Goal: Complete application form: Complete application form

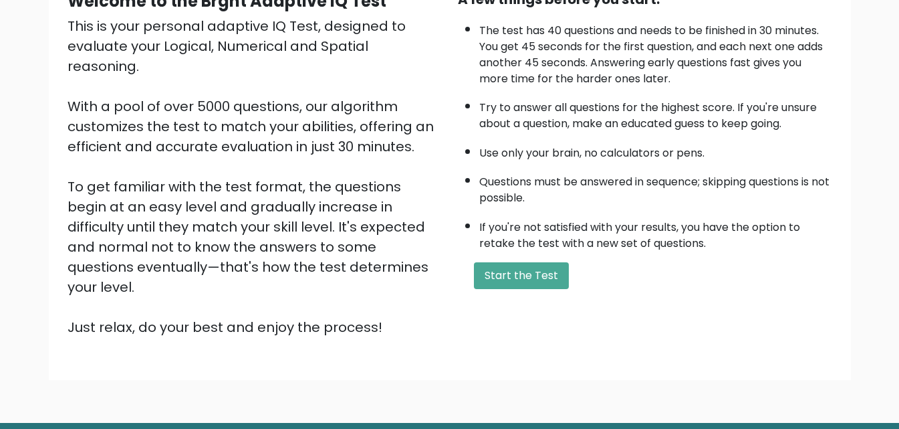
scroll to position [184, 0]
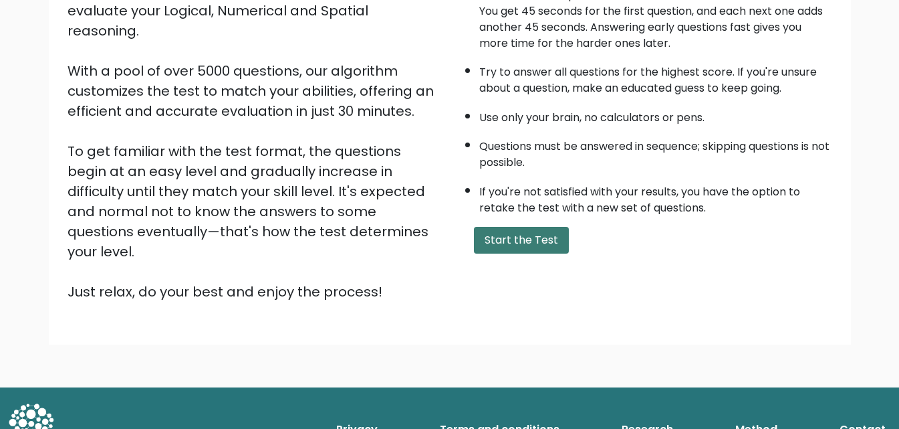
click at [504, 239] on button "Start the Test" at bounding box center [521, 240] width 95 height 27
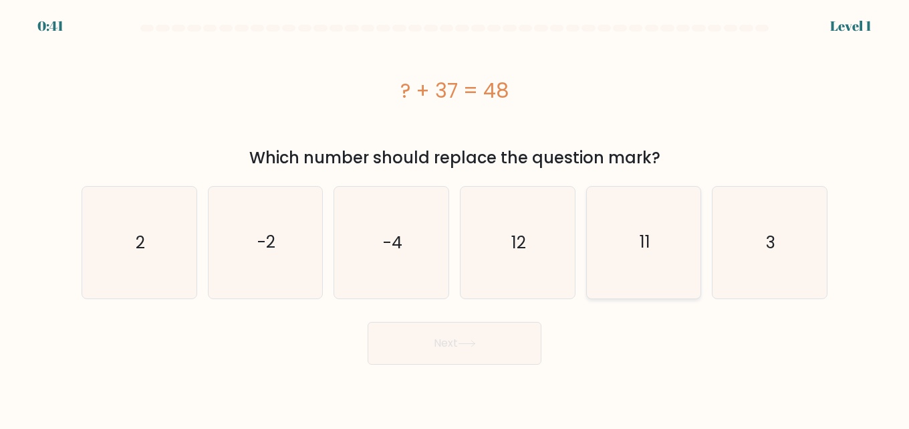
click at [633, 243] on icon "11" at bounding box center [644, 243] width 112 height 112
click at [455, 218] on input "e. 11" at bounding box center [455, 216] width 1 height 3
radio input "true"
click at [501, 336] on button "Next" at bounding box center [455, 343] width 174 height 43
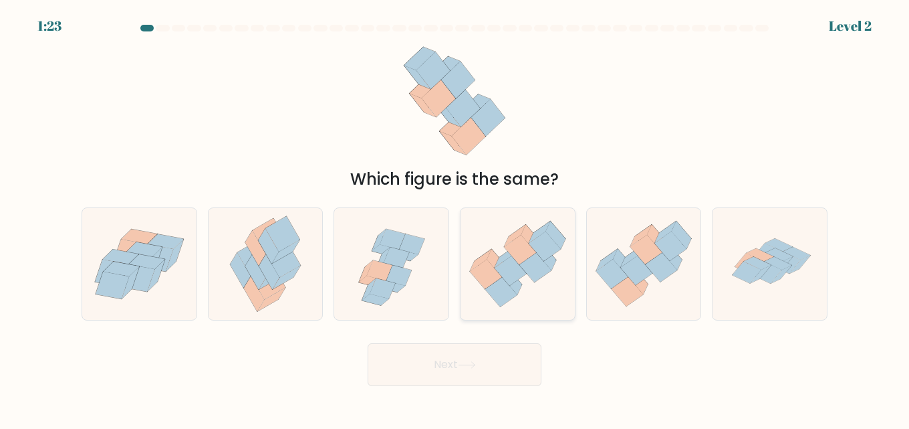
click at [542, 282] on icon at bounding box center [518, 264] width 114 height 98
click at [455, 218] on input "d." at bounding box center [455, 216] width 1 height 3
radio input "true"
click at [502, 354] on button "Next" at bounding box center [455, 364] width 174 height 43
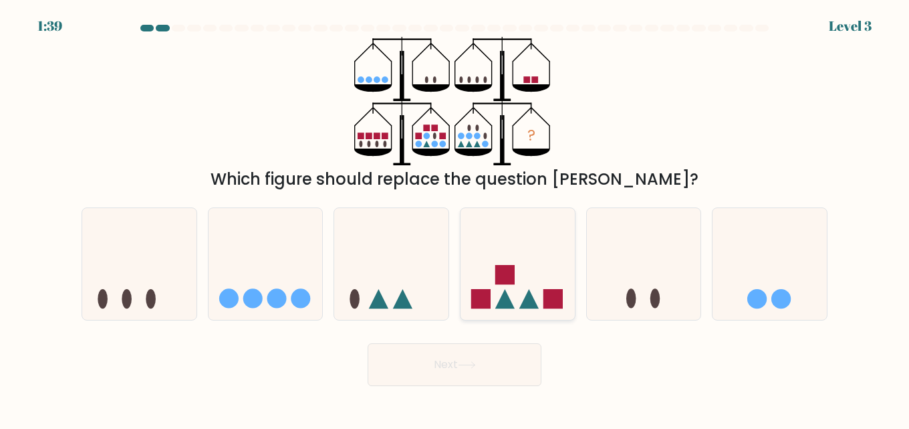
click at [513, 290] on icon at bounding box center [518, 264] width 114 height 94
click at [455, 218] on input "d." at bounding box center [455, 216] width 1 height 3
radio input "true"
click at [469, 358] on button "Next" at bounding box center [455, 364] width 174 height 43
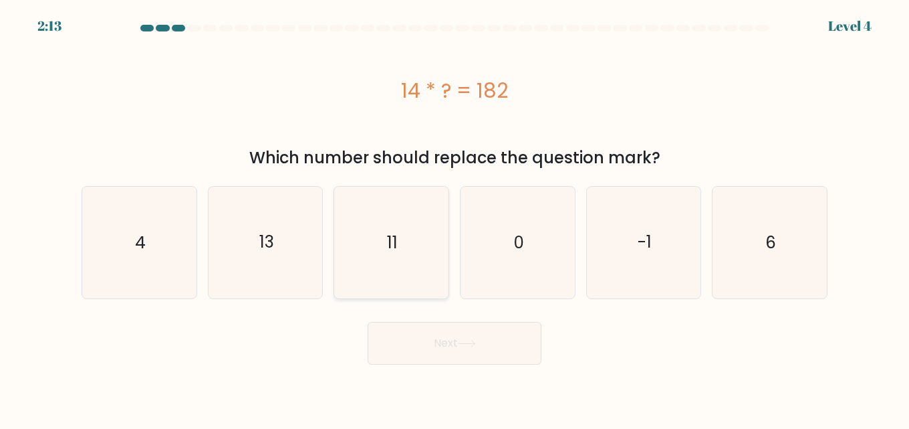
drag, startPoint x: 288, startPoint y: 239, endPoint x: 341, endPoint y: 259, distance: 56.3
click at [288, 239] on icon "13" at bounding box center [266, 243] width 112 height 112
click at [455, 218] on input "b. 13" at bounding box center [455, 216] width 1 height 3
radio input "true"
click at [447, 352] on button "Next" at bounding box center [455, 343] width 174 height 43
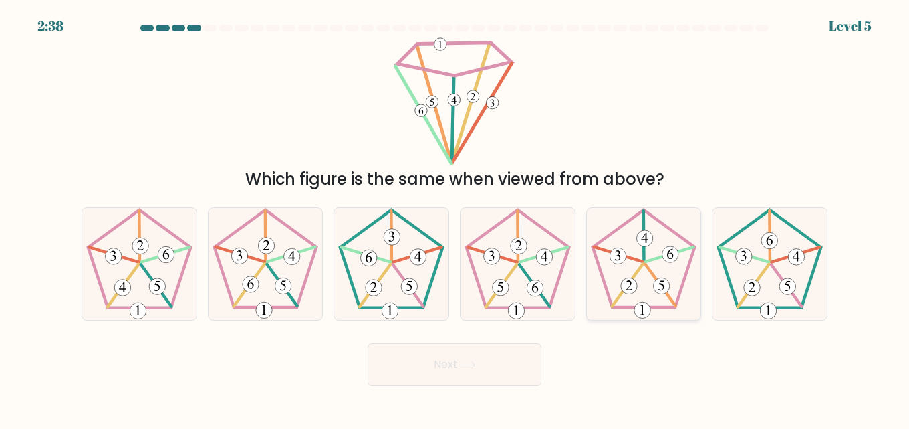
click at [643, 279] on icon at bounding box center [644, 264] width 112 height 112
click at [455, 218] on input "e." at bounding box center [455, 216] width 1 height 3
radio input "true"
click at [499, 370] on button "Next" at bounding box center [455, 364] width 174 height 43
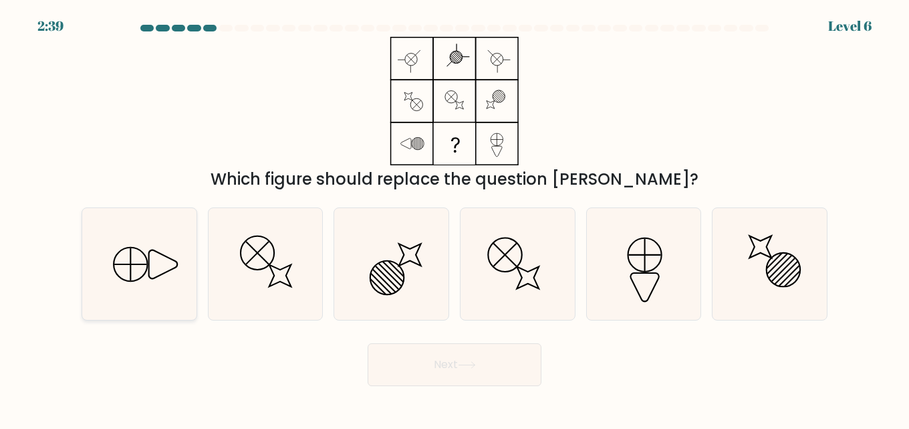
click at [119, 232] on icon at bounding box center [140, 264] width 112 height 112
click at [455, 218] on input "a." at bounding box center [455, 216] width 1 height 3
radio input "true"
click at [447, 349] on button "Next" at bounding box center [455, 364] width 174 height 43
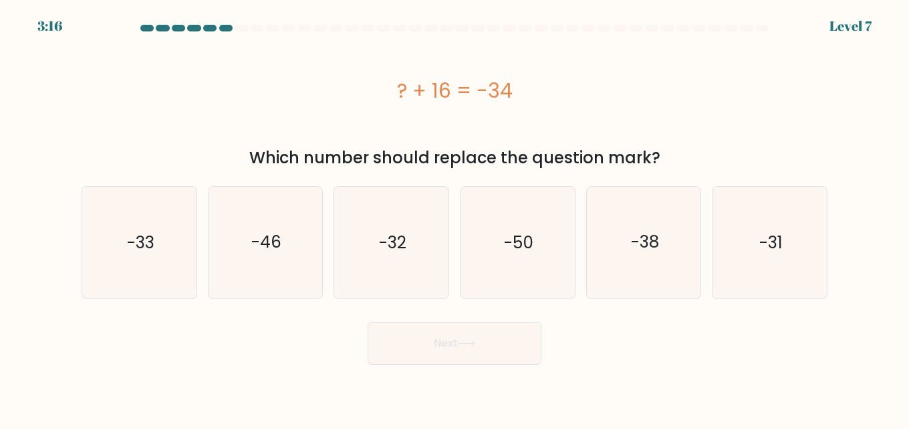
drag, startPoint x: 433, startPoint y: 93, endPoint x: 451, endPoint y: 104, distance: 21.3
click at [450, 94] on div "? + 16 = -34" at bounding box center [455, 91] width 746 height 30
click at [528, 243] on text "-50" at bounding box center [518, 242] width 29 height 23
click at [455, 218] on input "d. -50" at bounding box center [455, 216] width 1 height 3
radio input "true"
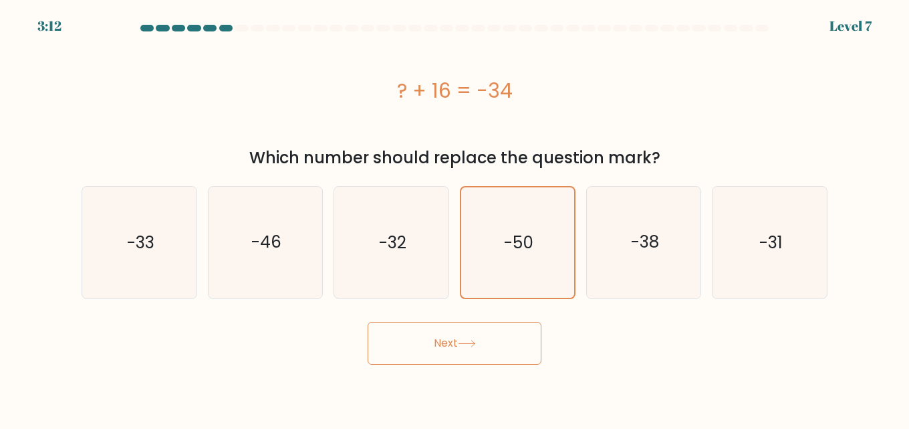
click at [494, 337] on button "Next" at bounding box center [455, 343] width 174 height 43
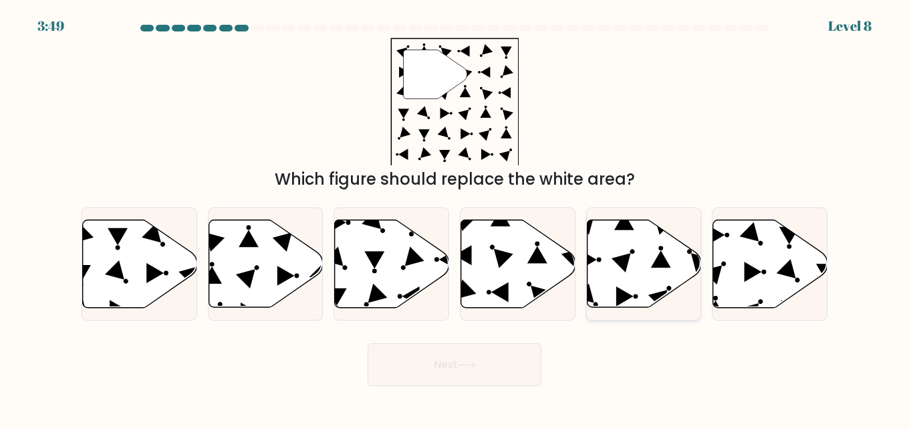
click at [636, 253] on icon at bounding box center [644, 264] width 114 height 88
click at [455, 218] on input "e." at bounding box center [455, 216] width 1 height 3
radio input "true"
click at [500, 351] on button "Next" at bounding box center [455, 364] width 174 height 43
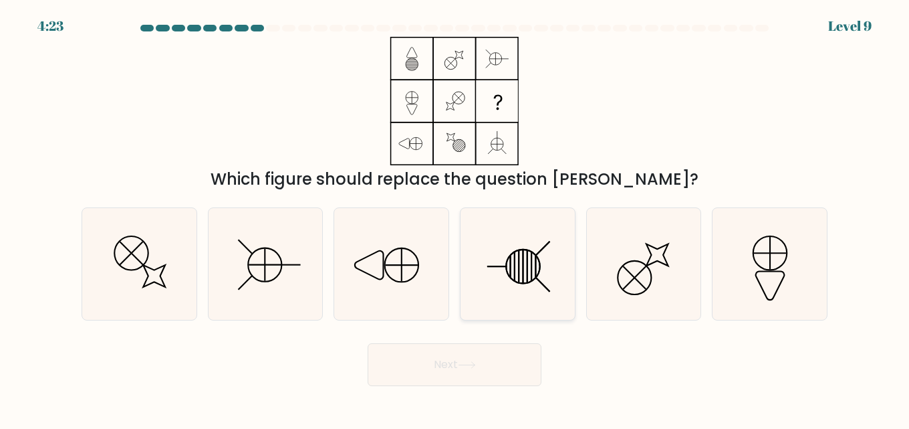
click at [497, 255] on icon at bounding box center [518, 264] width 112 height 112
click at [455, 218] on input "d." at bounding box center [455, 216] width 1 height 3
radio input "true"
click at [459, 360] on button "Next" at bounding box center [455, 364] width 174 height 43
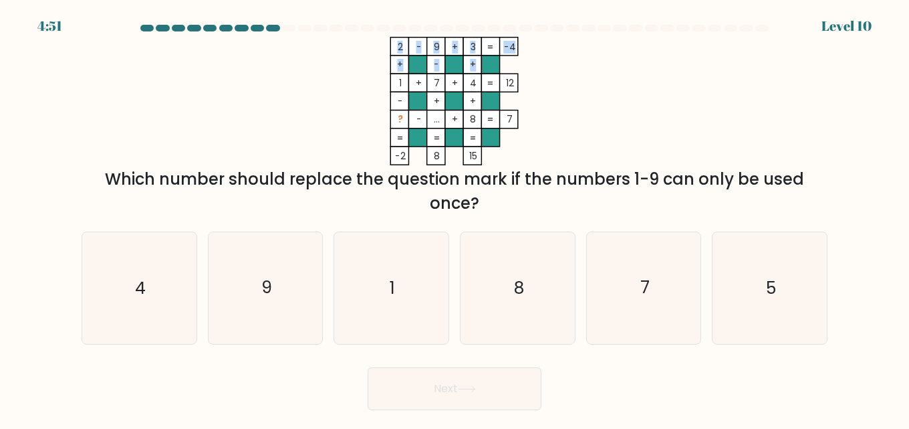
click at [399, 83] on icon "2 - 9 + 3 -4 + - + 1 + 7 + 4 12 - + + ? - ... + 8 = 7 = = = = -2 8 15 =" at bounding box center [454, 101] width 401 height 128
click at [383, 87] on icon "2 - 9 + 3 -4 + - + 1 + 7 + 4 12 - + + ? - ... + 8 = 7 = = = = -2 8 15 =" at bounding box center [454, 101] width 401 height 128
click at [730, 286] on icon "5" at bounding box center [770, 288] width 112 height 112
click at [455, 218] on input "f. 5" at bounding box center [455, 216] width 1 height 3
radio input "true"
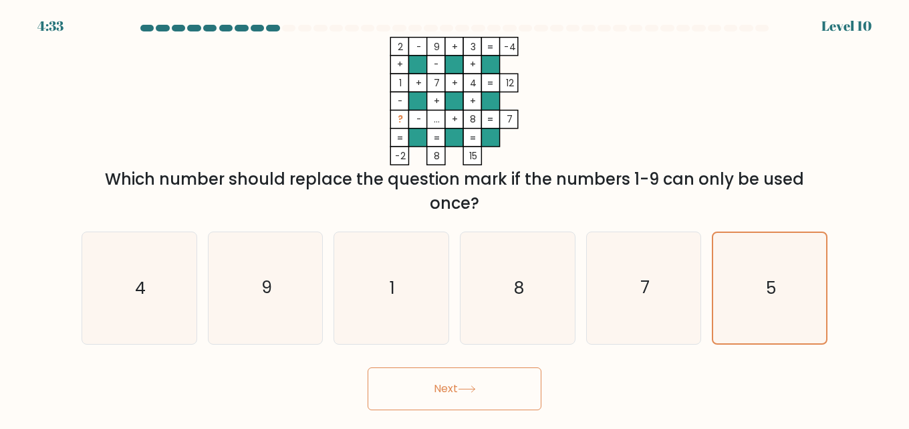
click at [460, 387] on button "Next" at bounding box center [455, 388] width 174 height 43
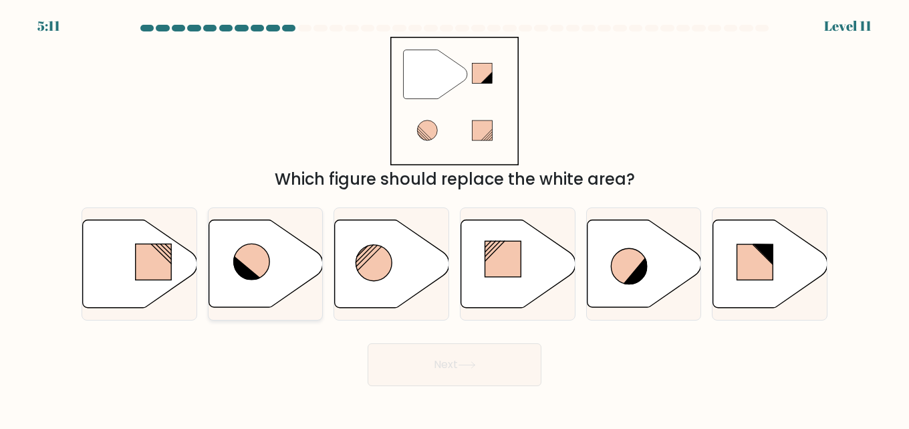
click at [272, 268] on icon at bounding box center [266, 264] width 114 height 88
click at [455, 218] on input "b." at bounding box center [455, 216] width 1 height 3
radio input "true"
click at [406, 351] on button "Next" at bounding box center [455, 364] width 174 height 43
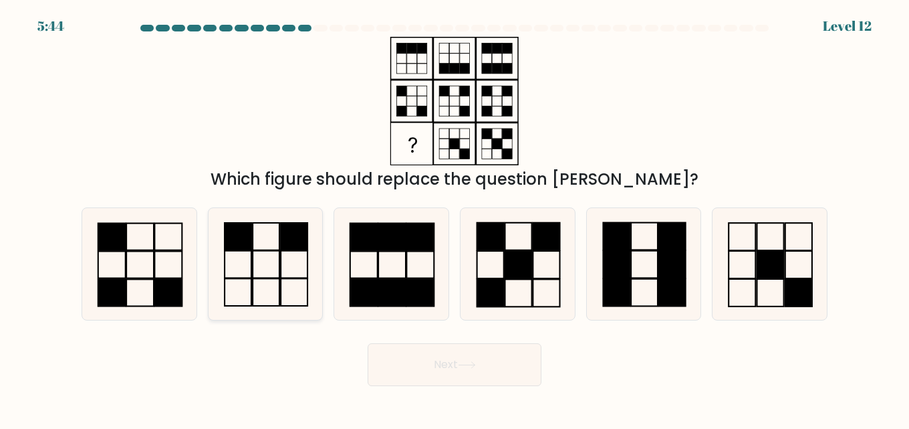
click at [258, 257] on icon at bounding box center [266, 264] width 112 height 112
click at [455, 218] on input "b." at bounding box center [455, 216] width 1 height 3
radio input "true"
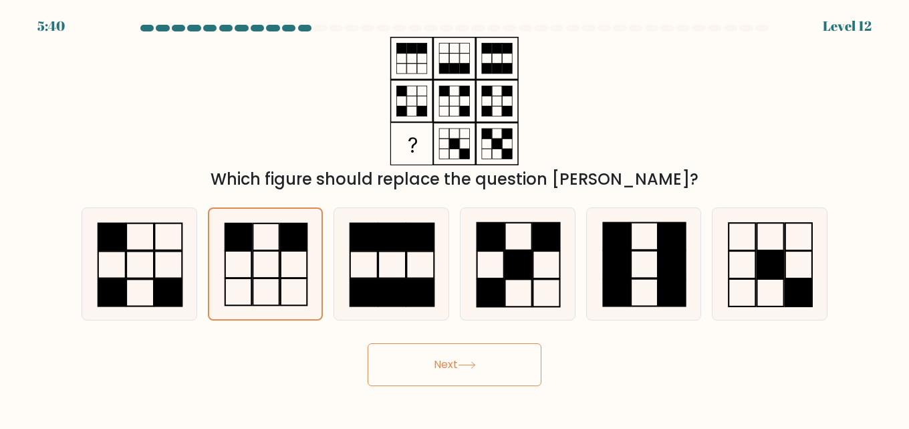
click at [463, 358] on button "Next" at bounding box center [455, 364] width 174 height 43
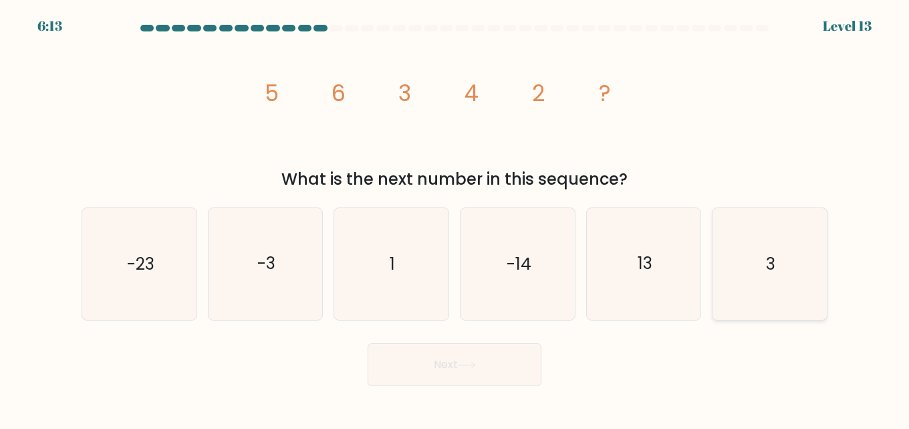
click at [774, 264] on text "3" at bounding box center [770, 263] width 9 height 23
click at [455, 218] on input "f. 3" at bounding box center [455, 216] width 1 height 3
radio input "true"
click at [475, 363] on icon at bounding box center [467, 364] width 18 height 7
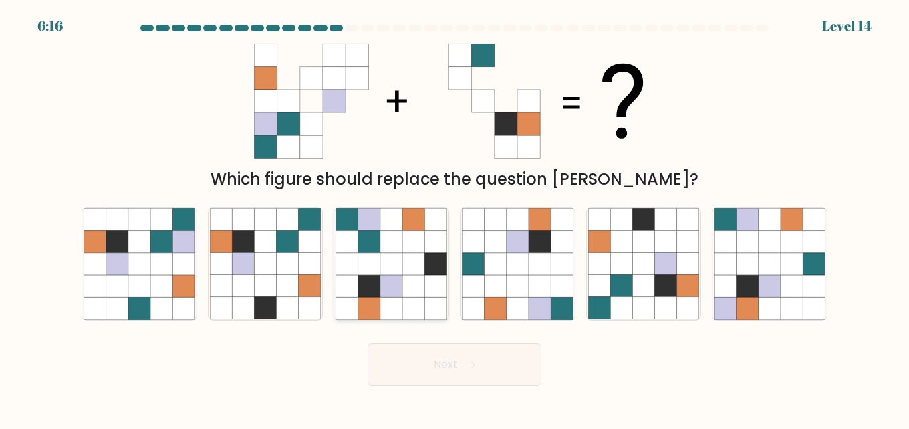
click at [421, 265] on icon at bounding box center [414, 264] width 22 height 22
click at [455, 218] on input "c." at bounding box center [455, 216] width 1 height 3
radio input "true"
click at [403, 228] on icon at bounding box center [414, 220] width 22 height 22
click at [455, 218] on input "c." at bounding box center [455, 216] width 1 height 3
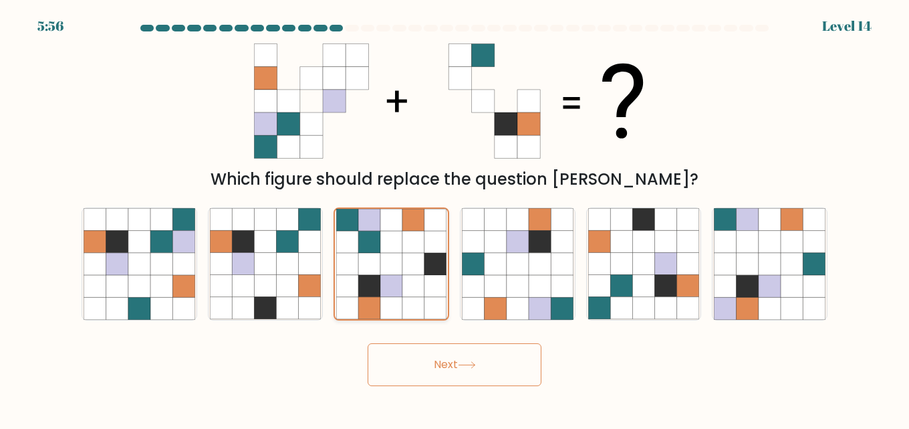
click at [383, 278] on icon at bounding box center [392, 286] width 22 height 22
click at [455, 218] on input "c." at bounding box center [455, 216] width 1 height 3
click at [169, 267] on icon at bounding box center [161, 264] width 22 height 22
click at [455, 218] on input "a." at bounding box center [455, 216] width 1 height 3
radio input "true"
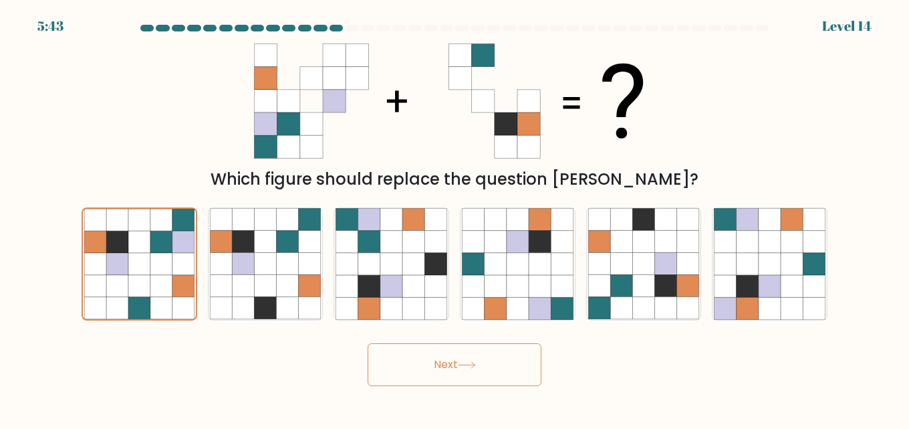
click at [407, 358] on button "Next" at bounding box center [455, 364] width 174 height 43
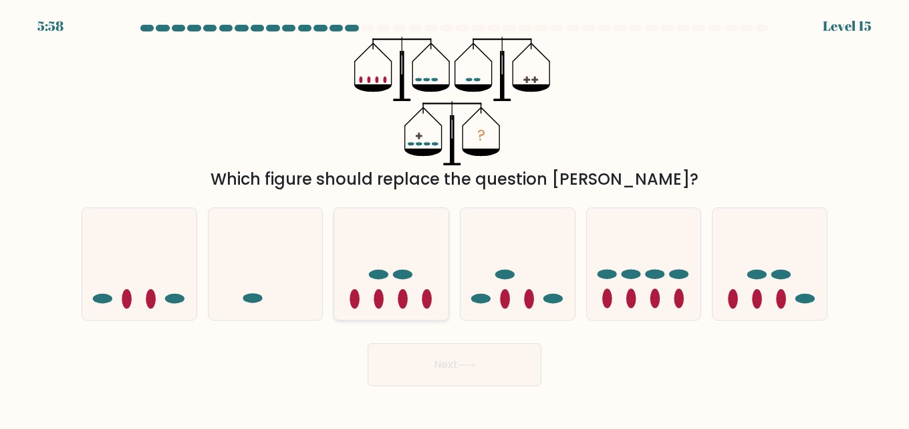
click at [418, 280] on icon at bounding box center [391, 264] width 114 height 94
click at [455, 218] on input "c." at bounding box center [455, 216] width 1 height 3
radio input "true"
click at [452, 372] on button "Next" at bounding box center [455, 364] width 174 height 43
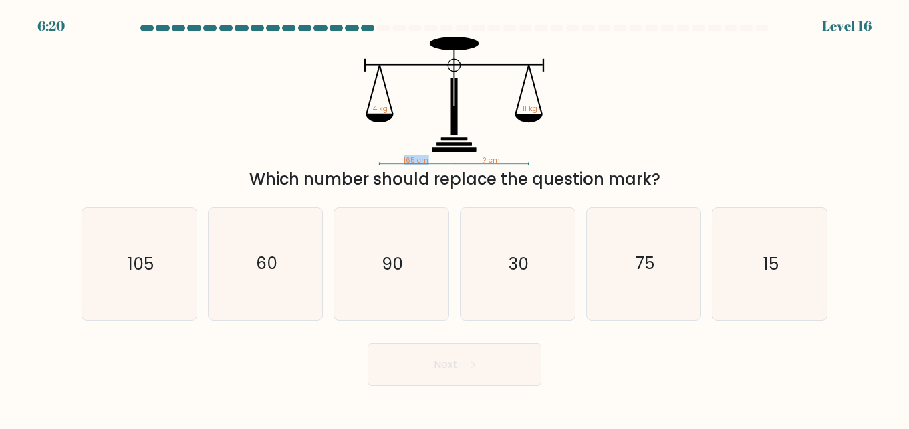
drag, startPoint x: 401, startPoint y: 158, endPoint x: 432, endPoint y: 160, distance: 31.5
click at [432, 160] on icon "165 cm ? cm 4 kg 11 kg" at bounding box center [454, 101] width 401 height 128
click at [410, 105] on icon "165 cm ? cm 4 kg 11 kg" at bounding box center [454, 101] width 401 height 128
drag, startPoint x: 368, startPoint y: 105, endPoint x: 395, endPoint y: 108, distance: 26.2
click at [395, 108] on icon "165 cm ? cm 4 kg 11 kg" at bounding box center [454, 101] width 401 height 128
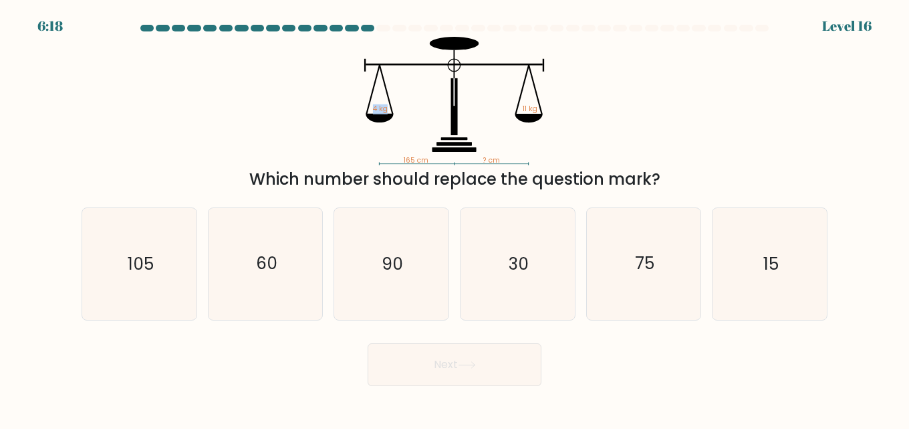
click at [401, 108] on icon "165 cm ? cm 4 kg 11 kg" at bounding box center [454, 101] width 401 height 128
click at [421, 88] on icon "165 cm ? cm 4 kg 11 kg" at bounding box center [454, 101] width 401 height 128
click at [393, 156] on icon "165 cm ? cm 4 kg 11 kg" at bounding box center [454, 101] width 401 height 128
click at [637, 253] on icon "75" at bounding box center [644, 264] width 112 height 112
click at [455, 218] on input "e. 75" at bounding box center [455, 216] width 1 height 3
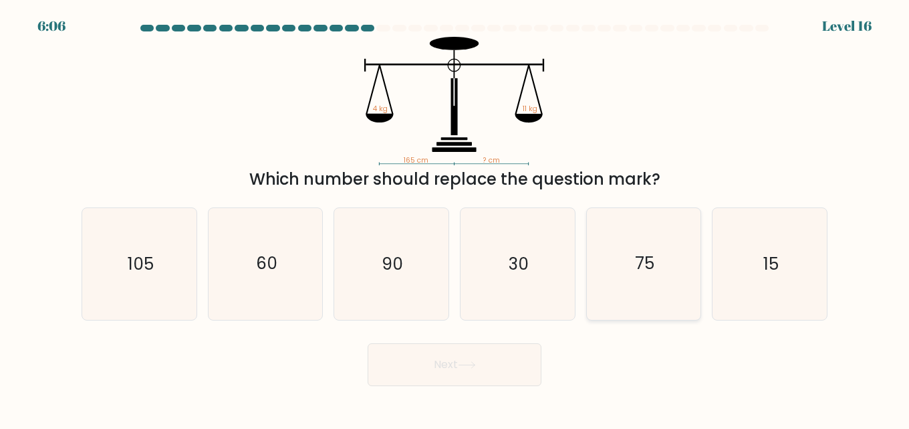
radio input "true"
click at [525, 363] on button "Next" at bounding box center [455, 364] width 174 height 43
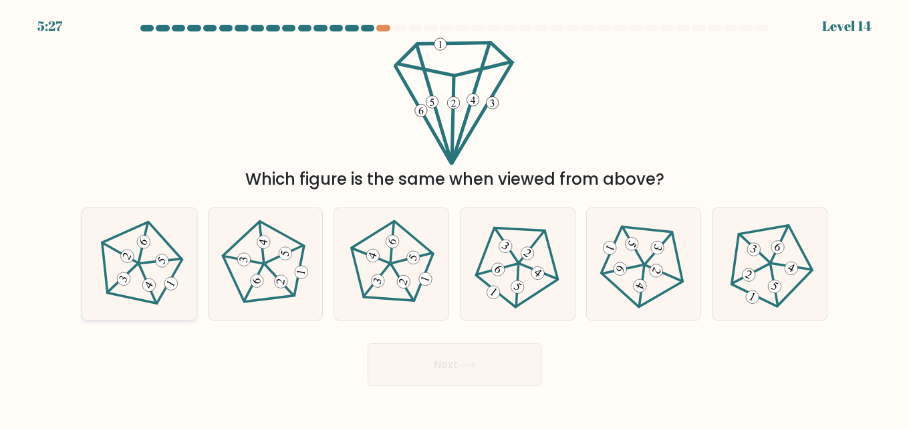
click at [163, 274] on icon at bounding box center [139, 263] width 89 height 89
click at [455, 218] on input "a." at bounding box center [455, 216] width 1 height 3
radio input "true"
click at [408, 352] on button "Next" at bounding box center [455, 364] width 174 height 43
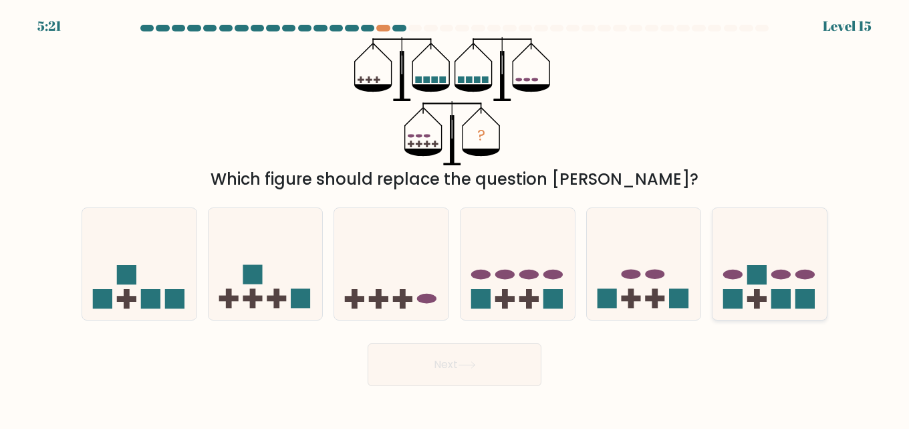
click at [743, 284] on icon at bounding box center [770, 264] width 114 height 94
click at [455, 218] on input "f." at bounding box center [455, 216] width 1 height 3
radio input "true"
click at [518, 375] on button "Next" at bounding box center [455, 364] width 174 height 43
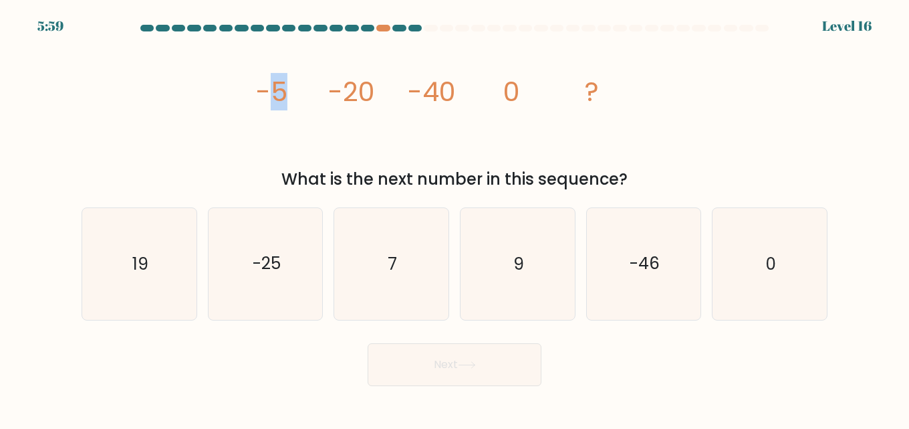
drag, startPoint x: 278, startPoint y: 92, endPoint x: 290, endPoint y: 94, distance: 11.4
click at [290, 94] on icon "image/svg+xml -5 -20 -40 0 ?" at bounding box center [454, 101] width 401 height 128
drag, startPoint x: 340, startPoint y: 88, endPoint x: 371, endPoint y: 98, distance: 32.2
click at [356, 93] on tspan "-20" at bounding box center [351, 91] width 47 height 37
drag, startPoint x: 421, startPoint y: 85, endPoint x: 442, endPoint y: 90, distance: 21.4
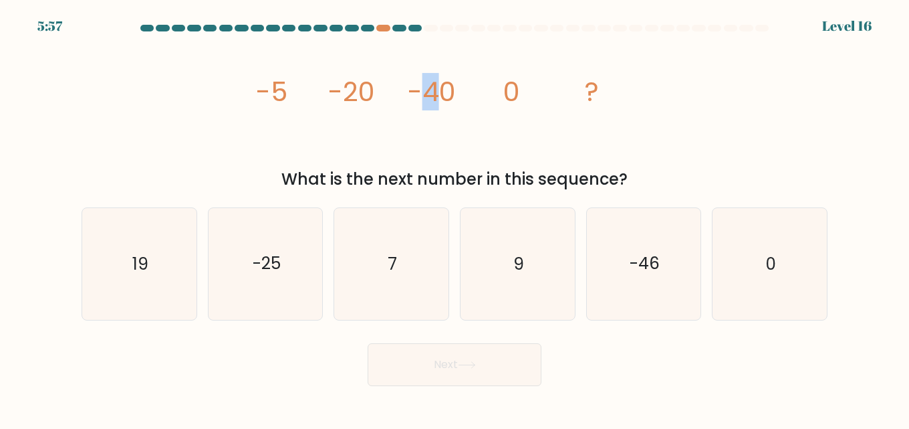
click at [442, 90] on tspan "-40" at bounding box center [432, 91] width 48 height 37
drag, startPoint x: 279, startPoint y: 96, endPoint x: 288, endPoint y: 96, distance: 9.4
click at [288, 96] on icon "image/svg+xml -5 -20 -40 0 ?" at bounding box center [454, 101] width 401 height 128
drag, startPoint x: 342, startPoint y: 92, endPoint x: 360, endPoint y: 92, distance: 18.1
click at [360, 92] on tspan "-20" at bounding box center [351, 91] width 47 height 37
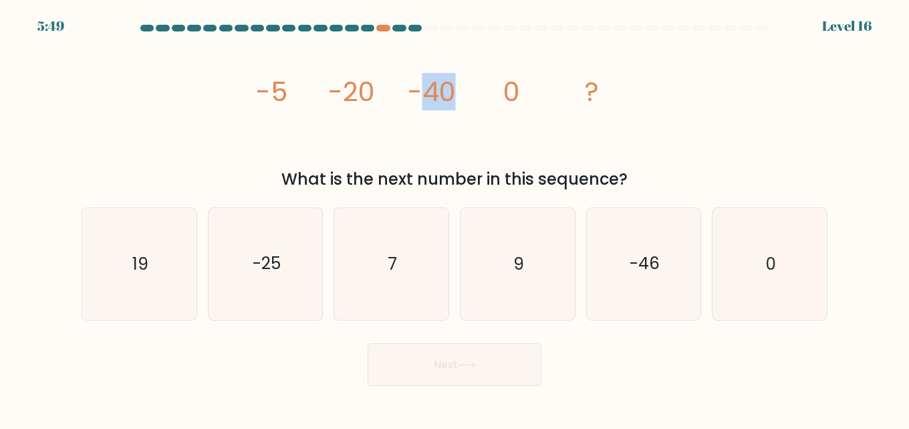
drag, startPoint x: 429, startPoint y: 90, endPoint x: 453, endPoint y: 98, distance: 25.4
click at [453, 98] on tspan "-40" at bounding box center [432, 91] width 48 height 37
click at [425, 132] on icon "image/svg+xml -5 -20 -40 0 ?" at bounding box center [454, 101] width 401 height 128
drag, startPoint x: 269, startPoint y: 88, endPoint x: 298, endPoint y: 94, distance: 29.9
click at [298, 94] on icon "image/svg+xml -5 -20 -40 0 ?" at bounding box center [454, 101] width 401 height 128
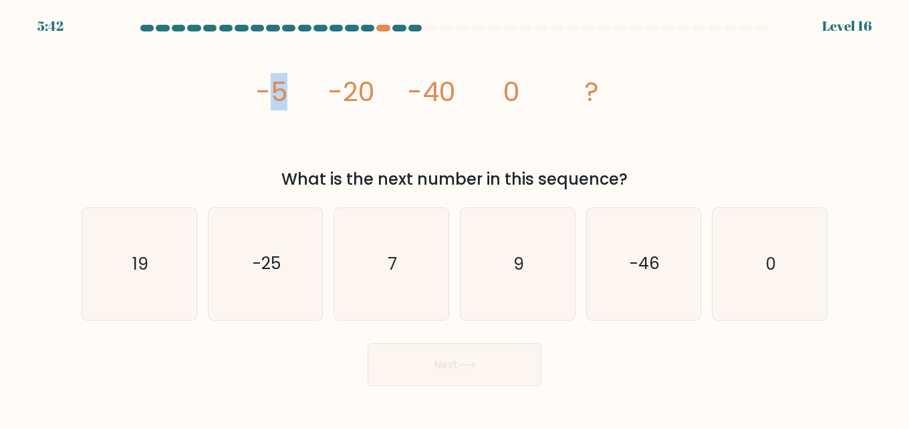
click at [306, 100] on icon "image/svg+xml -5 -20 -40 0 ?" at bounding box center [454, 101] width 401 height 128
drag, startPoint x: 295, startPoint y: 93, endPoint x: 316, endPoint y: 97, distance: 21.8
click at [316, 97] on icon "image/svg+xml -5 -20 -40 0 ?" at bounding box center [454, 101] width 401 height 128
click at [322, 114] on icon "image/svg+xml -5 -20 -40 0 ?" at bounding box center [454, 101] width 401 height 128
drag, startPoint x: 278, startPoint y: 95, endPoint x: 287, endPoint y: 96, distance: 9.4
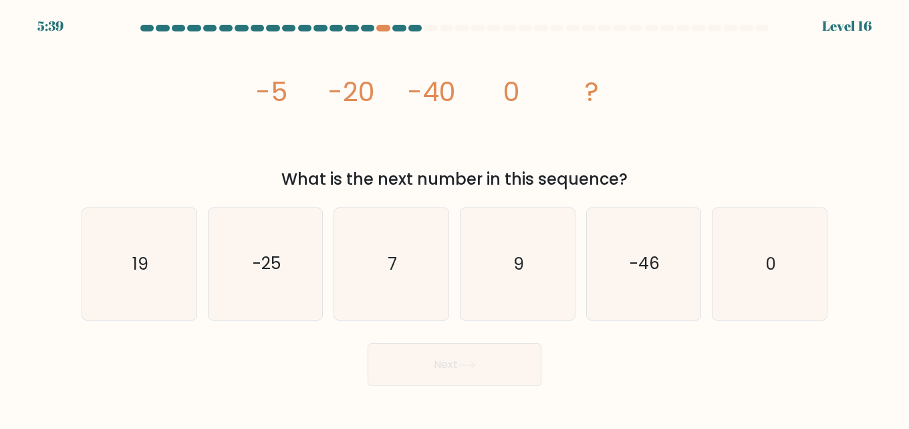
click at [286, 96] on tspan "-5" at bounding box center [271, 91] width 31 height 37
drag, startPoint x: 350, startPoint y: 96, endPoint x: 368, endPoint y: 95, distance: 17.4
click at [368, 95] on tspan "-20" at bounding box center [351, 91] width 47 height 37
drag, startPoint x: 431, startPoint y: 94, endPoint x: 451, endPoint y: 94, distance: 20.1
click at [451, 94] on tspan "-40" at bounding box center [432, 91] width 48 height 37
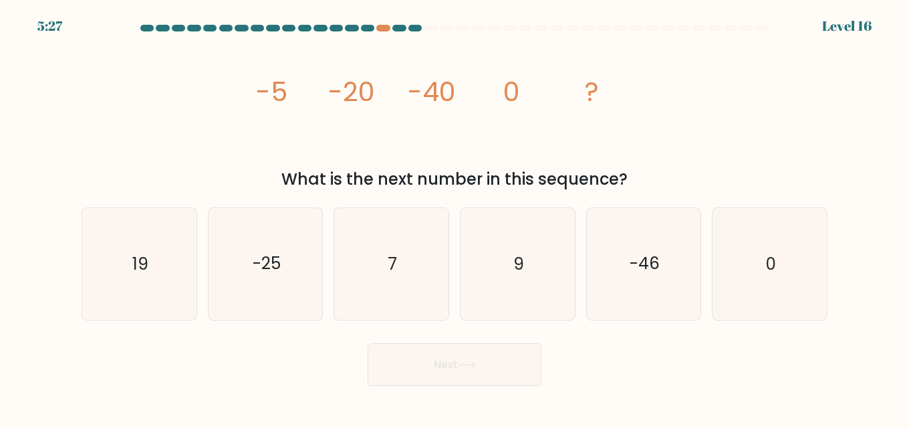
click at [380, 94] on icon "image/svg+xml -5 -20 -40 0 ?" at bounding box center [454, 101] width 401 height 128
drag, startPoint x: 284, startPoint y: 96, endPoint x: 296, endPoint y: 95, distance: 12.8
click at [294, 96] on icon "image/svg+xml -5 -20 -40 0 ?" at bounding box center [454, 101] width 401 height 128
drag, startPoint x: 344, startPoint y: 92, endPoint x: 366, endPoint y: 96, distance: 23.0
click at [366, 96] on tspan "-20" at bounding box center [351, 91] width 47 height 37
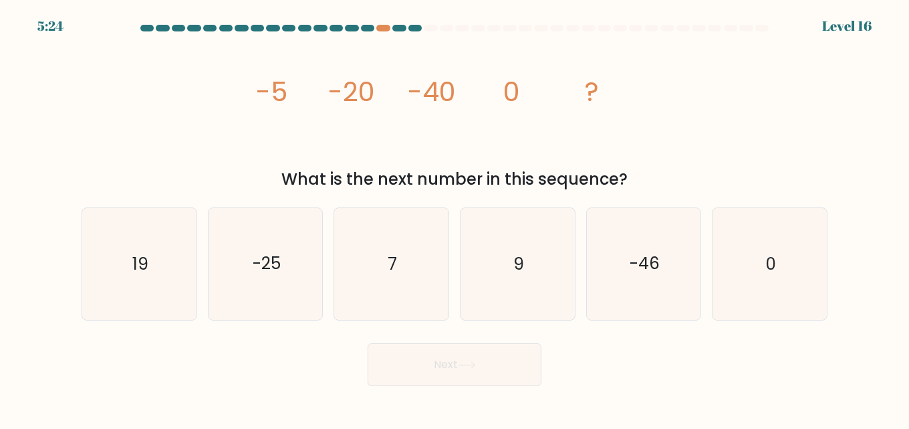
click at [415, 125] on icon "image/svg+xml -5 -20 -40 0 ?" at bounding box center [454, 101] width 401 height 128
drag, startPoint x: 275, startPoint y: 90, endPoint x: 296, endPoint y: 100, distance: 23.4
click at [296, 100] on icon "image/svg+xml -5 -20 -40 0 ?" at bounding box center [454, 101] width 401 height 128
drag, startPoint x: 345, startPoint y: 100, endPoint x: 380, endPoint y: 106, distance: 35.3
click at [380, 106] on icon "image/svg+xml -5 -20 -40 0 ?" at bounding box center [454, 101] width 401 height 128
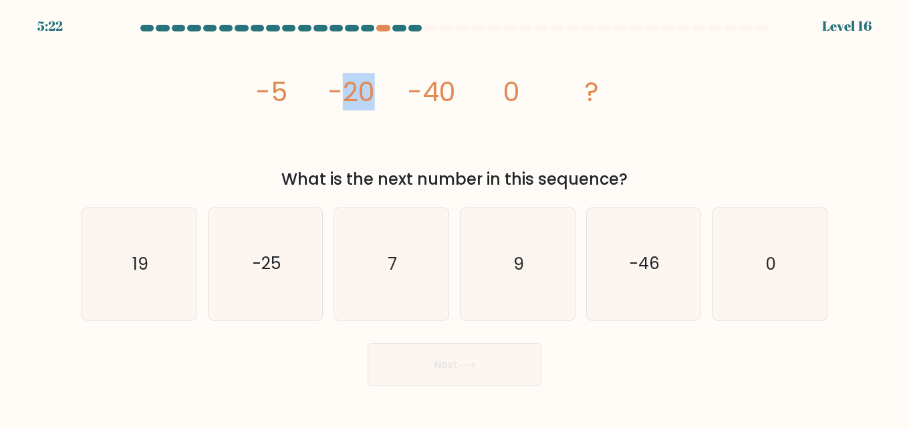
click at [382, 110] on icon "image/svg+xml -5 -20 -40 0 ?" at bounding box center [454, 101] width 401 height 128
drag, startPoint x: 447, startPoint y: 85, endPoint x: 499, endPoint y: 106, distance: 56.1
click at [459, 89] on icon "image/svg+xml -5 -20 -40 0 ?" at bounding box center [454, 101] width 401 height 128
click at [441, 116] on icon "image/svg+xml -5 -20 -40 0 ?" at bounding box center [454, 101] width 401 height 128
drag, startPoint x: 517, startPoint y: 90, endPoint x: 498, endPoint y: 92, distance: 19.5
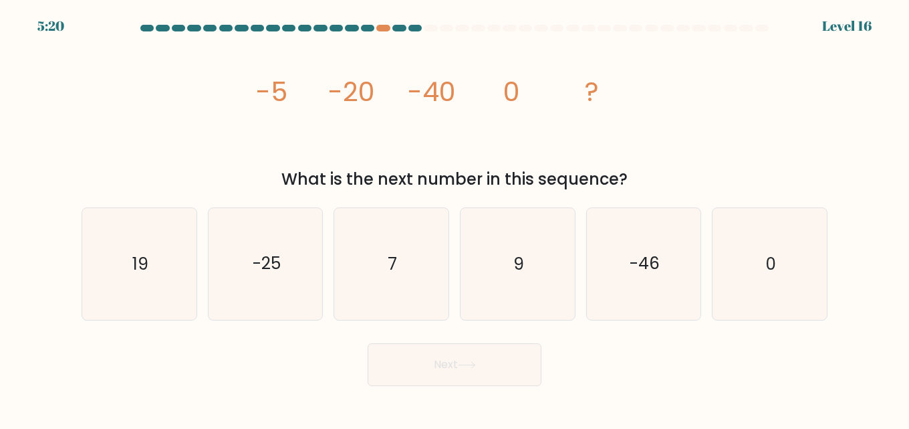
click at [500, 92] on icon "image/svg+xml -5 -20 -40 0 ?" at bounding box center [454, 101] width 401 height 128
drag, startPoint x: 602, startPoint y: 97, endPoint x: 586, endPoint y: 97, distance: 16.0
click at [586, 97] on icon "image/svg+xml -5 -20 -40 0 ?" at bounding box center [454, 101] width 401 height 128
click at [255, 287] on icon "-25" at bounding box center [266, 264] width 112 height 112
click at [455, 218] on input "b. -25" at bounding box center [455, 216] width 1 height 3
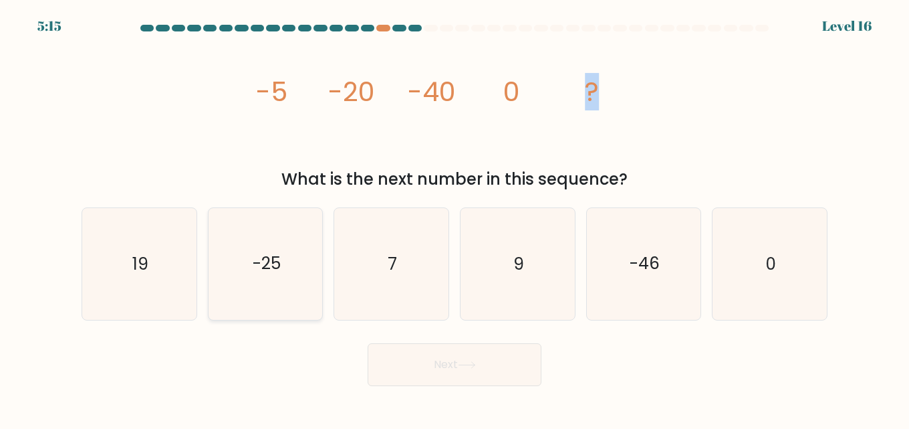
radio input "true"
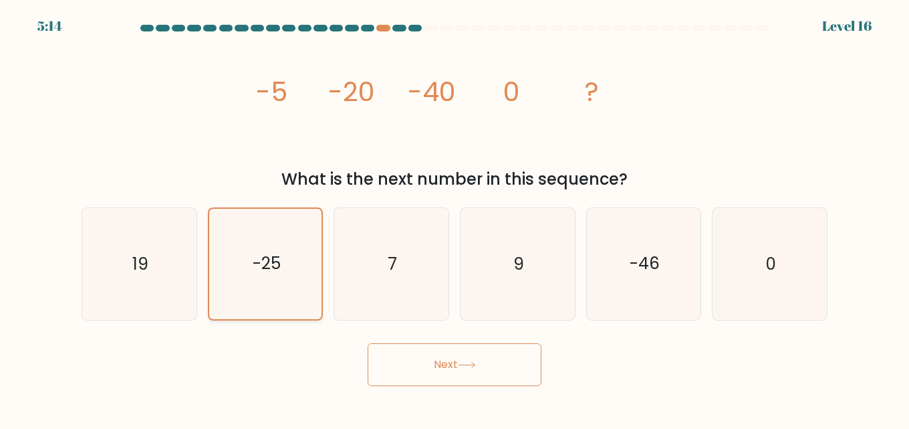
click at [255, 287] on icon "-25" at bounding box center [266, 264] width 110 height 110
click at [455, 218] on input "b. -25" at bounding box center [455, 216] width 1 height 3
click at [255, 287] on icon "-25" at bounding box center [266, 264] width 110 height 110
click at [455, 218] on input "b. -25" at bounding box center [455, 216] width 1 height 3
click at [255, 287] on icon "-25" at bounding box center [266, 264] width 110 height 110
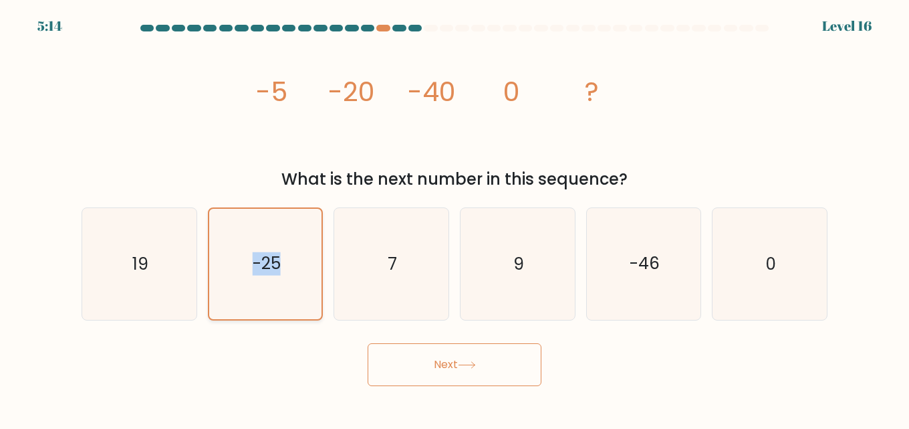
click at [455, 218] on input "b. -25" at bounding box center [455, 216] width 1 height 3
drag, startPoint x: 261, startPoint y: 96, endPoint x: 284, endPoint y: 94, distance: 22.8
click at [284, 94] on tspan "-5" at bounding box center [271, 91] width 31 height 37
drag, startPoint x: 337, startPoint y: 96, endPoint x: 356, endPoint y: 95, distance: 18.7
click at [356, 95] on tspan "-20" at bounding box center [351, 91] width 47 height 37
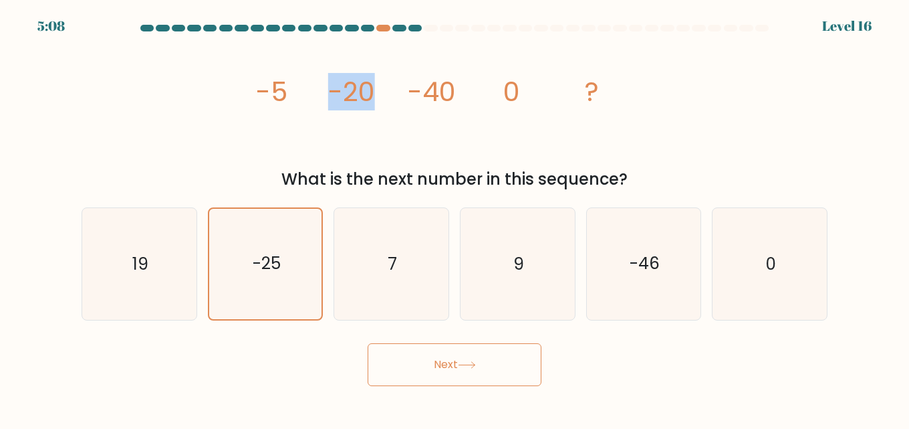
drag, startPoint x: 322, startPoint y: 90, endPoint x: 375, endPoint y: 94, distance: 53.0
click at [375, 94] on icon "image/svg+xml -5 -20 -40 0 ?" at bounding box center [454, 101] width 401 height 128
click at [383, 114] on icon "image/svg+xml -5 -20 -40 0 ?" at bounding box center [454, 101] width 401 height 128
drag, startPoint x: 413, startPoint y: 90, endPoint x: 449, endPoint y: 93, distance: 36.2
click at [449, 93] on icon "image/svg+xml -5 -20 -40 0 ?" at bounding box center [454, 101] width 401 height 128
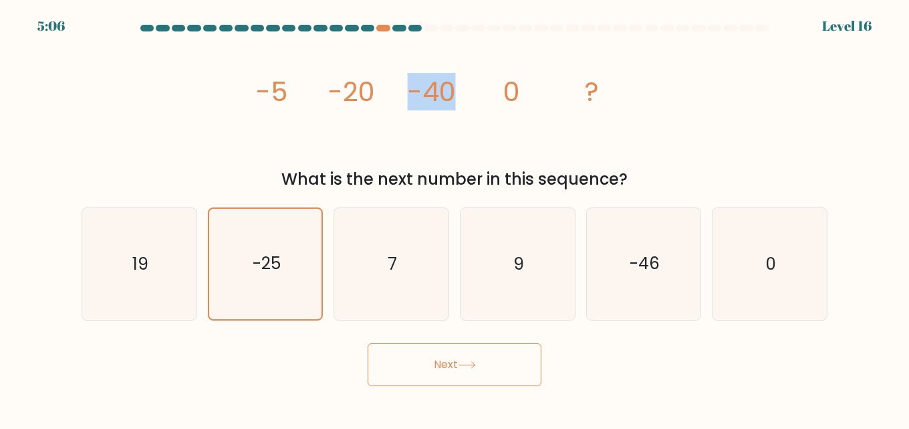
click at [475, 98] on icon "image/svg+xml -5 -20 -40 0 ?" at bounding box center [454, 101] width 401 height 128
click at [282, 95] on tspan "-5" at bounding box center [271, 91] width 31 height 37
click at [310, 94] on icon "image/svg+xml -5 -20 -40 0 ?" at bounding box center [454, 101] width 401 height 128
drag, startPoint x: 305, startPoint y: 106, endPoint x: 314, endPoint y: 108, distance: 8.8
click at [310, 108] on icon "image/svg+xml -5 -20 -40 0 ?" at bounding box center [454, 101] width 401 height 128
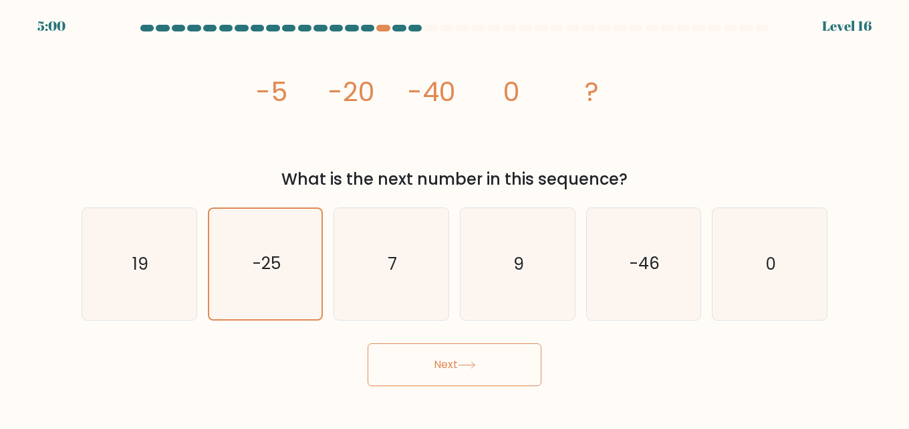
click at [368, 106] on tspan "-20" at bounding box center [351, 91] width 47 height 37
drag, startPoint x: 407, startPoint y: 88, endPoint x: 449, endPoint y: 89, distance: 42.1
click at [449, 89] on icon "image/svg+xml -5 -20 -40 0 ?" at bounding box center [454, 101] width 401 height 128
click at [455, 133] on icon "image/svg+xml -5 -20 -40 0 ?" at bounding box center [454, 101] width 401 height 128
drag, startPoint x: 280, startPoint y: 90, endPoint x: 361, endPoint y: 89, distance: 81.6
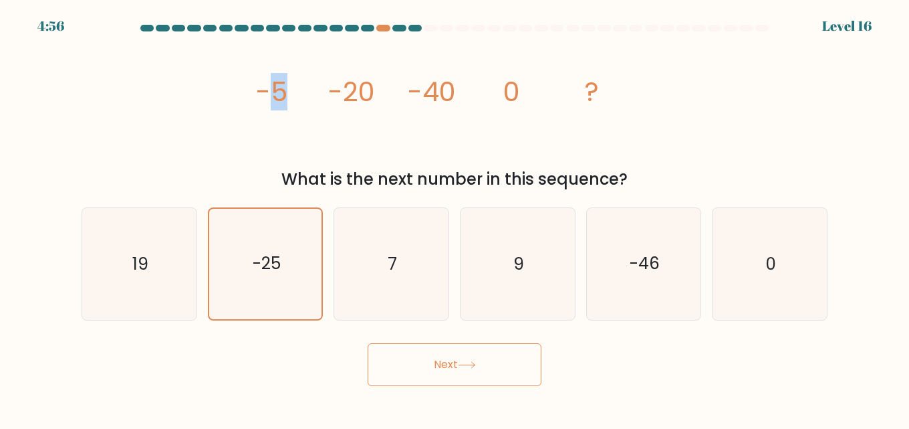
click at [314, 90] on icon "image/svg+xml -5 -20 -40 0 ?" at bounding box center [454, 101] width 401 height 128
drag, startPoint x: 415, startPoint y: 89, endPoint x: 450, endPoint y: 89, distance: 34.8
click at [450, 89] on icon "image/svg+xml -5 -20 -40 0 ?" at bounding box center [454, 101] width 401 height 128
drag, startPoint x: 332, startPoint y: 96, endPoint x: 376, endPoint y: 96, distance: 44.1
click at [376, 96] on icon "image/svg+xml -5 -20 -40 0 ?" at bounding box center [454, 101] width 401 height 128
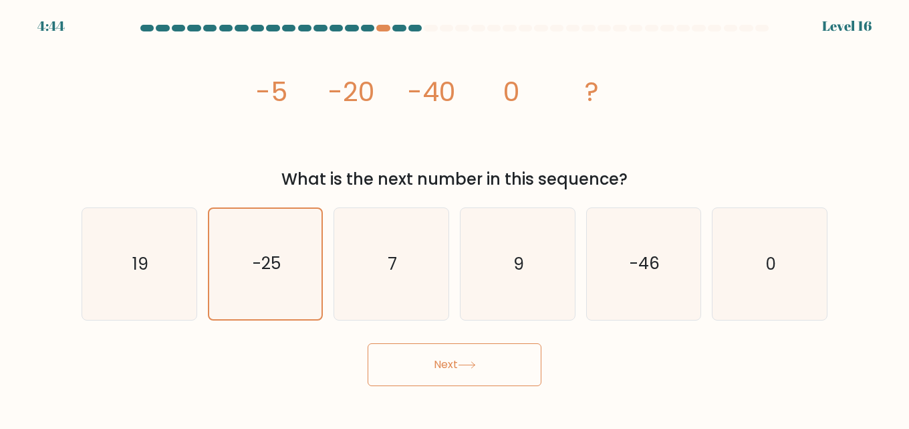
click at [278, 86] on tspan "-5" at bounding box center [271, 91] width 31 height 37
drag, startPoint x: 261, startPoint y: 86, endPoint x: 283, endPoint y: 89, distance: 22.3
click at [283, 89] on tspan "-5" at bounding box center [271, 91] width 31 height 37
drag, startPoint x: 332, startPoint y: 96, endPoint x: 377, endPoint y: 94, distance: 44.8
click at [372, 95] on tspan "-20" at bounding box center [351, 91] width 47 height 37
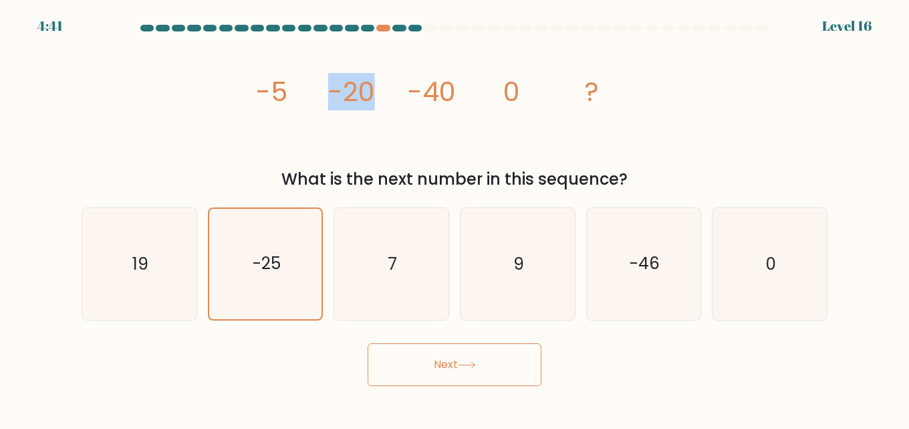
click at [391, 95] on icon "image/svg+xml -5 -20 -40 0 ?" at bounding box center [454, 101] width 401 height 128
drag, startPoint x: 328, startPoint y: 98, endPoint x: 354, endPoint y: 100, distance: 26.8
click at [354, 100] on icon "image/svg+xml -5 -20 -40 0 ?" at bounding box center [454, 101] width 401 height 128
click at [410, 107] on tspan "-40" at bounding box center [432, 91] width 48 height 37
click at [286, 103] on tspan "-5" at bounding box center [271, 91] width 31 height 37
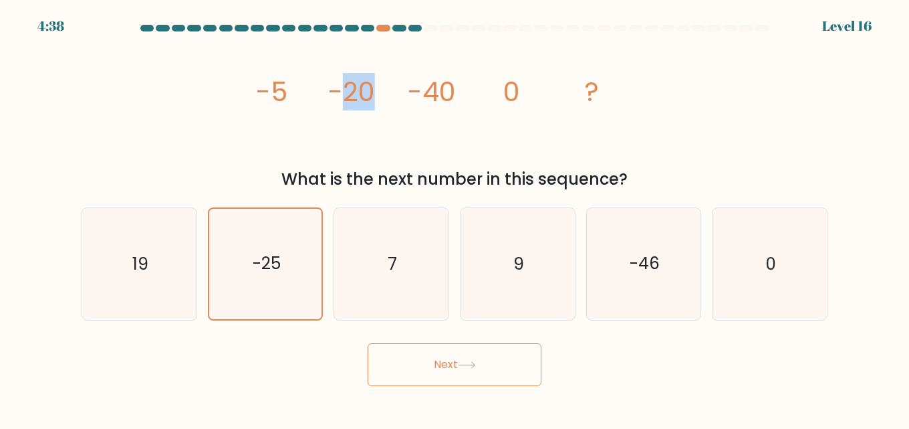
drag, startPoint x: 344, startPoint y: 100, endPoint x: 374, endPoint y: 100, distance: 30.1
click at [374, 100] on tspan "-20" at bounding box center [351, 91] width 47 height 37
drag, startPoint x: 432, startPoint y: 94, endPoint x: 451, endPoint y: 92, distance: 19.4
click at [451, 92] on tspan "-40" at bounding box center [432, 91] width 48 height 37
click at [419, 362] on button "Next" at bounding box center [455, 364] width 174 height 43
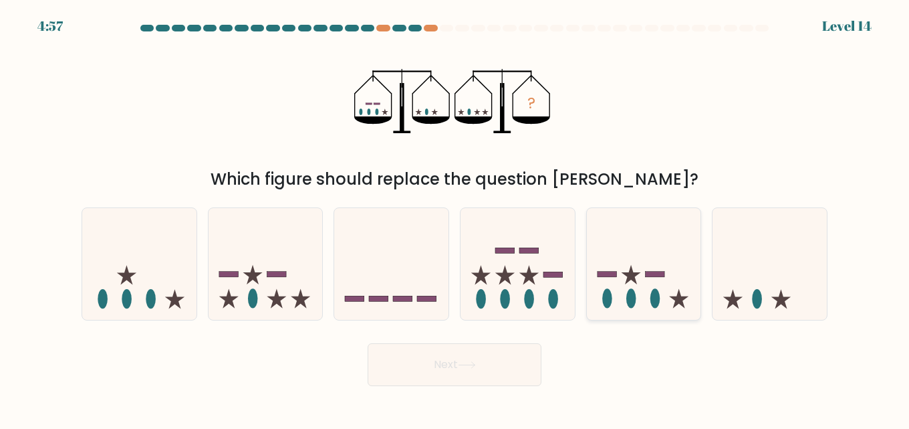
drag, startPoint x: 615, startPoint y: 274, endPoint x: 604, endPoint y: 289, distance: 18.6
click at [617, 274] on rect at bounding box center [607, 274] width 19 height 5
click at [455, 218] on input "e." at bounding box center [455, 216] width 1 height 3
radio input "true"
click at [499, 356] on button "Next" at bounding box center [455, 364] width 174 height 43
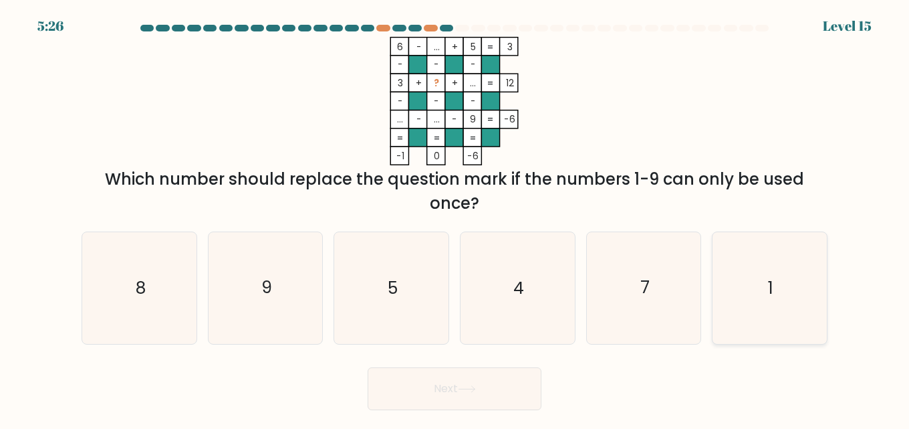
click at [752, 292] on icon "1" at bounding box center [770, 288] width 112 height 112
click at [455, 218] on input "f. 1" at bounding box center [455, 216] width 1 height 3
radio input "true"
click at [756, 268] on icon "1" at bounding box center [770, 288] width 110 height 110
click at [455, 218] on input "f. 1" at bounding box center [455, 216] width 1 height 3
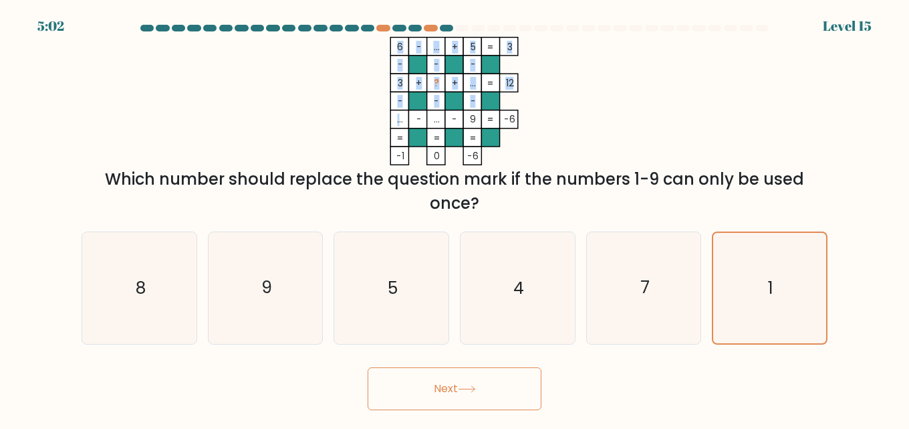
drag, startPoint x: 398, startPoint y: 120, endPoint x: 407, endPoint y: 120, distance: 9.4
click at [407, 120] on icon "6 - ... + 5 3 - - - 3 + ? + ... 12 - - - ... - ... - 9 = -6 = = = = -1 0 -6 =" at bounding box center [454, 101] width 401 height 128
click at [407, 120] on rect at bounding box center [400, 119] width 18 height 18
drag, startPoint x: 404, startPoint y: 120, endPoint x: 393, endPoint y: 120, distance: 10.7
click at [393, 120] on icon "6 - ... + 5 3 - - - 3 + ? + ... 12 - - - ... - ... - 9 = -6 = = = = -1 0 -6 =" at bounding box center [454, 101] width 401 height 128
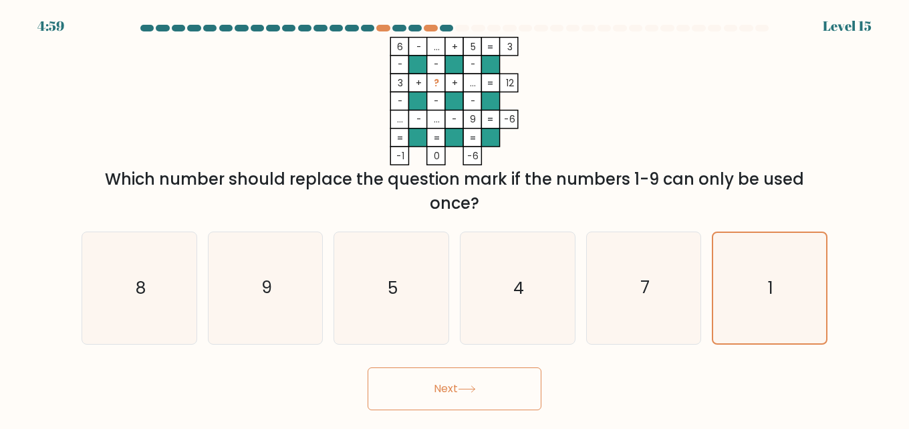
click at [344, 128] on icon "6 - ... + 5 3 - - - 3 + ? + ... 12 - - - ... - ... - 9 = -6 = = = = -1 0 -6 =" at bounding box center [454, 101] width 401 height 128
click at [649, 304] on icon "7" at bounding box center [644, 288] width 112 height 112
click at [455, 218] on input "e. 7" at bounding box center [455, 216] width 1 height 3
radio input "true"
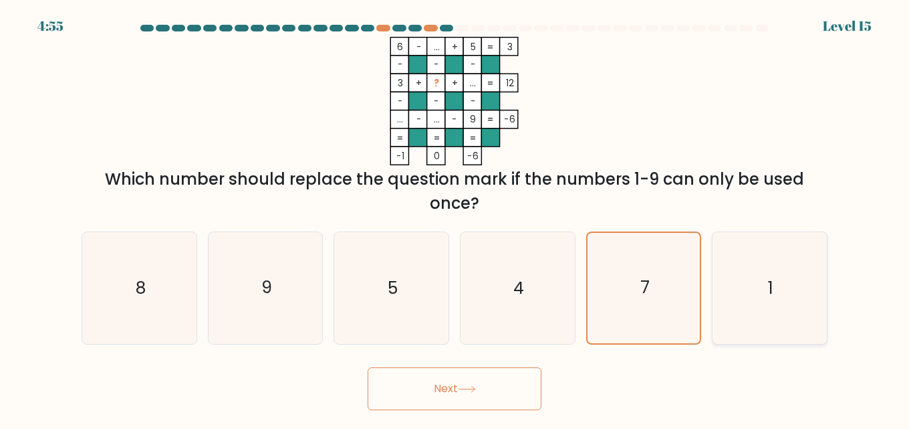
click at [750, 276] on icon "1" at bounding box center [770, 288] width 112 height 112
click at [455, 218] on input "f. 1" at bounding box center [455, 216] width 1 height 3
radio input "true"
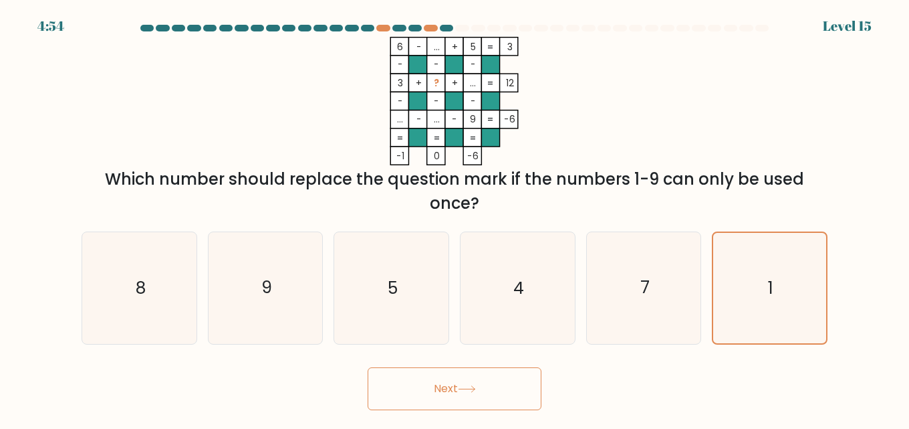
click at [480, 379] on button "Next" at bounding box center [455, 388] width 174 height 43
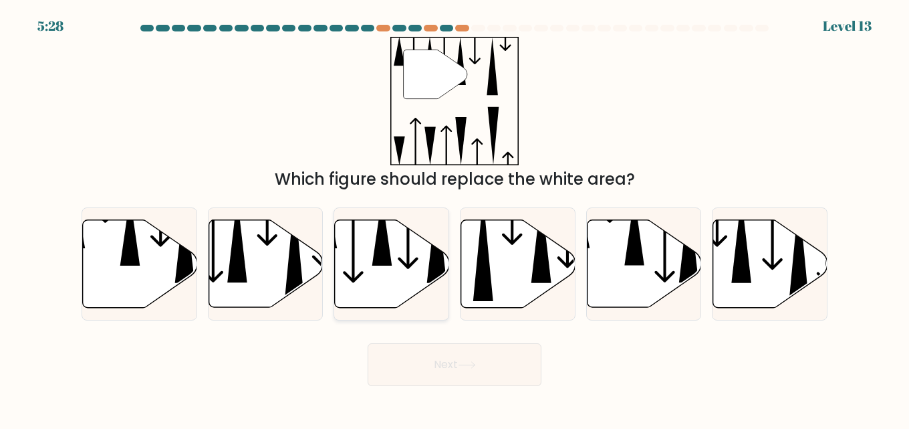
click at [394, 257] on icon at bounding box center [392, 264] width 114 height 88
click at [455, 218] on input "c." at bounding box center [455, 216] width 1 height 3
radio input "true"
click at [434, 364] on button "Next" at bounding box center [455, 364] width 174 height 43
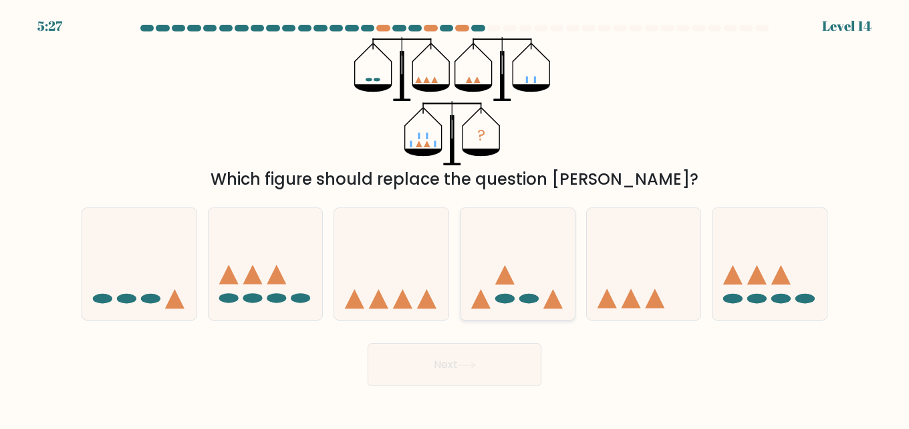
click at [503, 238] on icon at bounding box center [518, 264] width 114 height 94
click at [455, 218] on input "d." at bounding box center [455, 216] width 1 height 3
radio input "true"
click at [503, 238] on icon at bounding box center [517, 264] width 113 height 94
click at [455, 218] on input "d." at bounding box center [455, 216] width 1 height 3
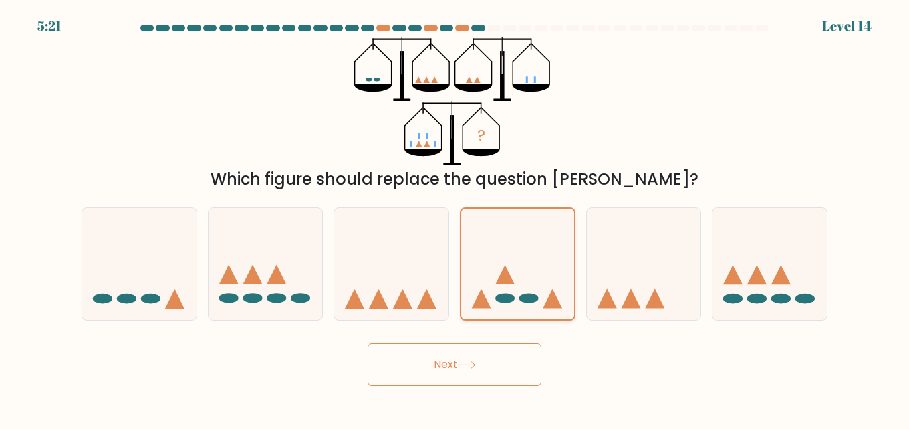
click at [518, 247] on icon at bounding box center [517, 264] width 113 height 94
click at [455, 218] on input "d." at bounding box center [455, 216] width 1 height 3
click at [667, 258] on icon at bounding box center [644, 264] width 114 height 94
click at [455, 218] on input "e." at bounding box center [455, 216] width 1 height 3
radio input "true"
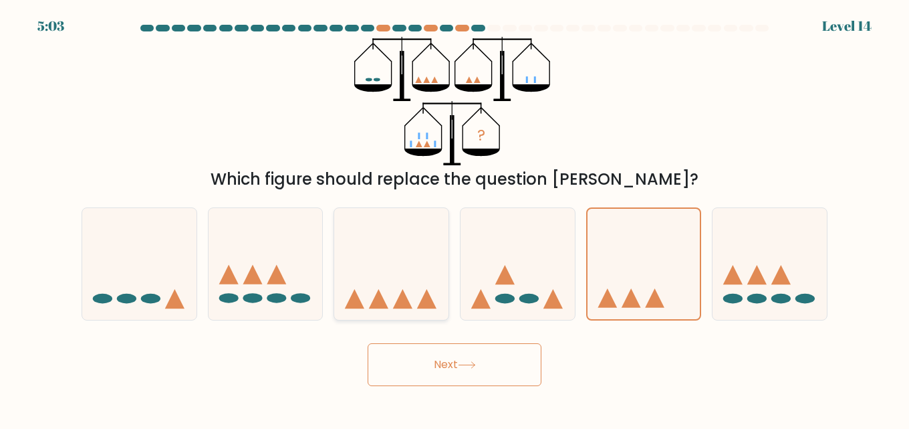
click at [406, 280] on icon at bounding box center [391, 264] width 114 height 94
click at [455, 218] on input "c." at bounding box center [455, 216] width 1 height 3
radio input "true"
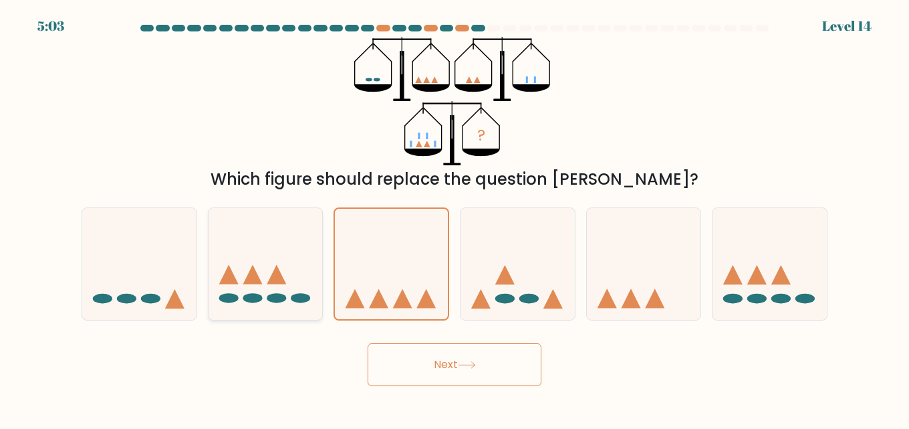
click at [302, 283] on icon at bounding box center [266, 264] width 114 height 94
click at [455, 218] on input "b." at bounding box center [455, 216] width 1 height 3
radio input "true"
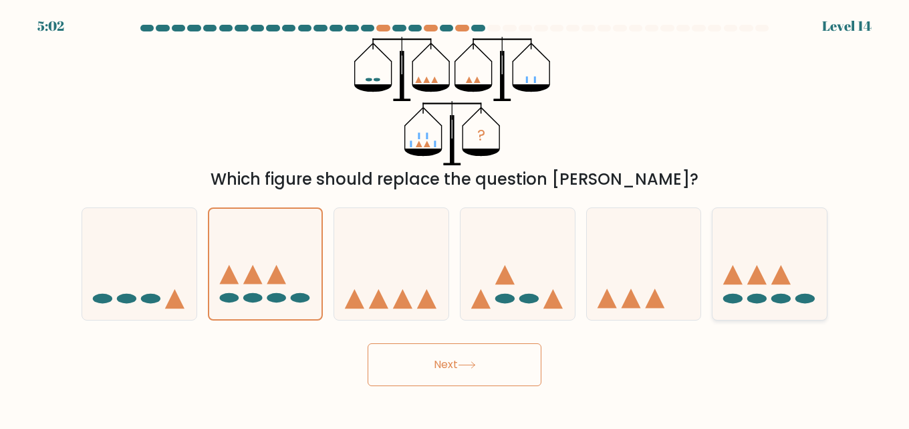
click at [732, 245] on icon at bounding box center [770, 264] width 114 height 94
click at [455, 218] on input "f." at bounding box center [455, 216] width 1 height 3
radio input "true"
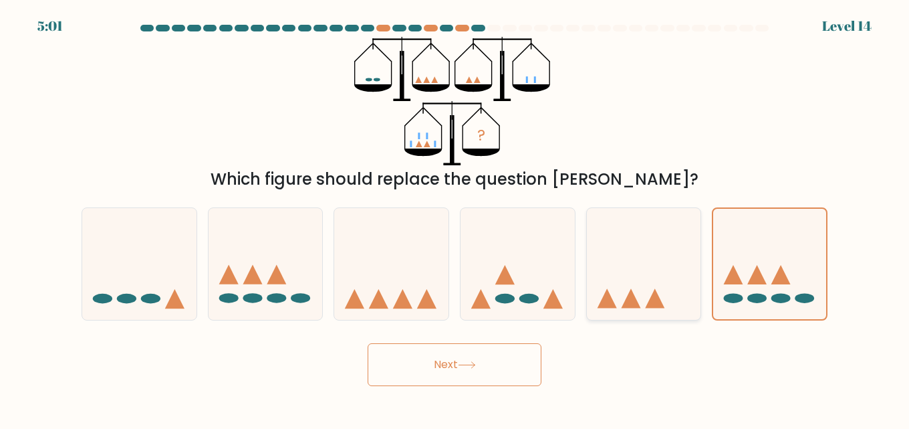
click at [601, 280] on icon at bounding box center [644, 264] width 114 height 94
click at [455, 218] on input "e." at bounding box center [455, 216] width 1 height 3
radio input "true"
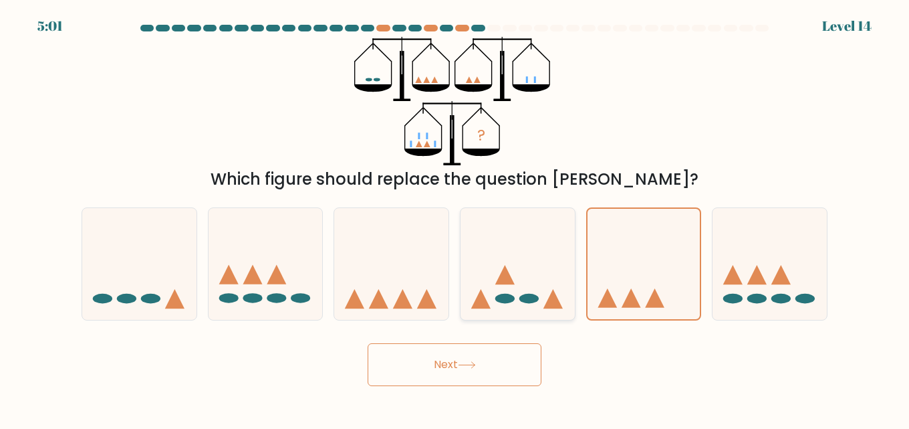
click at [518, 282] on icon at bounding box center [518, 264] width 114 height 94
click at [455, 218] on input "d." at bounding box center [455, 216] width 1 height 3
radio input "true"
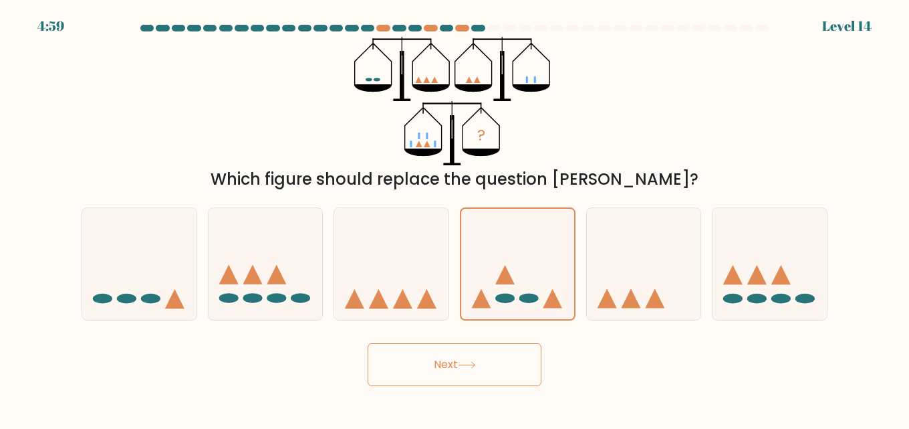
click at [448, 373] on button "Next" at bounding box center [455, 364] width 174 height 43
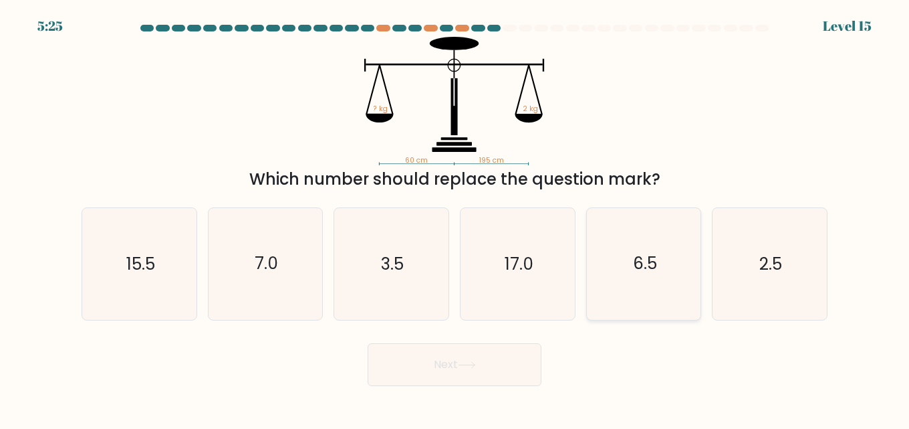
click at [597, 300] on icon "6.5" at bounding box center [644, 264] width 112 height 112
click at [455, 218] on input "e. 6.5" at bounding box center [455, 216] width 1 height 3
radio input "true"
click at [534, 366] on button "Next" at bounding box center [455, 364] width 174 height 43
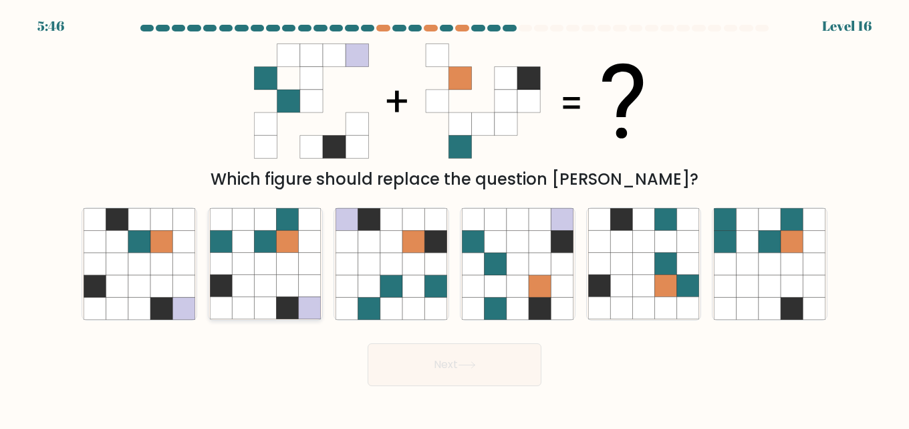
click at [255, 294] on icon at bounding box center [265, 286] width 22 height 22
click at [455, 218] on input "b." at bounding box center [455, 216] width 1 height 3
radio input "true"
click at [395, 344] on button "Next" at bounding box center [455, 364] width 174 height 43
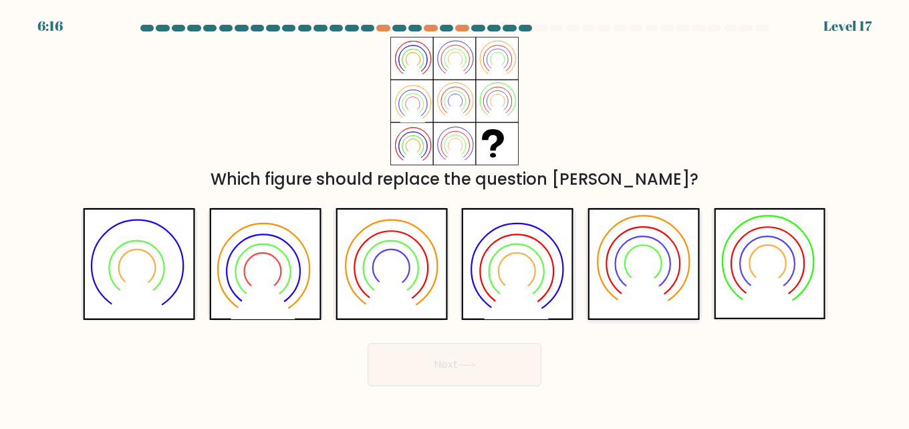
click at [672, 241] on icon at bounding box center [644, 264] width 74 height 74
click at [455, 218] on input "e." at bounding box center [455, 216] width 1 height 3
radio input "true"
click at [492, 354] on button "Next" at bounding box center [455, 364] width 174 height 43
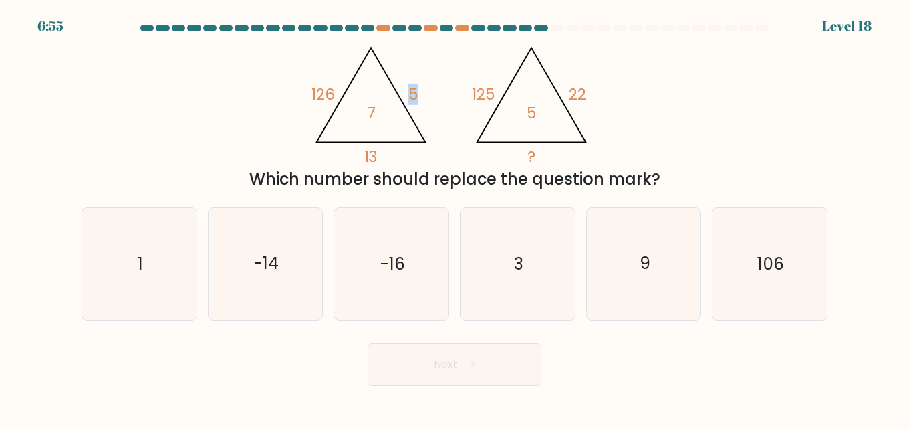
drag, startPoint x: 413, startPoint y: 90, endPoint x: 422, endPoint y: 92, distance: 8.8
click at [422, 92] on icon "@import url('[URL][DOMAIN_NAME]); 126 5 13 7 @import url('[URL][DOMAIN_NAME]); …" at bounding box center [455, 101] width 296 height 128
drag, startPoint x: 366, startPoint y: 152, endPoint x: 385, endPoint y: 158, distance: 19.9
click at [385, 158] on icon "@import url('[URL][DOMAIN_NAME]); 126 5 13 7 @import url('[URL][DOMAIN_NAME]); …" at bounding box center [455, 101] width 296 height 128
click at [350, 165] on icon "@import url('[URL][DOMAIN_NAME]); 126 5 13 7 @import url('[URL][DOMAIN_NAME]); …" at bounding box center [455, 101] width 296 height 128
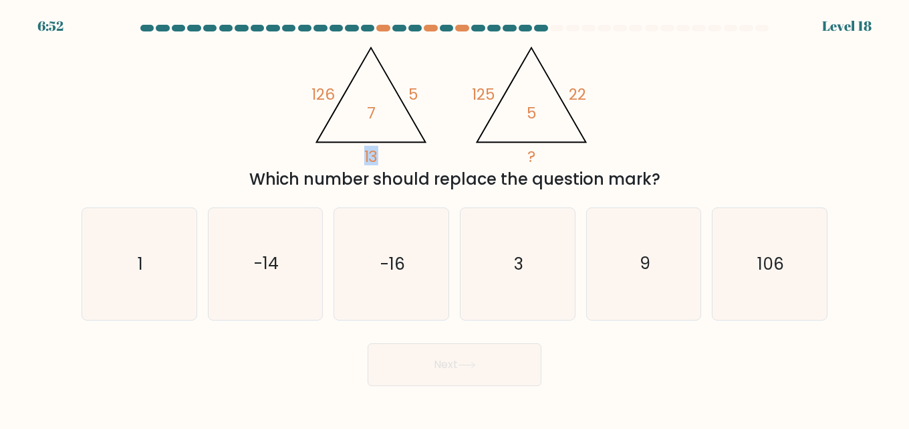
drag, startPoint x: 366, startPoint y: 154, endPoint x: 379, endPoint y: 154, distance: 12.7
click at [377, 154] on tspan "13" at bounding box center [371, 156] width 14 height 21
drag, startPoint x: 383, startPoint y: 152, endPoint x: 402, endPoint y: 132, distance: 28.4
click at [384, 152] on icon "@import url('[URL][DOMAIN_NAME]); 126 5 13 7 @import url('[URL][DOMAIN_NAME]); …" at bounding box center [455, 101] width 296 height 128
drag, startPoint x: 411, startPoint y: 91, endPoint x: 418, endPoint y: 97, distance: 9.0
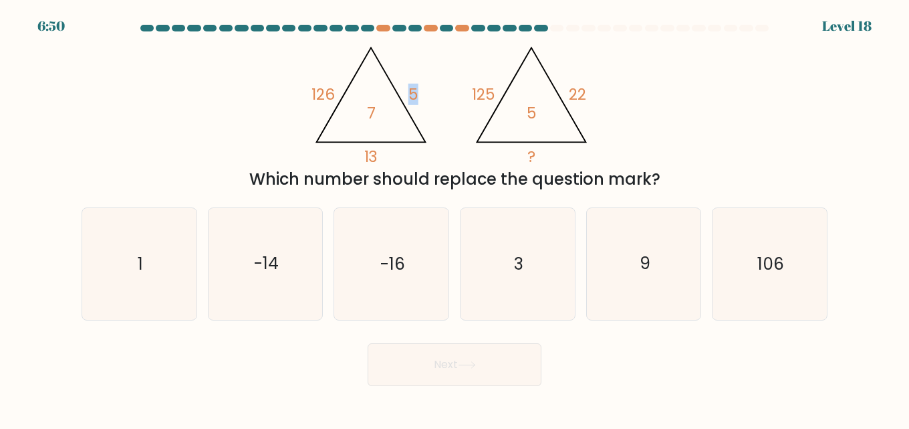
click at [418, 91] on tspan "5" at bounding box center [414, 94] width 10 height 21
drag, startPoint x: 354, startPoint y: 163, endPoint x: 379, endPoint y: 160, distance: 24.9
click at [379, 160] on icon "@import url('[URL][DOMAIN_NAME]); 126 5 13 7 @import url('[URL][DOMAIN_NAME]); …" at bounding box center [455, 101] width 296 height 128
click at [381, 160] on icon "@import url('[URL][DOMAIN_NAME]); 126 5 13 7 @import url('[URL][DOMAIN_NAME]); …" at bounding box center [455, 101] width 296 height 128
drag, startPoint x: 316, startPoint y: 96, endPoint x: 329, endPoint y: 96, distance: 13.4
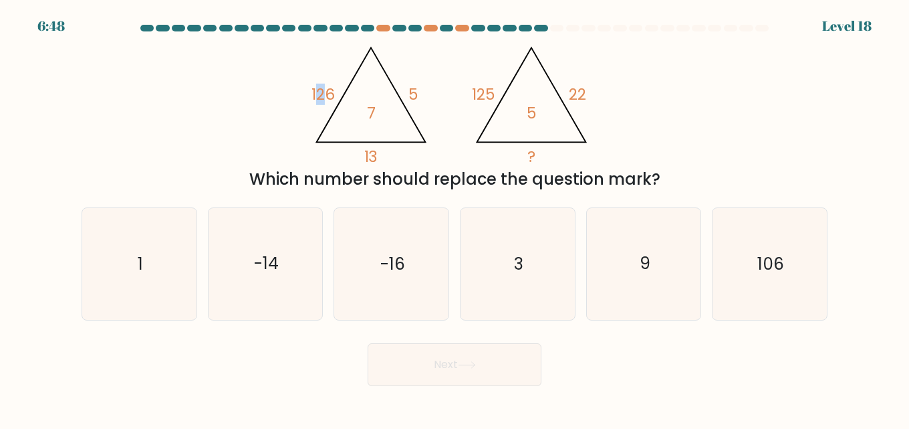
click at [329, 96] on tspan "126" at bounding box center [323, 94] width 23 height 21
drag, startPoint x: 313, startPoint y: 109, endPoint x: 305, endPoint y: 93, distance: 17.9
click at [313, 108] on icon "@import url('[URL][DOMAIN_NAME]); 126 5 13 7 @import url('[URL][DOMAIN_NAME]); …" at bounding box center [455, 101] width 296 height 128
drag, startPoint x: 323, startPoint y: 92, endPoint x: 335, endPoint y: 96, distance: 12.5
click at [335, 96] on div "@import url('[URL][DOMAIN_NAME]); 126 5 13 7 @import url('[URL][DOMAIN_NAME]); …" at bounding box center [455, 114] width 762 height 154
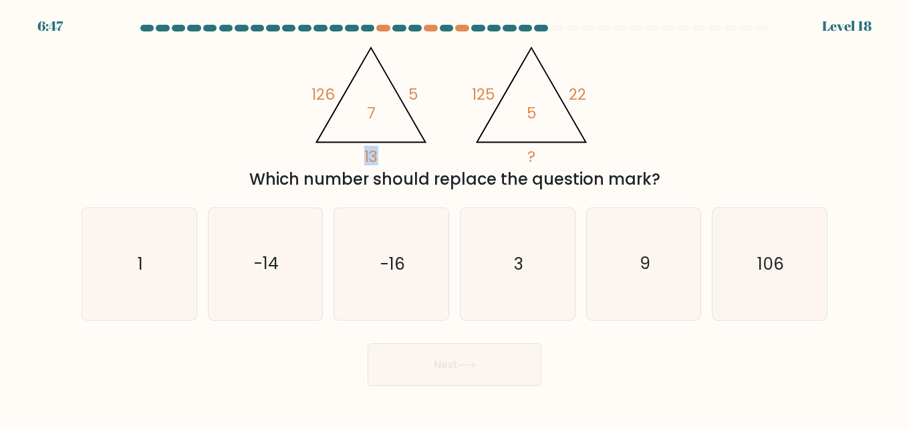
drag, startPoint x: 356, startPoint y: 156, endPoint x: 383, endPoint y: 158, distance: 27.5
click at [383, 158] on icon "@import url('[URL][DOMAIN_NAME]); 126 5 13 7 @import url('[URL][DOMAIN_NAME]); …" at bounding box center [455, 101] width 296 height 128
click at [427, 109] on icon "@import url('[URL][DOMAIN_NAME]); 126 5 13 7 @import url('[URL][DOMAIN_NAME]); …" at bounding box center [455, 101] width 296 height 128
drag, startPoint x: 421, startPoint y: 88, endPoint x: 407, endPoint y: 92, distance: 14.4
click at [407, 92] on icon "@import url('[URL][DOMAIN_NAME]); 126 5 13 7 @import url('[URL][DOMAIN_NAME]); …" at bounding box center [455, 101] width 296 height 128
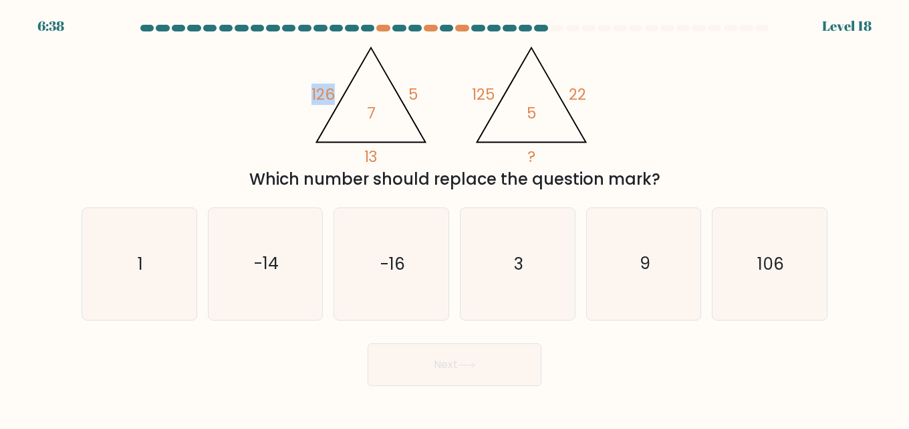
drag, startPoint x: 305, startPoint y: 102, endPoint x: 337, endPoint y: 100, distance: 32.2
click at [336, 100] on div "@import url('[URL][DOMAIN_NAME]); 126 5 13 7 @import url('[URL][DOMAIN_NAME]); …" at bounding box center [455, 114] width 762 height 154
click at [370, 148] on tspan "13" at bounding box center [371, 156] width 14 height 21
drag, startPoint x: 403, startPoint y: 92, endPoint x: 415, endPoint y: 100, distance: 14.8
click at [415, 99] on icon "@import url('[URL][DOMAIN_NAME]); 126 5 13 7 @import url('[URL][DOMAIN_NAME]); …" at bounding box center [455, 101] width 296 height 128
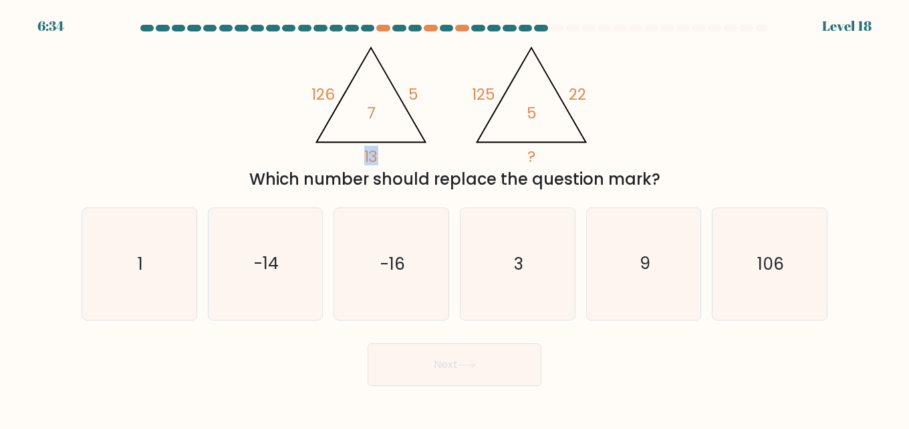
drag, startPoint x: 363, startPoint y: 158, endPoint x: 376, endPoint y: 158, distance: 12.7
click at [376, 158] on icon "@import url('[URL][DOMAIN_NAME]); 126 5 13 7 @import url('[URL][DOMAIN_NAME]); …" at bounding box center [455, 101] width 296 height 128
click at [397, 156] on icon "@import url('[URL][DOMAIN_NAME]); 126 5 13 7 @import url('[URL][DOMAIN_NAME]); …" at bounding box center [455, 101] width 296 height 128
drag, startPoint x: 562, startPoint y: 86, endPoint x: 589, endPoint y: 94, distance: 27.9
click at [589, 94] on icon "@import url('[URL][DOMAIN_NAME]); 126 5 13 7 @import url('[URL][DOMAIN_NAME]); …" at bounding box center [455, 101] width 296 height 128
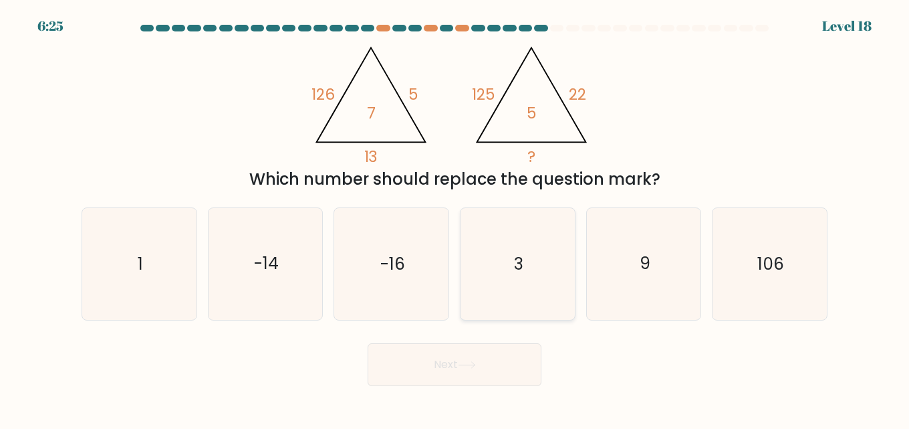
click at [493, 269] on icon "3" at bounding box center [518, 264] width 112 height 112
click at [455, 218] on input "d. 3" at bounding box center [455, 216] width 1 height 3
radio input "true"
click at [457, 370] on button "Next" at bounding box center [455, 364] width 174 height 43
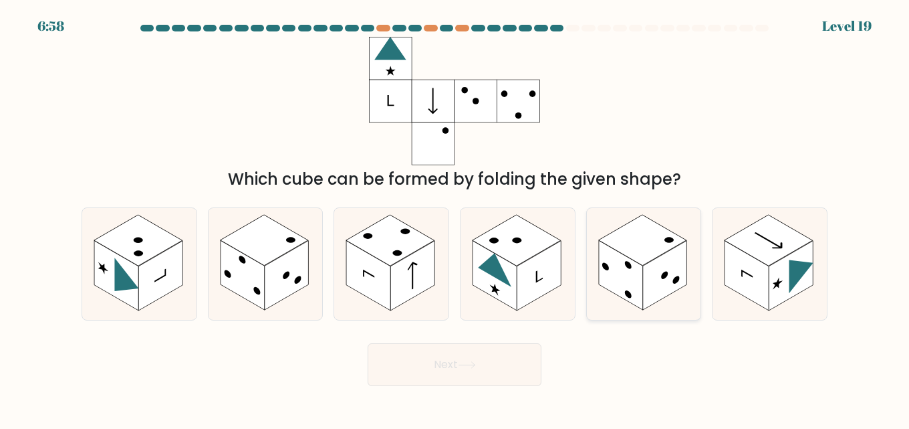
click at [690, 294] on icon at bounding box center [644, 264] width 114 height 112
click at [455, 218] on input "e." at bounding box center [455, 216] width 1 height 3
radio input "true"
click at [407, 277] on rect at bounding box center [413, 276] width 44 height 70
click at [455, 218] on input "c." at bounding box center [455, 216] width 1 height 3
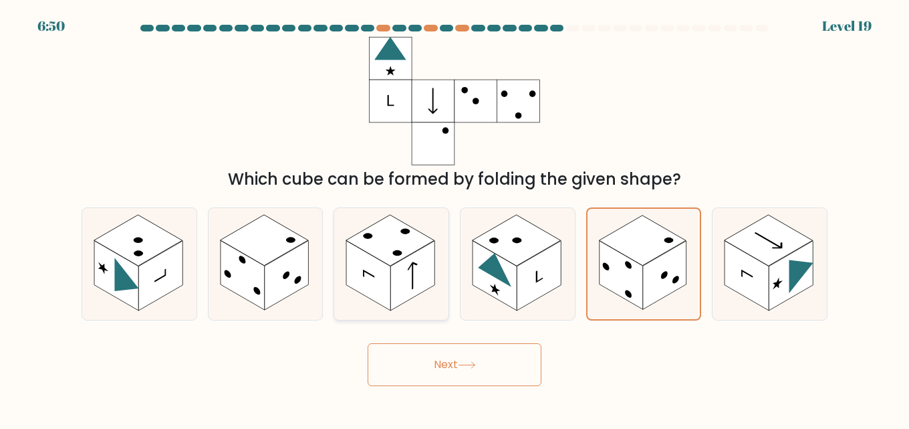
radio input "true"
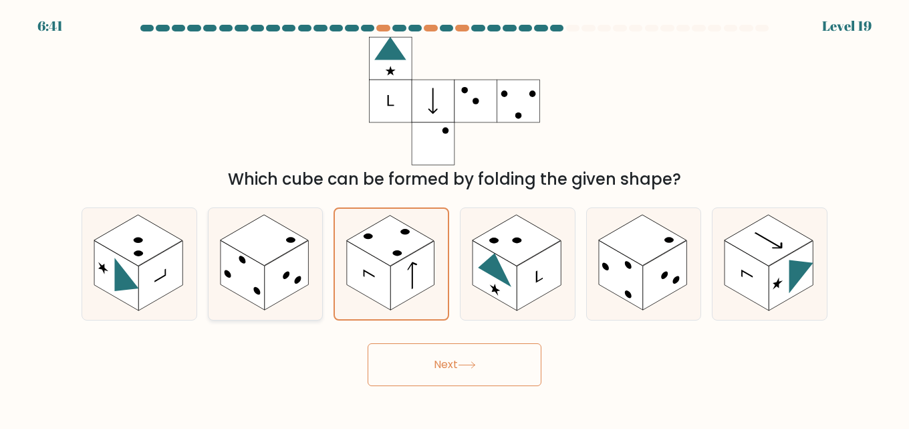
click at [306, 265] on rect at bounding box center [287, 276] width 44 height 70
click at [455, 218] on input "b." at bounding box center [455, 216] width 1 height 3
radio input "true"
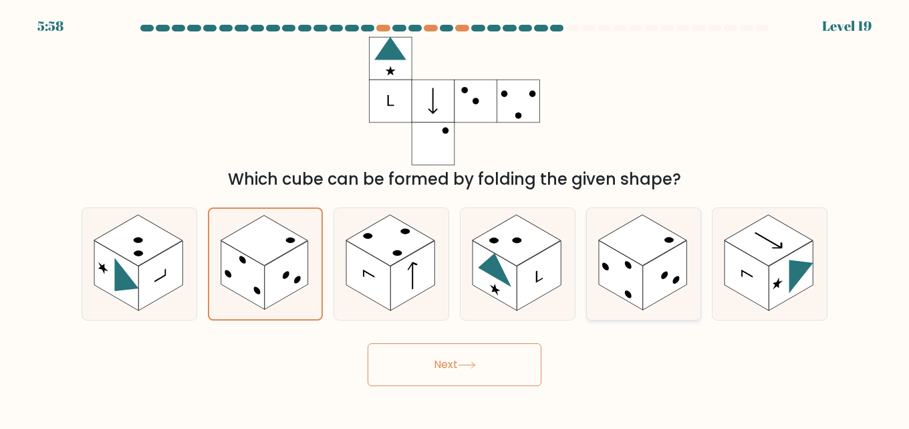
click at [686, 272] on rect at bounding box center [665, 276] width 44 height 70
click at [455, 218] on input "e." at bounding box center [455, 216] width 1 height 3
radio input "true"
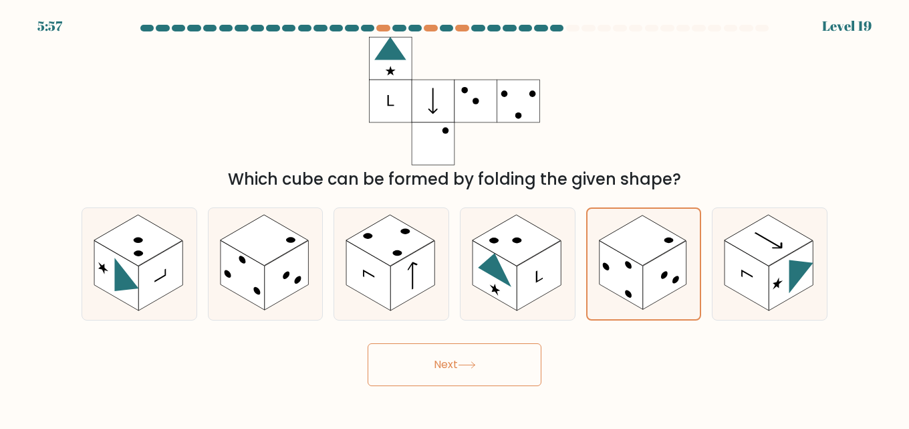
click at [492, 365] on button "Next" at bounding box center [455, 364] width 174 height 43
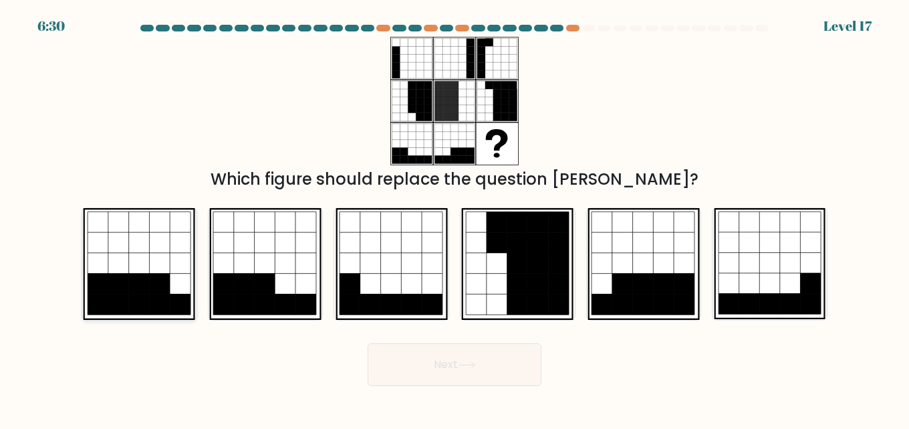
click at [150, 275] on icon at bounding box center [160, 284] width 21 height 21
click at [455, 218] on input "a." at bounding box center [455, 216] width 1 height 3
radio input "true"
click at [447, 360] on button "Next" at bounding box center [455, 364] width 174 height 43
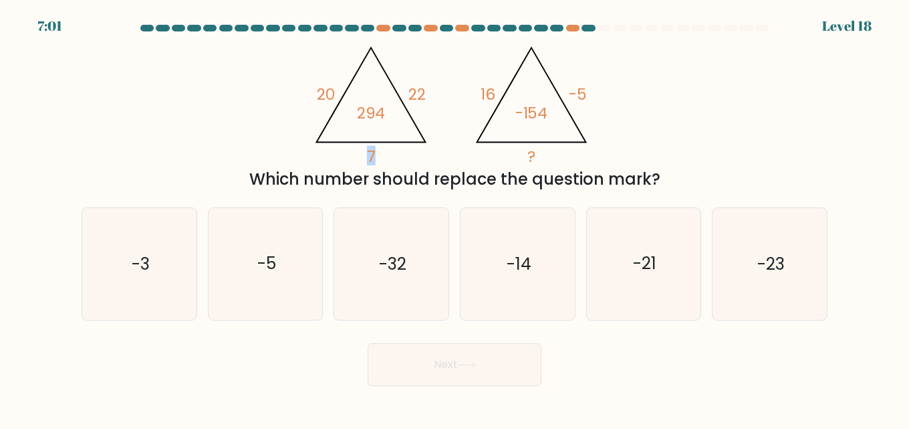
drag, startPoint x: 367, startPoint y: 158, endPoint x: 377, endPoint y: 157, distance: 10.1
click at [377, 157] on icon "@import url('[URL][DOMAIN_NAME]); 20 22 7 294 @import url('[URL][DOMAIN_NAME]);…" at bounding box center [455, 101] width 296 height 128
drag, startPoint x: 409, startPoint y: 98, endPoint x: 423, endPoint y: 98, distance: 14.1
click at [423, 98] on tspan "22" at bounding box center [417, 94] width 17 height 21
drag, startPoint x: 325, startPoint y: 95, endPoint x: 339, endPoint y: 96, distance: 14.1
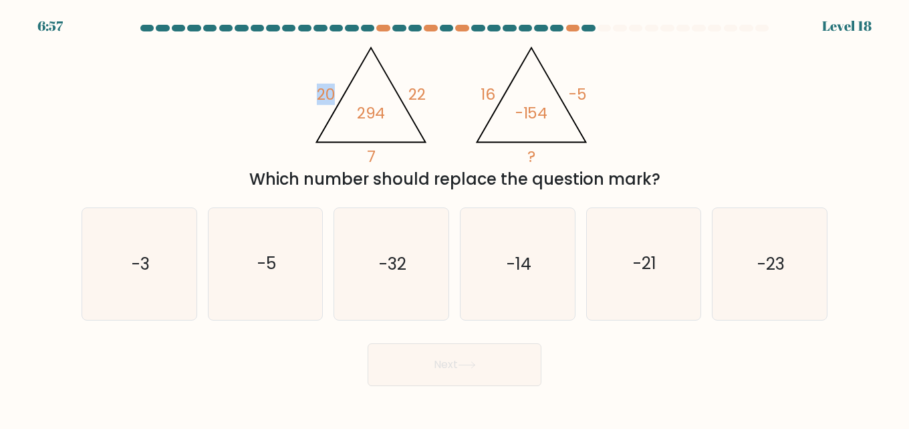
click at [339, 96] on icon "@import url('[URL][DOMAIN_NAME]); 20 22 7 294 @import url('[URL][DOMAIN_NAME]);…" at bounding box center [455, 101] width 296 height 128
drag, startPoint x: 366, startPoint y: 152, endPoint x: 376, endPoint y: 152, distance: 10.0
click at [376, 152] on icon "@import url('[URL][DOMAIN_NAME]); 20 22 7 294 @import url('[URL][DOMAIN_NAME]);…" at bounding box center [455, 101] width 296 height 128
click at [394, 151] on icon "@import url('[URL][DOMAIN_NAME]); 20 22 7 294 @import url('[URL][DOMAIN_NAME]);…" at bounding box center [455, 101] width 296 height 128
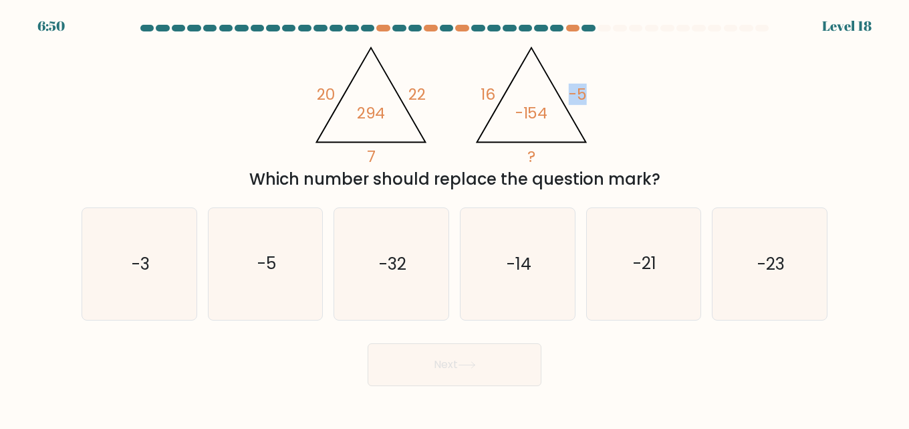
drag, startPoint x: 568, startPoint y: 92, endPoint x: 594, endPoint y: 100, distance: 27.5
click at [597, 96] on icon "@import url('[URL][DOMAIN_NAME]); 20 22 7 294 @import url('[URL][DOMAIN_NAME]);…" at bounding box center [455, 101] width 296 height 128
click at [594, 100] on icon "@import url('[URL][DOMAIN_NAME]); 20 22 7 294 @import url('[URL][DOMAIN_NAME]);…" at bounding box center [455, 101] width 296 height 128
drag, startPoint x: 368, startPoint y: 159, endPoint x: 390, endPoint y: 154, distance: 22.6
click at [389, 155] on icon "@import url('[URL][DOMAIN_NAME]); 20 22 7 294 @import url('[URL][DOMAIN_NAME]);…" at bounding box center [455, 101] width 296 height 128
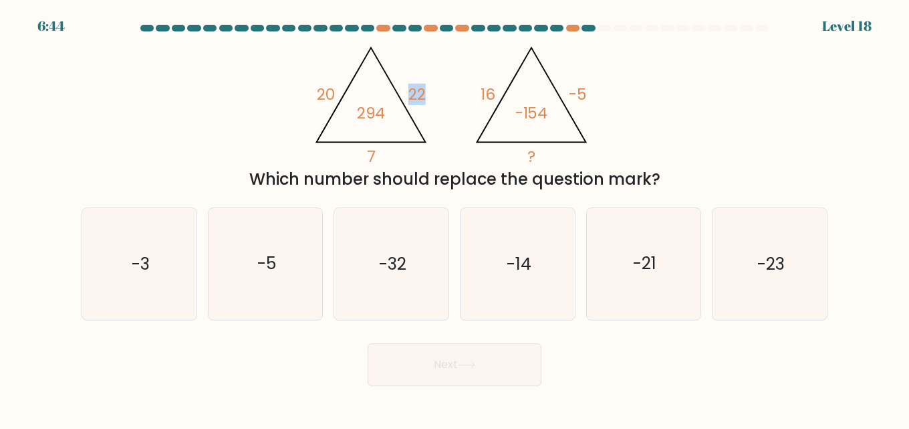
drag, startPoint x: 407, startPoint y: 93, endPoint x: 423, endPoint y: 94, distance: 16.1
click at [423, 94] on icon "@import url('[URL][DOMAIN_NAME]); 20 22 7 294 @import url('[URL][DOMAIN_NAME]);…" at bounding box center [455, 101] width 296 height 128
drag, startPoint x: 318, startPoint y: 96, endPoint x: 334, endPoint y: 94, distance: 16.1
click at [334, 94] on tspan "20" at bounding box center [326, 94] width 18 height 21
drag, startPoint x: 525, startPoint y: 152, endPoint x: 535, endPoint y: 152, distance: 10.0
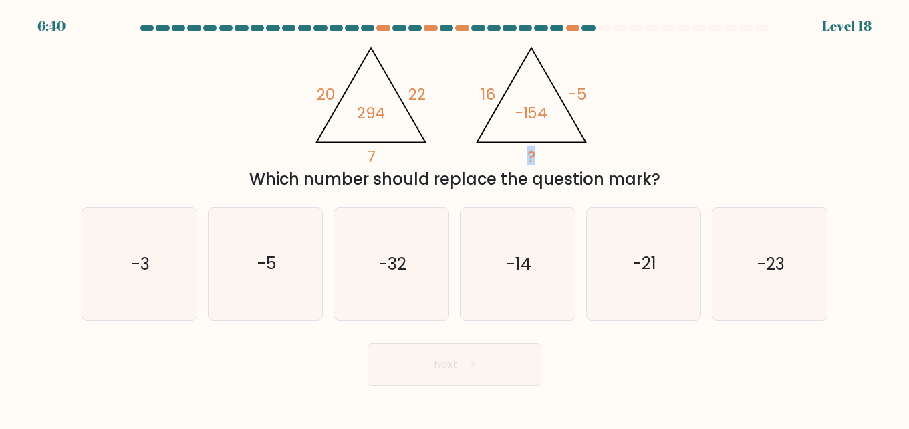
click at [535, 152] on icon "@import url('[URL][DOMAIN_NAME]); 20 22 7 294 @import url('[URL][DOMAIN_NAME]);…" at bounding box center [455, 101] width 296 height 128
click at [528, 142] on icon at bounding box center [531, 94] width 109 height 94
drag, startPoint x: 314, startPoint y: 89, endPoint x: 334, endPoint y: 96, distance: 21.8
click at [333, 96] on icon "@import url('[URL][DOMAIN_NAME]); 20 22 7 294 @import url('[URL][DOMAIN_NAME]);…" at bounding box center [455, 101] width 296 height 128
drag, startPoint x: 413, startPoint y: 93, endPoint x: 427, endPoint y: 98, distance: 14.8
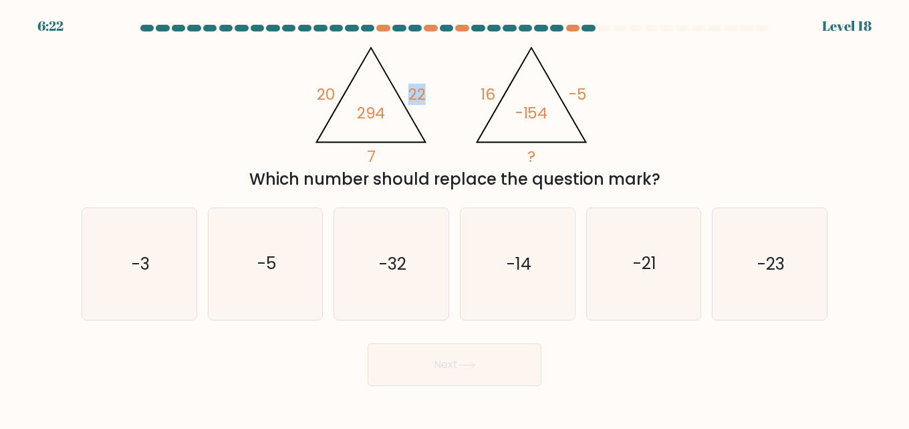
click at [427, 98] on icon "@import url('[URL][DOMAIN_NAME]); 20 22 7 294 @import url('[URL][DOMAIN_NAME]);…" at bounding box center [455, 101] width 296 height 128
drag, startPoint x: 368, startPoint y: 152, endPoint x: 380, endPoint y: 154, distance: 12.1
click at [380, 154] on icon "@import url('[URL][DOMAIN_NAME]); 20 22 7 294 @import url('[URL][DOMAIN_NAME]);…" at bounding box center [455, 101] width 296 height 128
click at [383, 154] on icon "@import url('[URL][DOMAIN_NAME]); 20 22 7 294 @import url('[URL][DOMAIN_NAME]);…" at bounding box center [455, 101] width 296 height 128
drag, startPoint x: 369, startPoint y: 154, endPoint x: 379, endPoint y: 152, distance: 10.2
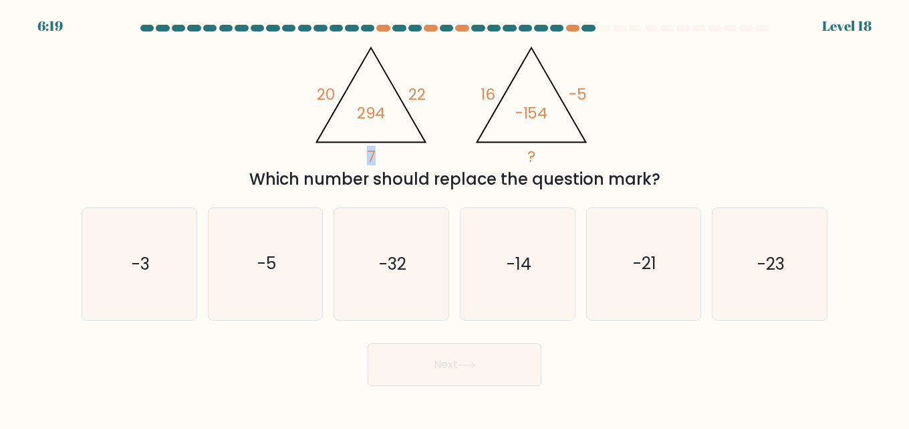
click at [378, 153] on icon "@import url('[URL][DOMAIN_NAME]); 20 22 7 294 @import url('[URL][DOMAIN_NAME]);…" at bounding box center [455, 101] width 296 height 128
drag, startPoint x: 409, startPoint y: 95, endPoint x: 425, endPoint y: 98, distance: 16.4
click at [425, 97] on tspan "22" at bounding box center [417, 94] width 17 height 21
click at [400, 150] on icon "@import url('[URL][DOMAIN_NAME]); 20 22 7 294 @import url('[URL][DOMAIN_NAME]);…" at bounding box center [455, 101] width 296 height 128
drag, startPoint x: 368, startPoint y: 160, endPoint x: 376, endPoint y: 158, distance: 8.8
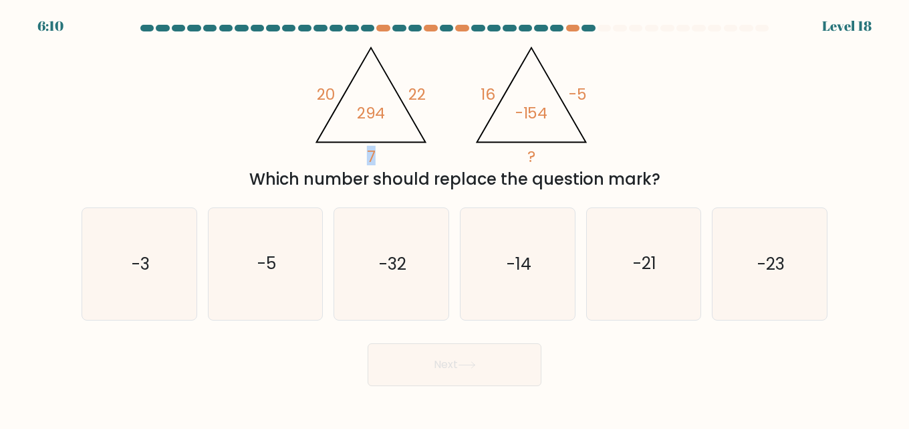
click at [376, 158] on icon "@import url('[URL][DOMAIN_NAME]); 20 22 7 294 @import url('[URL][DOMAIN_NAME]);…" at bounding box center [455, 101] width 296 height 128
drag, startPoint x: 417, startPoint y: 94, endPoint x: 424, endPoint y: 96, distance: 6.8
click at [424, 96] on tspan "22" at bounding box center [417, 94] width 17 height 21
drag, startPoint x: 407, startPoint y: 94, endPoint x: 415, endPoint y: 96, distance: 8.1
click at [415, 96] on icon "@import url('[URL][DOMAIN_NAME]); 20 22 7 294 @import url('[URL][DOMAIN_NAME]);…" at bounding box center [455, 101] width 296 height 128
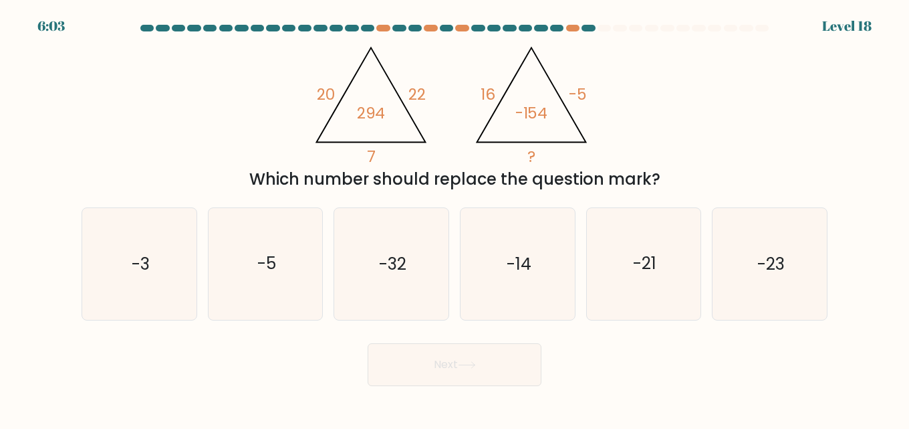
click at [452, 108] on icon "@import url('[URL][DOMAIN_NAME]); 20 22 7 294 @import url('[URL][DOMAIN_NAME]);…" at bounding box center [455, 101] width 296 height 128
click at [377, 148] on icon "@import url('[URL][DOMAIN_NAME]); 20 22 7 294 @import url('[URL][DOMAIN_NAME]);…" at bounding box center [455, 101] width 296 height 128
drag, startPoint x: 315, startPoint y: 98, endPoint x: 341, endPoint y: 95, distance: 26.2
click at [334, 95] on icon "@import url('[URL][DOMAIN_NAME]); 20 22 7 294 @import url('[URL][DOMAIN_NAME]);…" at bounding box center [455, 101] width 296 height 128
drag, startPoint x: 406, startPoint y: 94, endPoint x: 419, endPoint y: 94, distance: 12.7
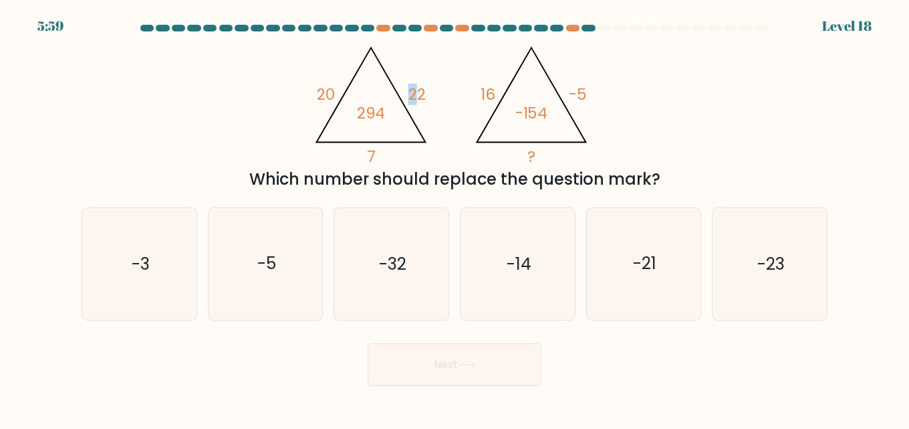
click at [417, 94] on icon "@import url('[URL][DOMAIN_NAME]); 20 22 7 294 @import url('[URL][DOMAIN_NAME]);…" at bounding box center [455, 101] width 296 height 128
click at [422, 95] on tspan "22" at bounding box center [417, 94] width 17 height 21
drag, startPoint x: 380, startPoint y: 151, endPoint x: 372, endPoint y: 156, distance: 8.7
click at [379, 152] on icon "@import url('[URL][DOMAIN_NAME]); 20 22 7 294 @import url('[URL][DOMAIN_NAME]);…" at bounding box center [455, 101] width 296 height 128
drag, startPoint x: 371, startPoint y: 154, endPoint x: 382, endPoint y: 152, distance: 10.9
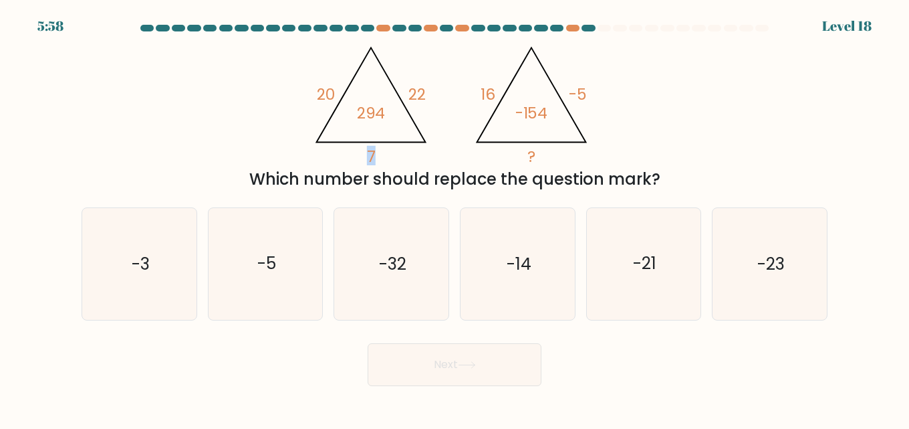
click at [382, 152] on icon "@import url('[URL][DOMAIN_NAME]); 20 22 7 294 @import url('[URL][DOMAIN_NAME]);…" at bounding box center [455, 101] width 296 height 128
drag, startPoint x: 407, startPoint y: 95, endPoint x: 425, endPoint y: 97, distance: 18.2
click at [425, 97] on icon "@import url('[URL][DOMAIN_NAME]); 20 22 7 294 @import url('[URL][DOMAIN_NAME]);…" at bounding box center [455, 101] width 296 height 128
click at [326, 102] on tspan "20" at bounding box center [326, 94] width 18 height 21
drag, startPoint x: 307, startPoint y: 92, endPoint x: 335, endPoint y: 92, distance: 28.1
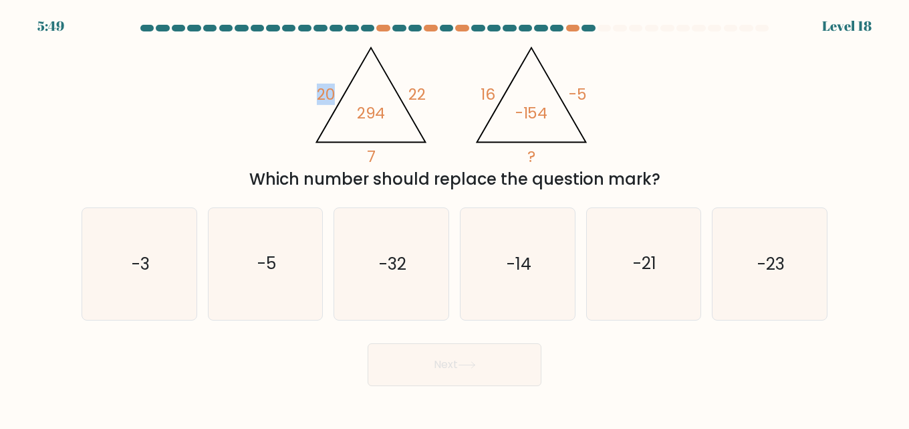
click at [335, 92] on icon "@import url('[URL][DOMAIN_NAME]); 20 22 7 294 @import url('[URL][DOMAIN_NAME]);…" at bounding box center [455, 101] width 296 height 128
drag, startPoint x: 408, startPoint y: 89, endPoint x: 436, endPoint y: 96, distance: 28.9
click at [435, 95] on icon "@import url('[URL][DOMAIN_NAME]); 20 22 7 294 @import url('[URL][DOMAIN_NAME]);…" at bounding box center [455, 101] width 296 height 128
drag, startPoint x: 344, startPoint y: 163, endPoint x: 381, endPoint y: 164, distance: 37.5
click at [381, 164] on icon "@import url('[URL][DOMAIN_NAME]); 20 22 7 294 @import url('[URL][DOMAIN_NAME]);…" at bounding box center [455, 101] width 296 height 128
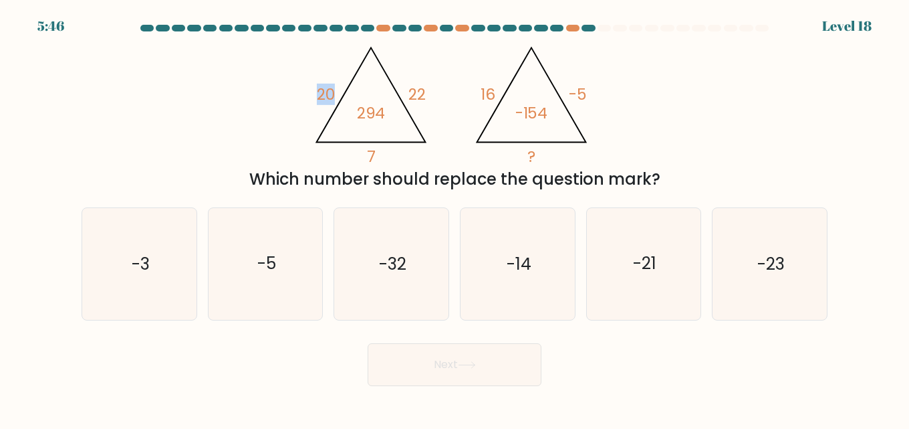
drag, startPoint x: 305, startPoint y: 94, endPoint x: 347, endPoint y: 94, distance: 42.1
click at [347, 94] on div "@import url('[URL][DOMAIN_NAME]); 20 22 7 294 @import url('[URL][DOMAIN_NAME]);…" at bounding box center [455, 114] width 762 height 154
click at [309, 87] on icon "@import url('[URL][DOMAIN_NAME]); 20 22 7 294 @import url('[URL][DOMAIN_NAME]);…" at bounding box center [455, 101] width 296 height 128
drag, startPoint x: 357, startPoint y: 165, endPoint x: 378, endPoint y: 157, distance: 22.2
click at [378, 157] on icon "@import url('[URL][DOMAIN_NAME]); 20 22 7 294 @import url('[URL][DOMAIN_NAME]);…" at bounding box center [455, 101] width 296 height 128
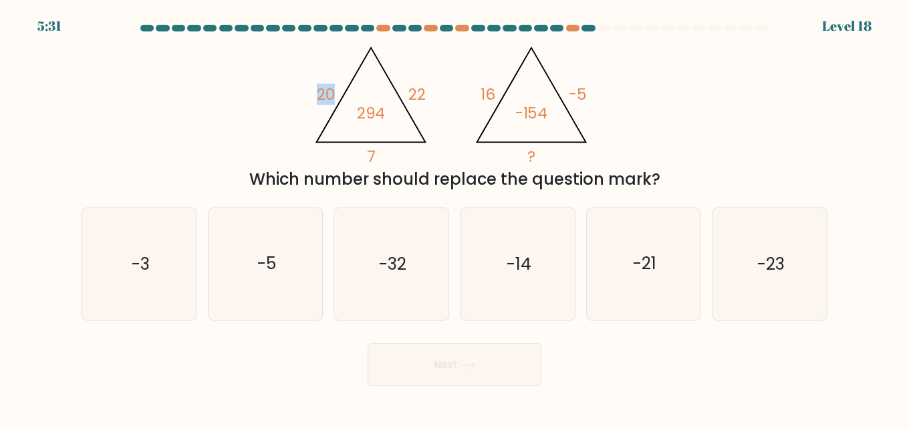
drag, startPoint x: 313, startPoint y: 88, endPoint x: 335, endPoint y: 90, distance: 22.2
click at [335, 90] on icon "@import url('[URL][DOMAIN_NAME]); 20 22 7 294 @import url('[URL][DOMAIN_NAME]);…" at bounding box center [455, 101] width 296 height 128
click at [306, 98] on div "@import url('[URL][DOMAIN_NAME]); 20 22 7 294 @import url('[URL][DOMAIN_NAME]);…" at bounding box center [455, 114] width 762 height 154
drag, startPoint x: 413, startPoint y: 92, endPoint x: 429, endPoint y: 98, distance: 16.3
click at [430, 97] on icon "@import url('[URL][DOMAIN_NAME]); 20 22 7 294 @import url('[URL][DOMAIN_NAME]);…" at bounding box center [455, 101] width 296 height 128
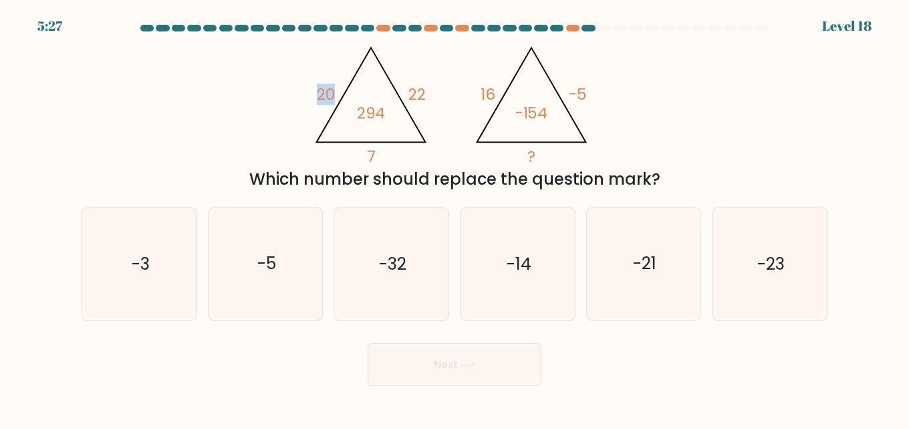
drag, startPoint x: 322, startPoint y: 93, endPoint x: 334, endPoint y: 93, distance: 12.0
click at [334, 93] on icon "@import url('[URL][DOMAIN_NAME]); 20 22 7 294 @import url('[URL][DOMAIN_NAME]);…" at bounding box center [455, 101] width 296 height 128
click at [431, 114] on icon "@import url('[URL][DOMAIN_NAME]); 20 22 7 294 @import url('[URL][DOMAIN_NAME]);…" at bounding box center [455, 101] width 296 height 128
drag, startPoint x: 321, startPoint y: 88, endPoint x: 318, endPoint y: 120, distance: 32.9
click at [336, 97] on icon "@import url('[URL][DOMAIN_NAME]); 20 22 7 294 @import url('[URL][DOMAIN_NAME]);…" at bounding box center [455, 101] width 296 height 128
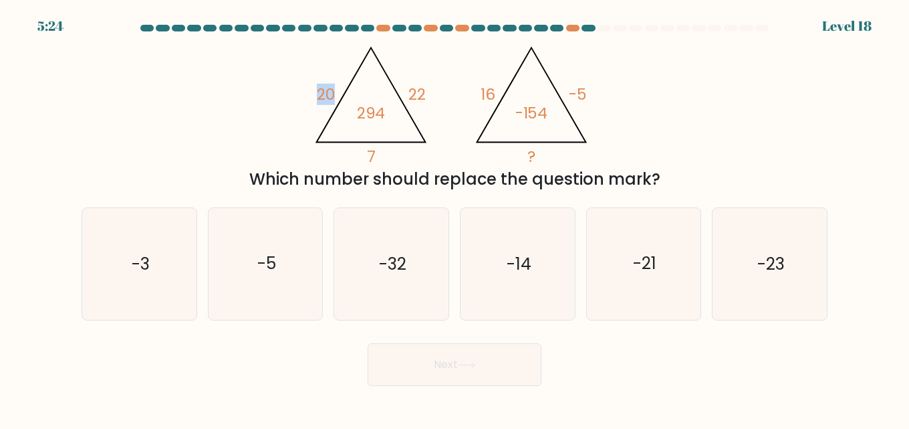
click at [315, 120] on icon "@import url('[URL][DOMAIN_NAME]); 20 22 7 294 @import url('[URL][DOMAIN_NAME]);…" at bounding box center [455, 101] width 296 height 128
drag, startPoint x: 316, startPoint y: 93, endPoint x: 334, endPoint y: 98, distance: 18.7
click at [334, 98] on icon "@import url('[URL][DOMAIN_NAME]); 20 22 7 294 @import url('[URL][DOMAIN_NAME]);…" at bounding box center [455, 101] width 296 height 128
drag, startPoint x: 361, startPoint y: 150, endPoint x: 372, endPoint y: 151, distance: 11.4
click at [372, 151] on icon "@import url('[URL][DOMAIN_NAME]); 20 22 7 294 @import url('[URL][DOMAIN_NAME]);…" at bounding box center [455, 101] width 296 height 128
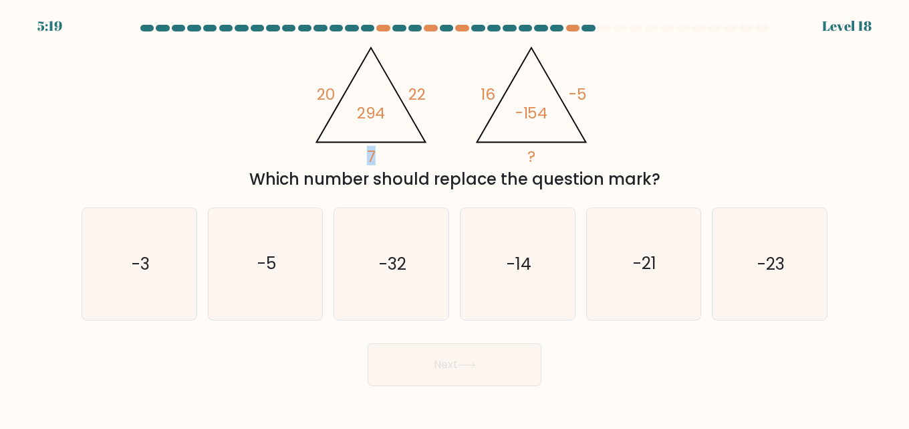
click at [368, 154] on tspan "7" at bounding box center [371, 156] width 9 height 21
drag, startPoint x: 564, startPoint y: 94, endPoint x: 592, endPoint y: 99, distance: 27.9
click at [592, 99] on icon "@import url('[URL][DOMAIN_NAME]); 20 22 7 294 @import url('[URL][DOMAIN_NAME]);…" at bounding box center [455, 101] width 296 height 128
drag, startPoint x: 358, startPoint y: 156, endPoint x: 374, endPoint y: 157, distance: 16.8
click at [374, 157] on icon "@import url('[URL][DOMAIN_NAME]); 20 22 7 294 @import url('[URL][DOMAIN_NAME]);…" at bounding box center [455, 101] width 296 height 128
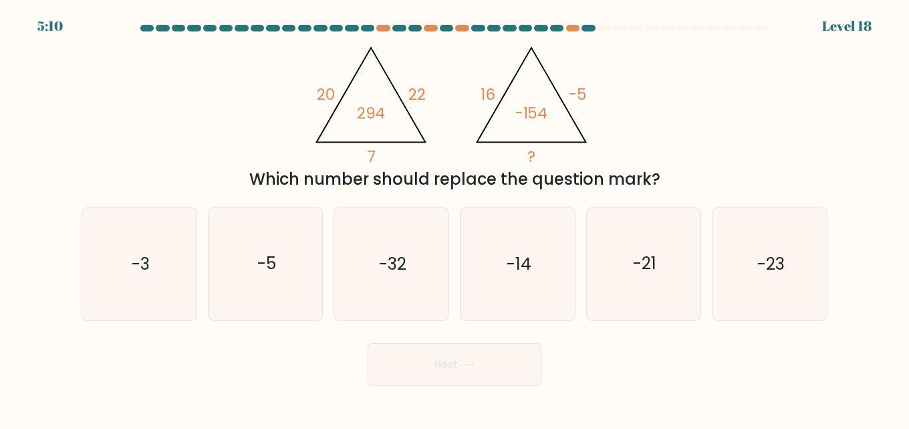
drag, startPoint x: 302, startPoint y: 90, endPoint x: 321, endPoint y: 89, distance: 19.4
click at [321, 89] on div "@import url('[URL][DOMAIN_NAME]); 20 22 7 294 @import url('[URL][DOMAIN_NAME]);…" at bounding box center [455, 114] width 762 height 154
drag, startPoint x: 325, startPoint y: 93, endPoint x: 354, endPoint y: 97, distance: 29.7
click at [354, 97] on icon "@import url('[URL][DOMAIN_NAME]); 20 22 7 294 @import url('[URL][DOMAIN_NAME]);…" at bounding box center [455, 101] width 296 height 128
click at [320, 139] on icon "@import url('[URL][DOMAIN_NAME]); 20 22 7 294 @import url('[URL][DOMAIN_NAME]);…" at bounding box center [455, 101] width 296 height 128
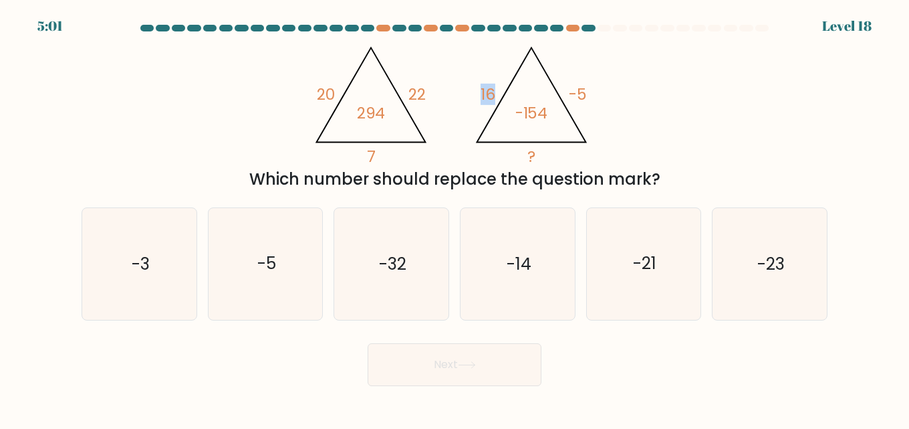
drag, startPoint x: 474, startPoint y: 92, endPoint x: 499, endPoint y: 91, distance: 24.8
click at [499, 91] on icon "@import url('[URL][DOMAIN_NAME]); 20 22 7 294 @import url('[URL][DOMAIN_NAME]);…" at bounding box center [455, 101] width 296 height 128
click at [745, 276] on icon "-23" at bounding box center [770, 264] width 112 height 112
click at [455, 218] on input "f. -23" at bounding box center [455, 216] width 1 height 3
radio input "true"
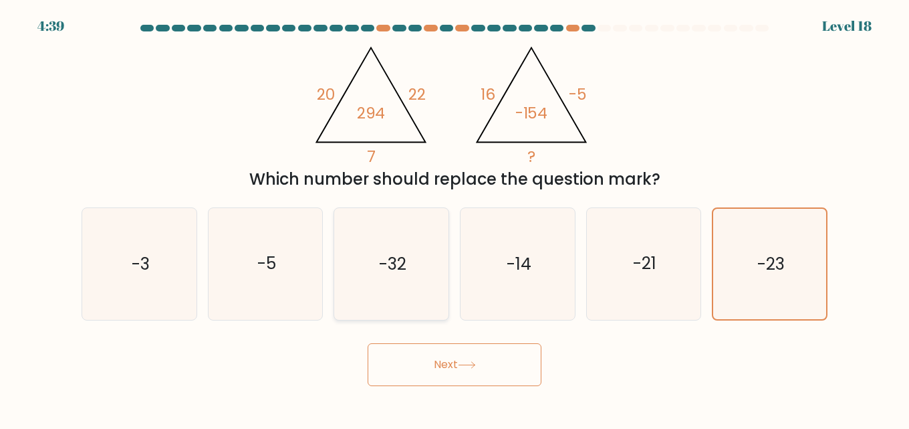
click at [370, 292] on icon "-32" at bounding box center [392, 264] width 112 height 112
click at [455, 218] on input "c. -32" at bounding box center [455, 216] width 1 height 3
radio input "true"
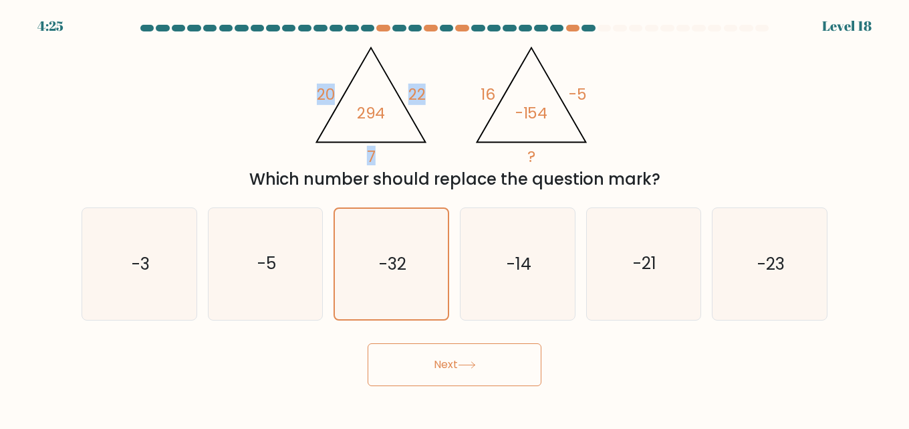
drag, startPoint x: 325, startPoint y: 94, endPoint x: 352, endPoint y: 98, distance: 27.2
click at [352, 98] on icon "@import url('[URL][DOMAIN_NAME]); 20 22 7 294 @import url('[URL][DOMAIN_NAME]);…" at bounding box center [455, 101] width 296 height 128
click at [438, 106] on icon "@import url('[URL][DOMAIN_NAME]); 20 22 7 294 @import url('[URL][DOMAIN_NAME]);…" at bounding box center [455, 101] width 296 height 128
click at [467, 364] on icon at bounding box center [467, 364] width 18 height 7
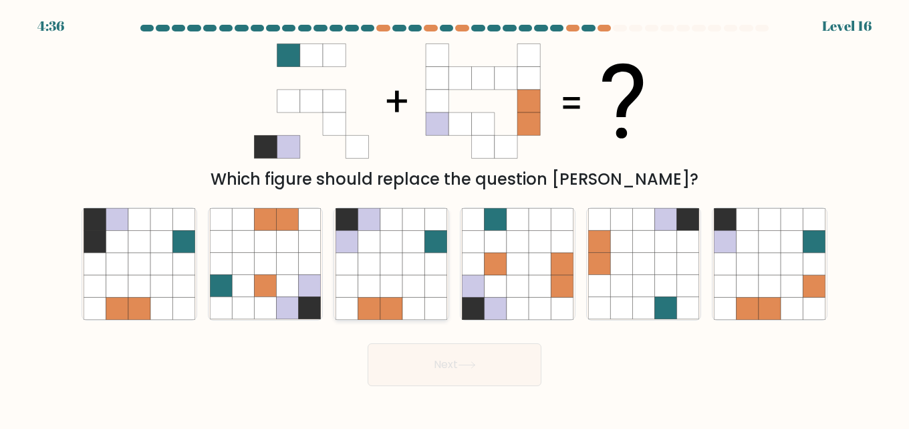
click at [395, 280] on icon at bounding box center [392, 286] width 22 height 22
click at [455, 218] on input "c." at bounding box center [455, 216] width 1 height 3
radio input "true"
click at [476, 339] on div "Next" at bounding box center [455, 360] width 762 height 49
click at [491, 350] on button "Next" at bounding box center [455, 364] width 174 height 43
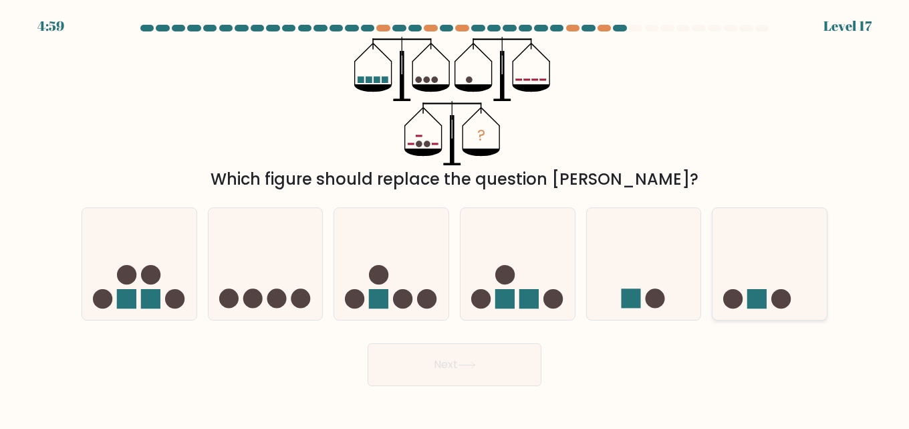
click at [752, 272] on icon at bounding box center [770, 264] width 114 height 94
click at [455, 218] on input "f." at bounding box center [455, 216] width 1 height 3
radio input "true"
click at [516, 353] on button "Next" at bounding box center [455, 364] width 174 height 43
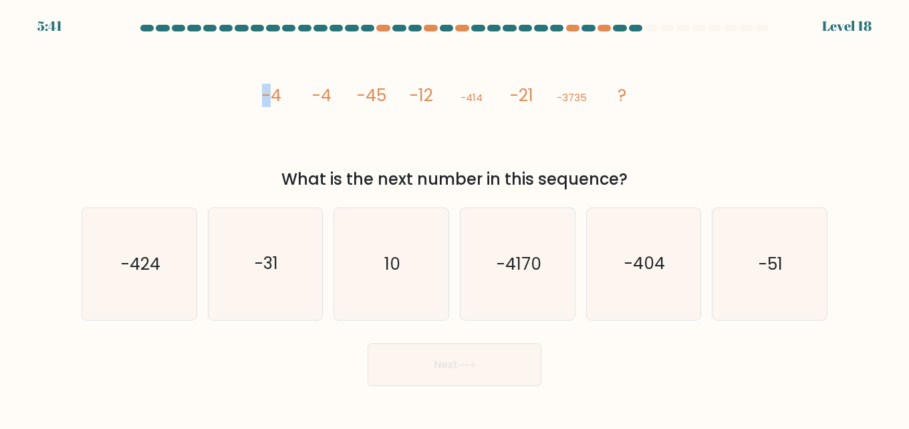
drag, startPoint x: 266, startPoint y: 92, endPoint x: 277, endPoint y: 96, distance: 11.2
click at [272, 94] on tspan "-4" at bounding box center [271, 95] width 19 height 23
drag, startPoint x: 330, startPoint y: 97, endPoint x: 353, endPoint y: 97, distance: 22.7
click at [332, 97] on icon "image/svg+xml -4 -4 -45 -12 -414 -21 -3735 ?" at bounding box center [454, 101] width 401 height 128
drag, startPoint x: 468, startPoint y: 92, endPoint x: 488, endPoint y: 94, distance: 20.1
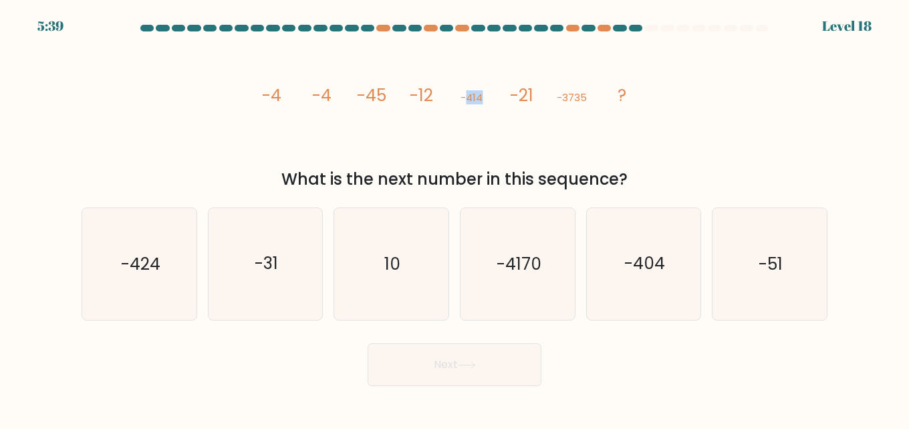
click at [488, 93] on icon "image/svg+xml -4 -4 -45 -12 -414 -21 -3735 ?" at bounding box center [454, 101] width 401 height 128
drag, startPoint x: 517, startPoint y: 92, endPoint x: 538, endPoint y: 102, distance: 23.0
click at [539, 90] on icon "image/svg+xml -4 -4 -45 -12 -414 -21 -3735 ?" at bounding box center [454, 101] width 401 height 128
click at [421, 110] on icon "image/svg+xml -4 -4 -45 -12 -414 -21 -3735 ?" at bounding box center [454, 101] width 401 height 128
drag, startPoint x: 265, startPoint y: 104, endPoint x: 342, endPoint y: 96, distance: 76.7
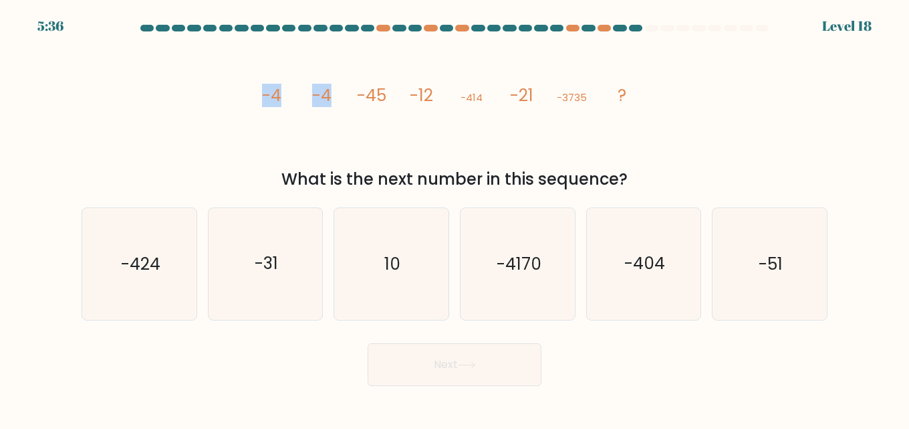
click at [342, 96] on icon "image/svg+xml -4 -4 -45 -12 -414 -21 -3735 ?" at bounding box center [454, 101] width 401 height 128
click at [342, 125] on icon "image/svg+xml -4 -4 -45 -12 -414 -21 -3735 ?" at bounding box center [454, 101] width 401 height 128
click at [278, 94] on tspan "-4" at bounding box center [271, 95] width 19 height 23
click at [328, 98] on tspan "-4" at bounding box center [321, 95] width 19 height 23
drag, startPoint x: 415, startPoint y: 91, endPoint x: 459, endPoint y: 94, distance: 44.2
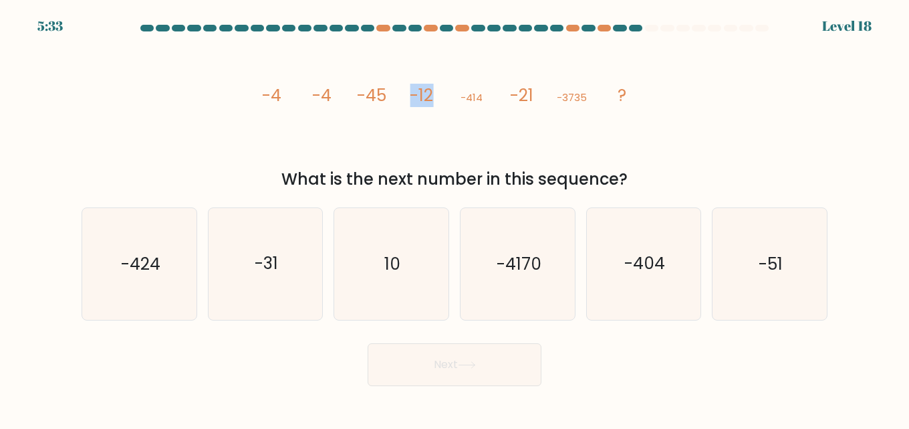
click at [439, 92] on icon "image/svg+xml -4 -4 -45 -12 -414 -21 -3735 ?" at bounding box center [454, 101] width 401 height 128
drag, startPoint x: 476, startPoint y: 94, endPoint x: 485, endPoint y: 95, distance: 9.5
click at [485, 95] on icon "image/svg+xml -4 -4 -45 -12 -414 -21 -3735 ?" at bounding box center [454, 101] width 401 height 128
click at [475, 122] on icon "image/svg+xml -4 -4 -45 -12 -414 -21 -3735 ?" at bounding box center [454, 101] width 401 height 128
click at [348, 116] on icon "image/svg+xml -4 -4 -45 -12 -414 -21 -3735 ?" at bounding box center [454, 101] width 401 height 128
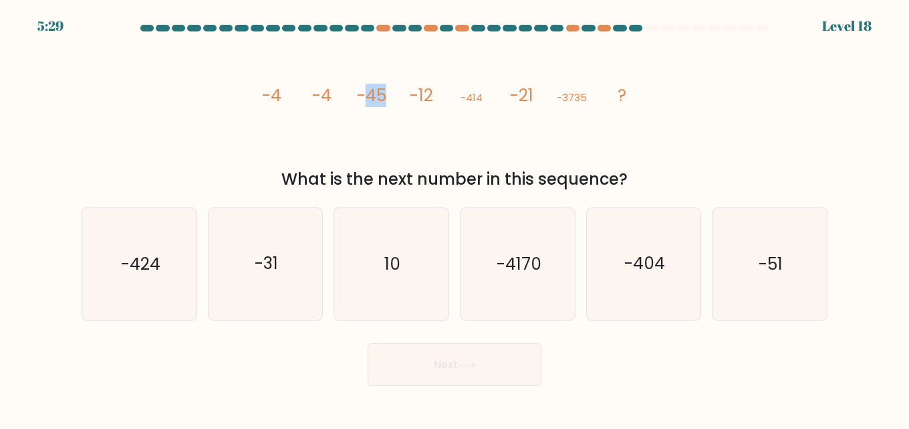
drag, startPoint x: 364, startPoint y: 97, endPoint x: 391, endPoint y: 99, distance: 26.8
click at [386, 96] on tspan "-45" at bounding box center [371, 95] width 29 height 23
click at [397, 101] on icon "image/svg+xml -4 -4 -45 -12 -414 -21 -3735 ?" at bounding box center [454, 101] width 401 height 128
click at [412, 94] on tspan "-12" at bounding box center [422, 95] width 23 height 23
drag, startPoint x: 420, startPoint y: 92, endPoint x: 430, endPoint y: 106, distance: 16.7
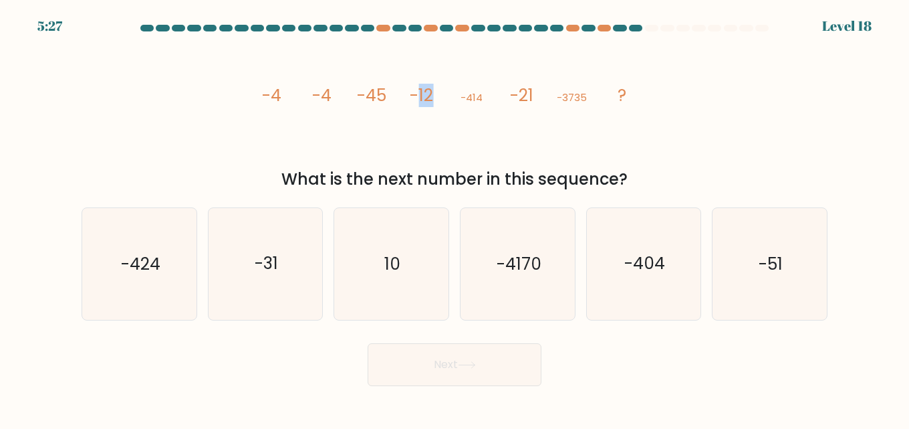
click at [433, 96] on tspan "-12" at bounding box center [422, 95] width 23 height 23
click at [404, 123] on icon "image/svg+xml -4 -4 -45 -12 -414 -21 -3735 ?" at bounding box center [454, 101] width 401 height 128
drag, startPoint x: 474, startPoint y: 97, endPoint x: 485, endPoint y: 98, distance: 11.4
click at [485, 98] on icon "image/svg+xml -4 -4 -45 -12 -414 -21 -3735 ?" at bounding box center [454, 101] width 401 height 128
drag, startPoint x: 272, startPoint y: 101, endPoint x: 299, endPoint y: 98, distance: 27.6
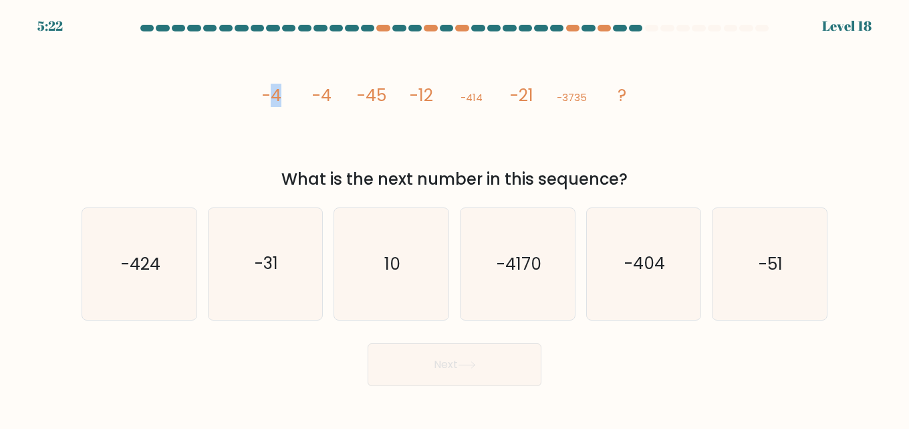
click at [299, 98] on icon "image/svg+xml -4 -4 -45 -12 -414 -21 -3735 ?" at bounding box center [454, 101] width 401 height 128
drag, startPoint x: 368, startPoint y: 96, endPoint x: 382, endPoint y: 94, distance: 13.4
click at [382, 94] on tspan "-45" at bounding box center [371, 95] width 29 height 23
click at [389, 100] on icon "image/svg+xml -4 -4 -45 -12 -414 -21 -3735 ?" at bounding box center [454, 101] width 401 height 128
click at [420, 91] on tspan "-12" at bounding box center [422, 95] width 23 height 23
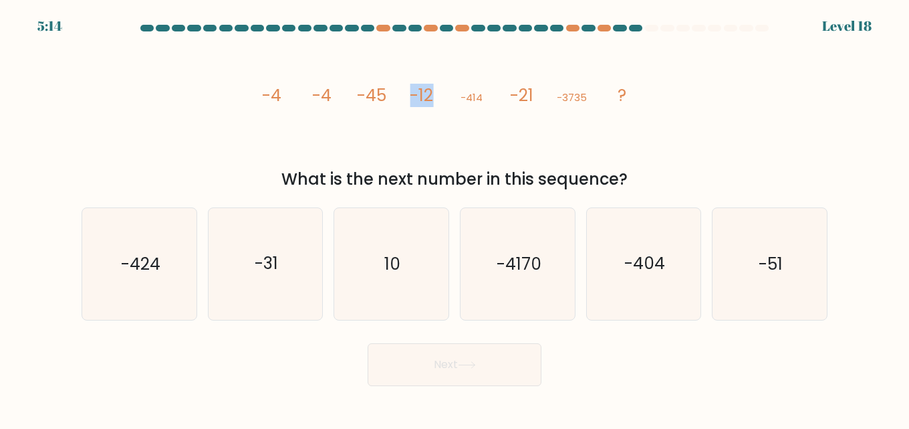
drag, startPoint x: 414, startPoint y: 98, endPoint x: 432, endPoint y: 97, distance: 18.1
click at [432, 97] on tspan "-12" at bounding box center [422, 95] width 23 height 23
click at [421, 135] on icon "image/svg+xml -4 -4 -45 -12 -414 -21 -3735 ?" at bounding box center [454, 101] width 401 height 128
click at [420, 136] on icon "image/svg+xml -4 -4 -45 -12 -414 -21 -3735 ?" at bounding box center [454, 101] width 401 height 128
drag, startPoint x: 265, startPoint y: 87, endPoint x: 297, endPoint y: 97, distance: 33.0
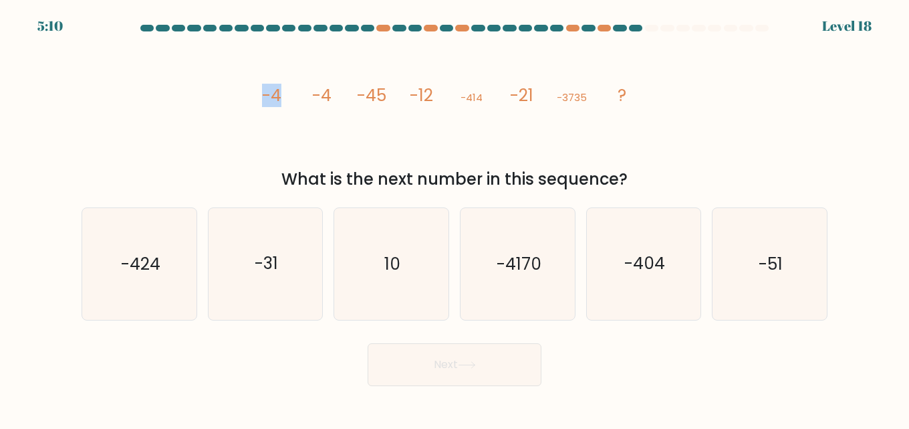
click at [297, 97] on icon "image/svg+xml -4 -4 -45 -12 -414 -21 -3735 ?" at bounding box center [454, 101] width 401 height 128
click at [322, 110] on icon "image/svg+xml -4 -4 -45 -12 -414 -21 -3735 ?" at bounding box center [454, 101] width 401 height 128
drag, startPoint x: 259, startPoint y: 91, endPoint x: 279, endPoint y: 90, distance: 19.4
click at [279, 90] on icon "image/svg+xml -4 -4 -45 -12 -414 -21 -3735 ?" at bounding box center [454, 101] width 401 height 128
drag, startPoint x: 306, startPoint y: 100, endPoint x: 321, endPoint y: 104, distance: 15.9
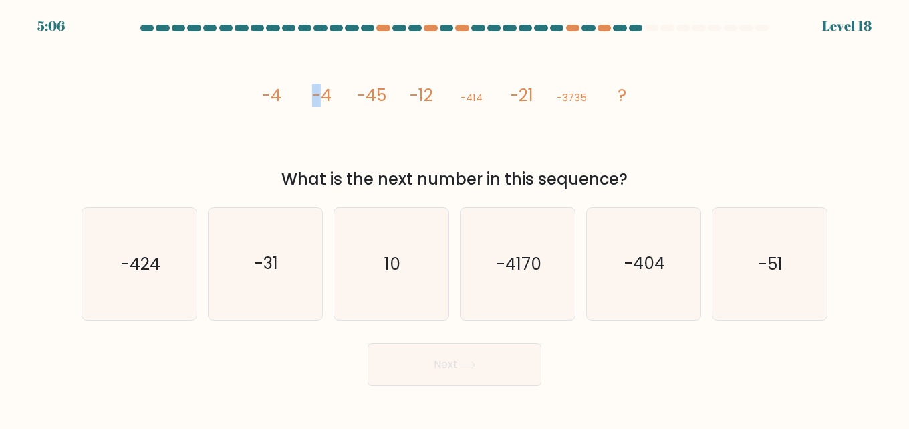
click at [320, 100] on icon "image/svg+xml -4 -4 -45 -12 -414 -21 -3735 ?" at bounding box center [454, 101] width 401 height 128
click at [332, 127] on icon "image/svg+xml -4 -4 -45 -12 -414 -21 -3735 ?" at bounding box center [454, 101] width 401 height 128
drag, startPoint x: 278, startPoint y: 97, endPoint x: 306, endPoint y: 106, distance: 29.6
click at [283, 97] on icon "image/svg+xml -4 -4 -45 -12 -414 -21 -3735 ?" at bounding box center [454, 101] width 401 height 128
click at [308, 108] on icon "image/svg+xml -4 -4 -45 -12 -414 -21 -3735 ?" at bounding box center [454, 101] width 401 height 128
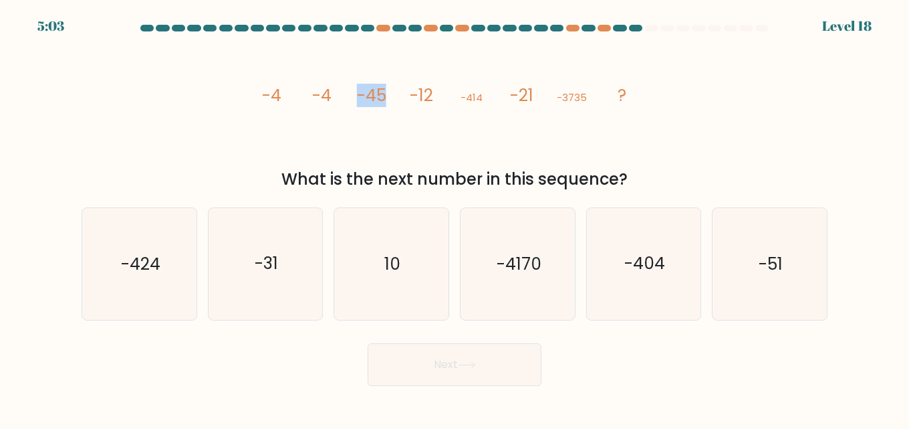
drag, startPoint x: 342, startPoint y: 90, endPoint x: 428, endPoint y: 119, distance: 90.3
click at [412, 102] on icon "image/svg+xml -4 -4 -45 -12 -414 -21 -3735 ?" at bounding box center [454, 101] width 401 height 128
click at [339, 115] on icon "image/svg+xml -4 -4 -45 -12 -414 -21 -3735 ?" at bounding box center [454, 101] width 401 height 128
drag, startPoint x: 480, startPoint y: 96, endPoint x: 465, endPoint y: 98, distance: 14.8
click at [465, 98] on tspan "-414" at bounding box center [472, 97] width 22 height 14
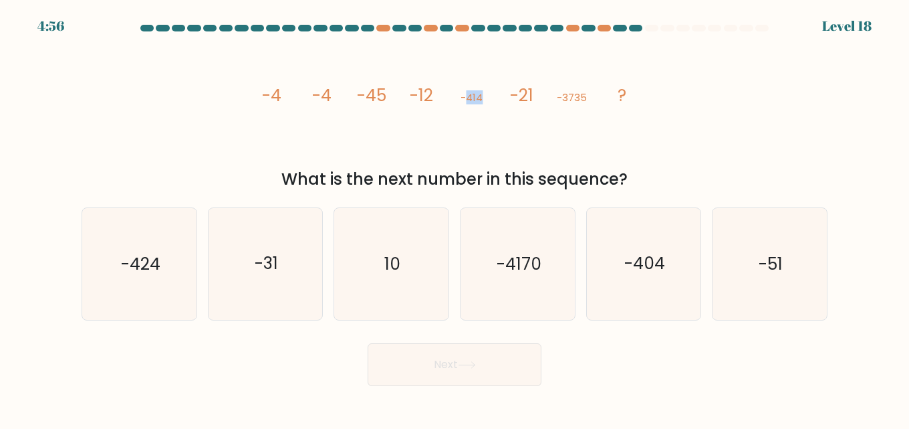
click at [465, 98] on tspan "-414" at bounding box center [472, 97] width 22 height 14
drag, startPoint x: 460, startPoint y: 90, endPoint x: 487, endPoint y: 102, distance: 29.1
click at [488, 91] on icon "image/svg+xml -4 -4 -45 -12 -414 -21 -3735 ?" at bounding box center [454, 101] width 401 height 128
drag, startPoint x: 370, startPoint y: 95, endPoint x: 398, endPoint y: 94, distance: 27.5
click at [398, 94] on icon "image/svg+xml -4 -4 -45 -12 -414 -21 -3735 ?" at bounding box center [454, 101] width 401 height 128
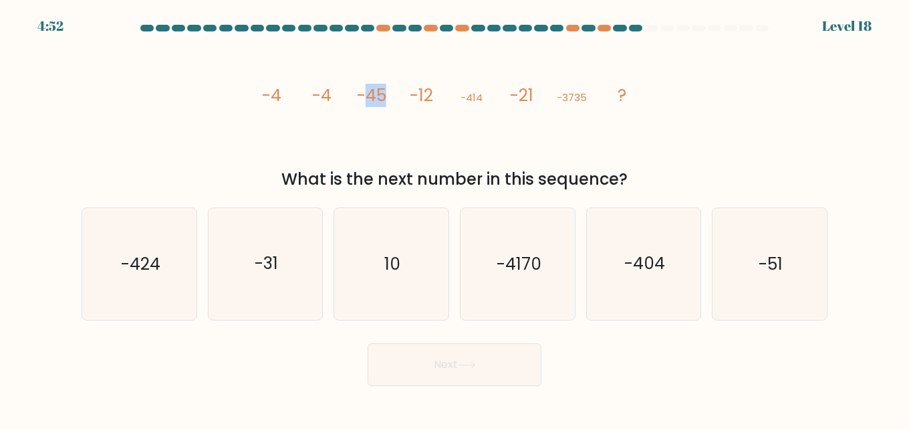
click at [388, 126] on icon "image/svg+xml -4 -4 -45 -12 -414 -21 -3735 ?" at bounding box center [454, 101] width 401 height 128
drag, startPoint x: 465, startPoint y: 100, endPoint x: 488, endPoint y: 98, distance: 22.9
click at [488, 98] on icon "image/svg+xml -4 -4 -45 -12 -414 -21 -3735 ?" at bounding box center [454, 101] width 401 height 128
click at [477, 120] on icon "image/svg+xml -4 -4 -45 -12 -414 -21 -3735 ?" at bounding box center [454, 101] width 401 height 128
click at [663, 272] on text "-404" at bounding box center [645, 263] width 41 height 23
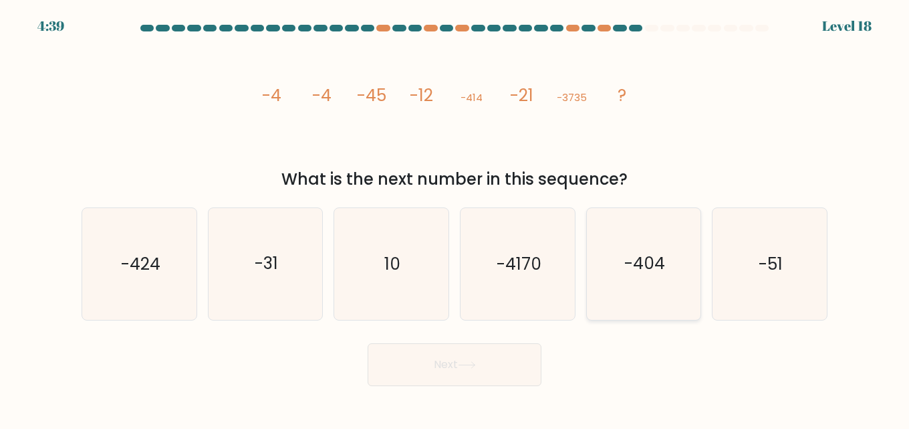
click at [455, 218] on input "e. -404" at bounding box center [455, 216] width 1 height 3
radio input "true"
click at [445, 356] on button "Next" at bounding box center [455, 364] width 174 height 43
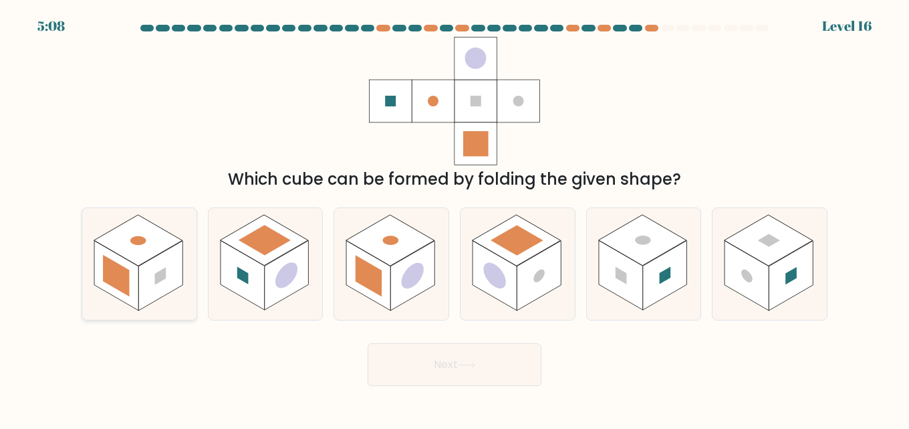
click at [119, 268] on rect at bounding box center [116, 275] width 26 height 41
click at [455, 218] on input "a." at bounding box center [455, 216] width 1 height 3
radio input "true"
click at [450, 366] on button "Next" at bounding box center [455, 364] width 174 height 43
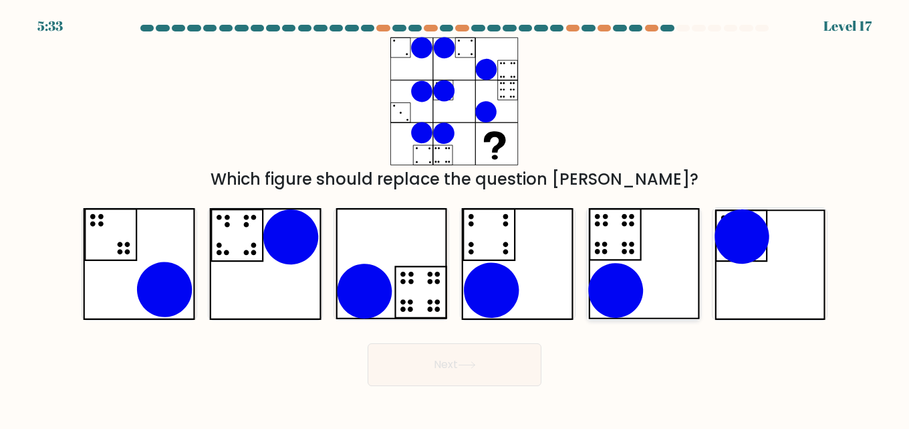
click at [643, 236] on icon at bounding box center [644, 264] width 113 height 112
click at [455, 218] on input "e." at bounding box center [455, 216] width 1 height 3
radio input "true"
click at [510, 349] on button "Next" at bounding box center [455, 364] width 174 height 43
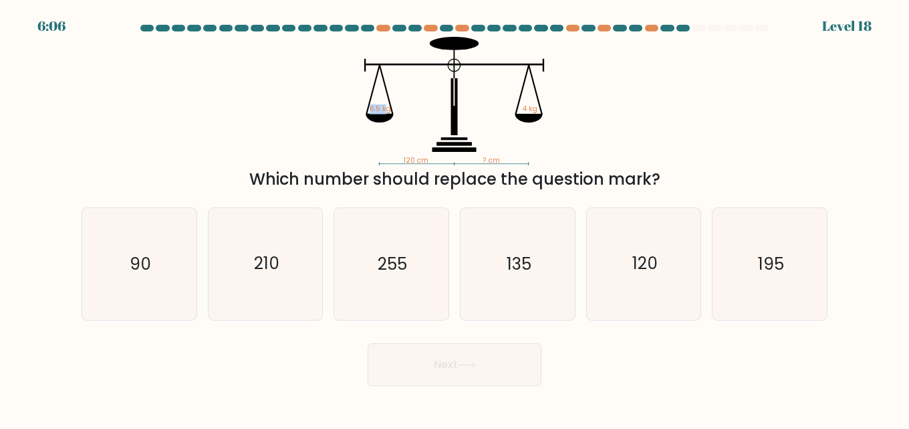
drag, startPoint x: 366, startPoint y: 114, endPoint x: 389, endPoint y: 111, distance: 22.2
click at [389, 111] on icon "120 cm ? cm 6.5 kg 4 kg" at bounding box center [454, 101] width 401 height 128
click at [409, 112] on icon "120 cm ? cm 6.5 kg 4 kg" at bounding box center [454, 101] width 401 height 128
click at [770, 280] on icon "195" at bounding box center [770, 264] width 112 height 112
click at [455, 218] on input "f. 195" at bounding box center [455, 216] width 1 height 3
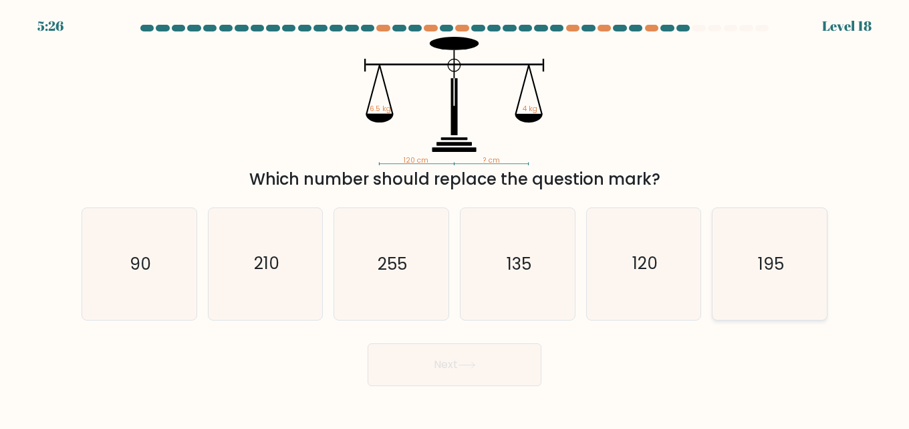
radio input "true"
click at [506, 381] on button "Next" at bounding box center [455, 364] width 174 height 43
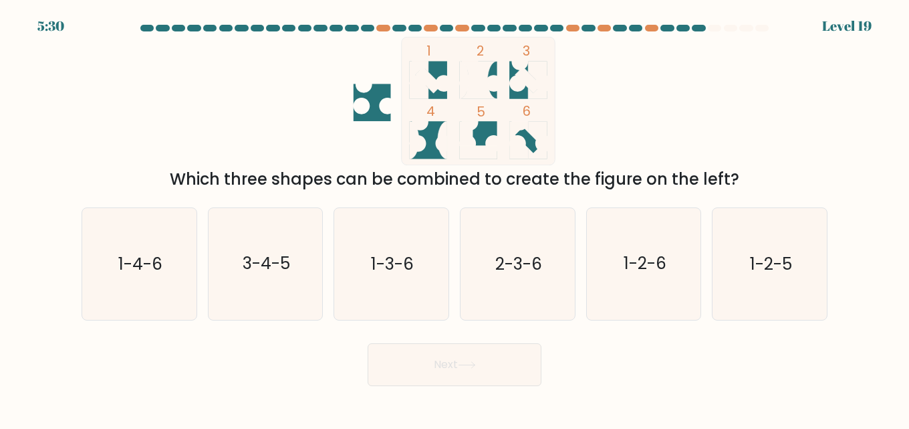
click at [531, 136] on icon at bounding box center [528, 140] width 37 height 37
click at [535, 70] on icon at bounding box center [538, 80] width 19 height 37
click at [404, 294] on icon "1-3-6" at bounding box center [392, 264] width 112 height 112
click at [455, 218] on input "c. 1-3-6" at bounding box center [455, 216] width 1 height 3
radio input "true"
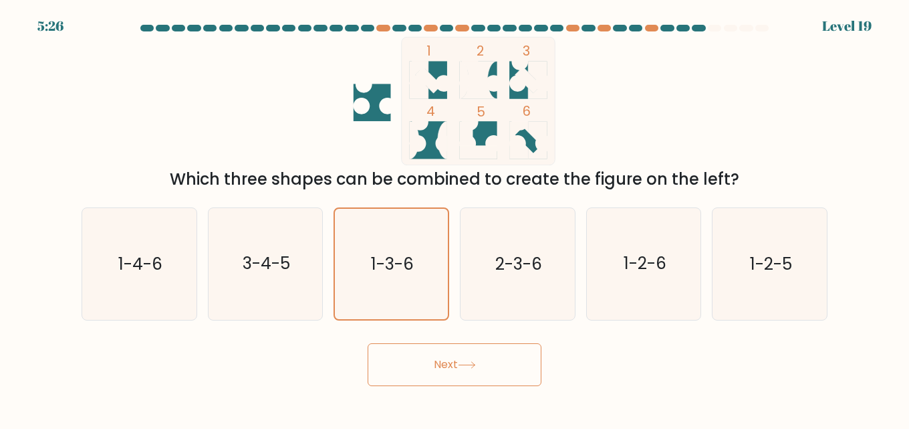
click at [449, 367] on button "Next" at bounding box center [455, 364] width 174 height 43
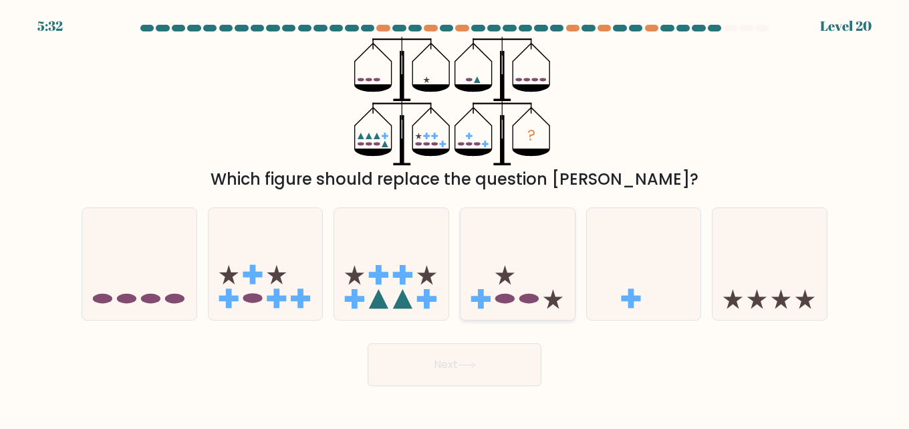
click at [515, 292] on icon at bounding box center [518, 264] width 114 height 94
click at [455, 218] on input "d." at bounding box center [455, 216] width 1 height 3
radio input "true"
click at [495, 356] on button "Next" at bounding box center [455, 364] width 174 height 43
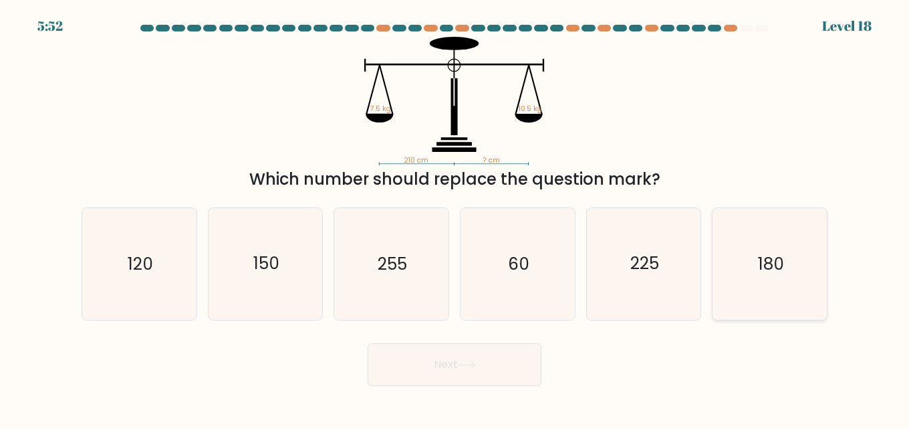
click at [761, 249] on icon "180" at bounding box center [770, 264] width 112 height 112
click at [455, 218] on input "f. 180" at bounding box center [455, 216] width 1 height 3
radio input "true"
click at [629, 296] on icon "225" at bounding box center [644, 264] width 112 height 112
click at [455, 218] on input "e. 225" at bounding box center [455, 216] width 1 height 3
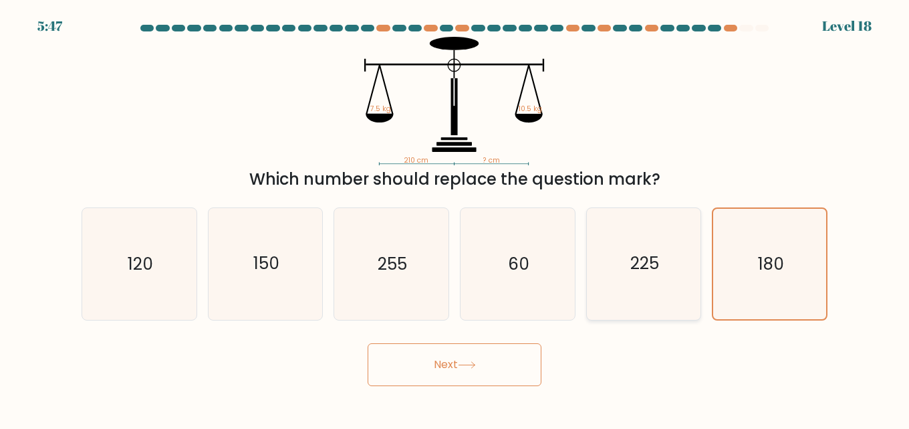
radio input "true"
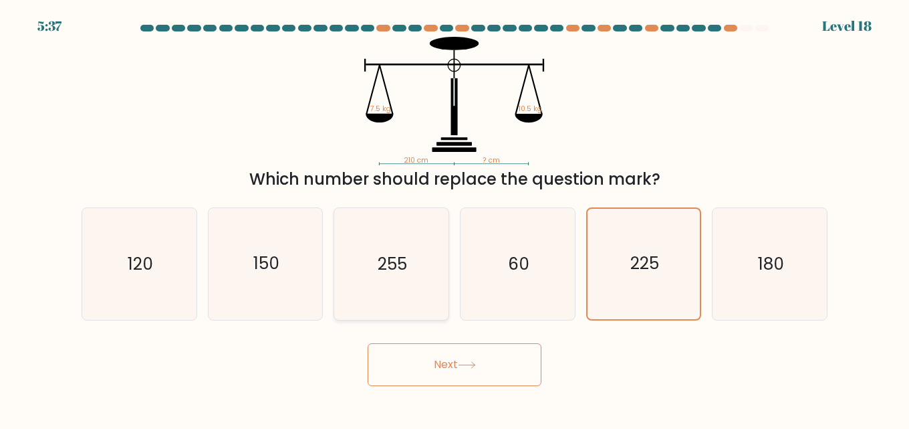
click at [433, 307] on icon "255" at bounding box center [392, 264] width 112 height 112
click at [455, 218] on input "c. 255" at bounding box center [455, 216] width 1 height 3
radio input "true"
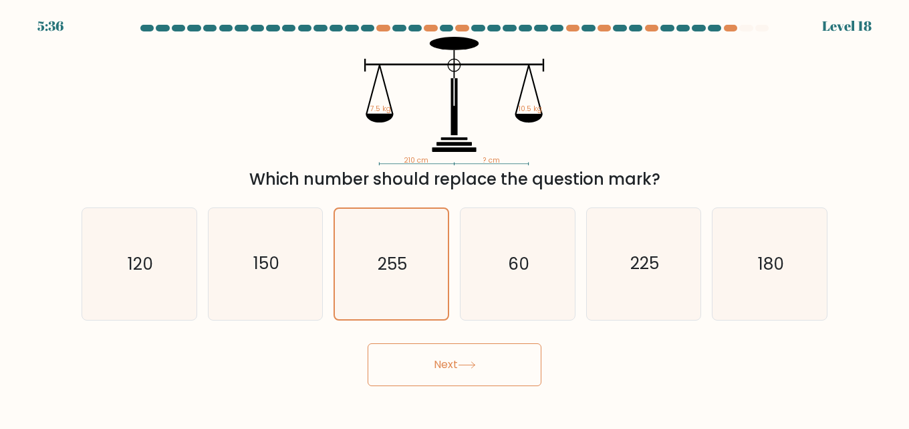
click at [447, 350] on button "Next" at bounding box center [455, 364] width 174 height 43
click at [449, 366] on button "Next" at bounding box center [455, 364] width 174 height 43
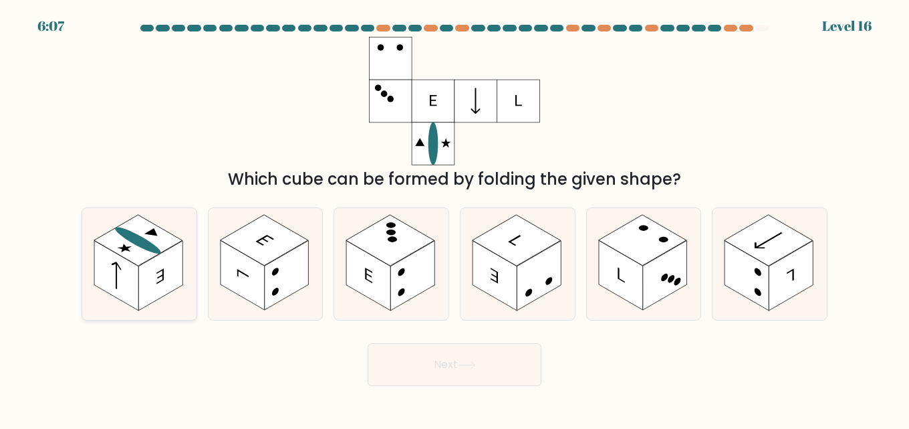
click at [153, 245] on ellipse at bounding box center [137, 240] width 55 height 31
click at [455, 218] on input "a." at bounding box center [455, 216] width 1 height 3
radio input "true"
click at [435, 357] on button "Next" at bounding box center [455, 364] width 174 height 43
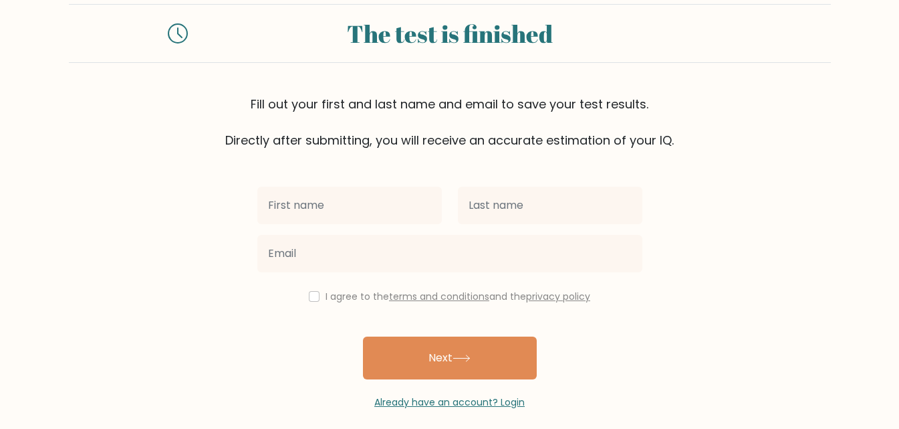
scroll to position [41, 0]
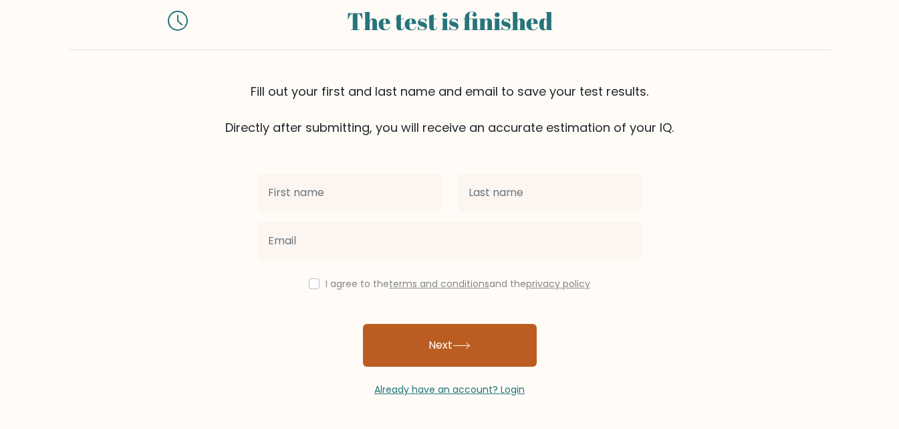
click at [432, 349] on button "Next" at bounding box center [450, 345] width 174 height 43
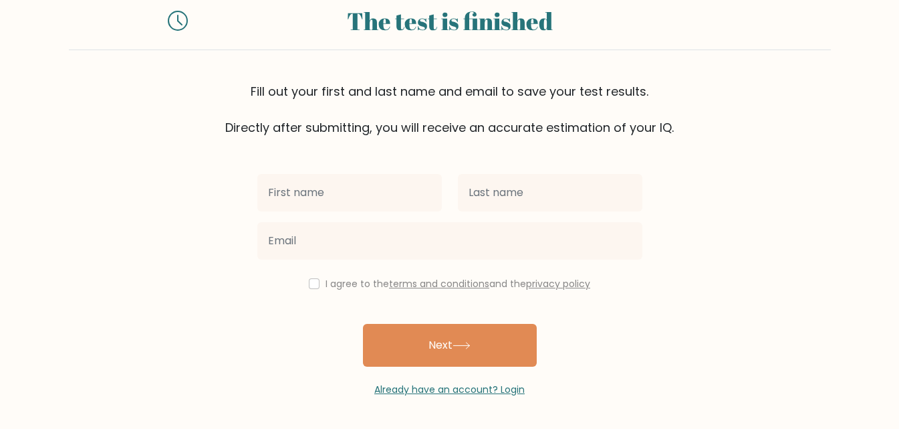
click at [290, 316] on div "I agree to the terms and conditions and the privacy policy Next Already have an…" at bounding box center [449, 266] width 401 height 260
